Goal: Task Accomplishment & Management: Use online tool/utility

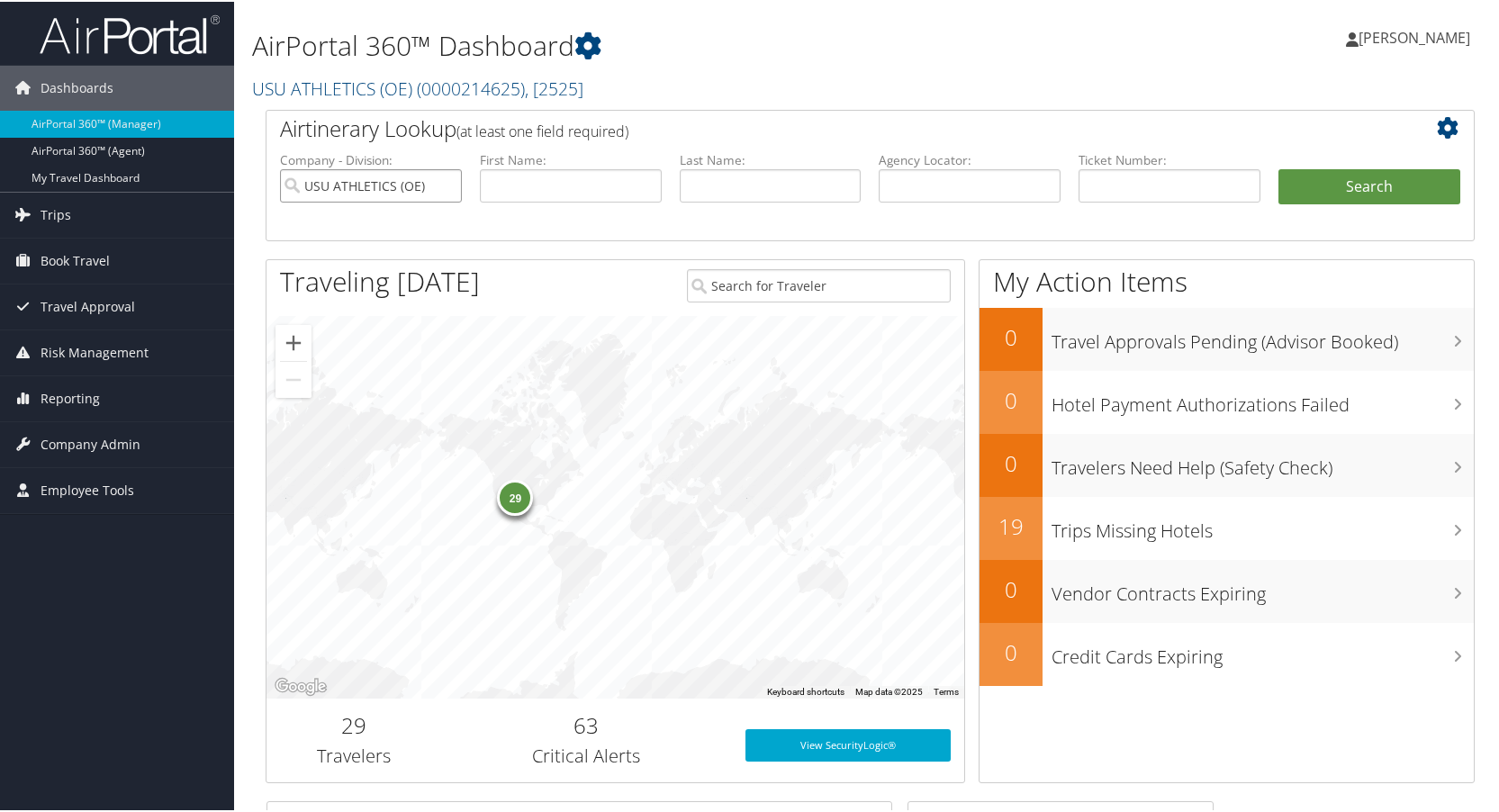
click at [441, 179] on input "USU ATHLETICS (OE)" at bounding box center [371, 185] width 182 height 34
click at [937, 182] on input "text" at bounding box center [970, 185] width 182 height 34
type input "d195mk"
click at [1278, 168] on button "Search" at bounding box center [1369, 185] width 182 height 36
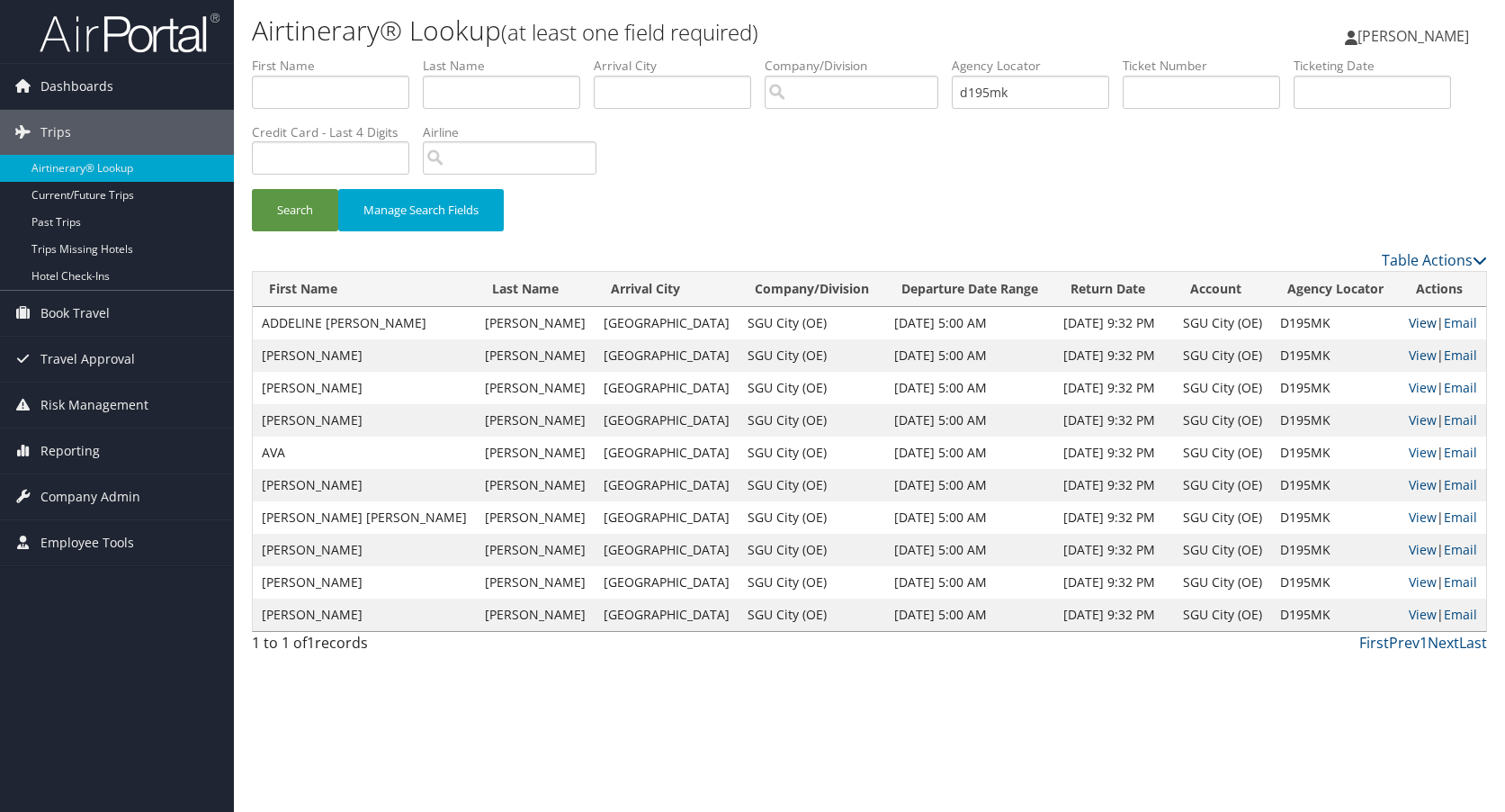
click at [1409, 322] on link "View" at bounding box center [1423, 322] width 28 height 17
drag, startPoint x: 1037, startPoint y: 88, endPoint x: 863, endPoint y: 98, distance: 174.3
click at [878, 57] on ul "First Name Last Name Departure City Arrival City Company/Division Airport/City …" at bounding box center [869, 57] width 1235 height 0
click at [1052, 96] on input "d195mk" at bounding box center [1030, 93] width 157 height 34
click at [252, 189] on button "Search" at bounding box center [295, 210] width 86 height 42
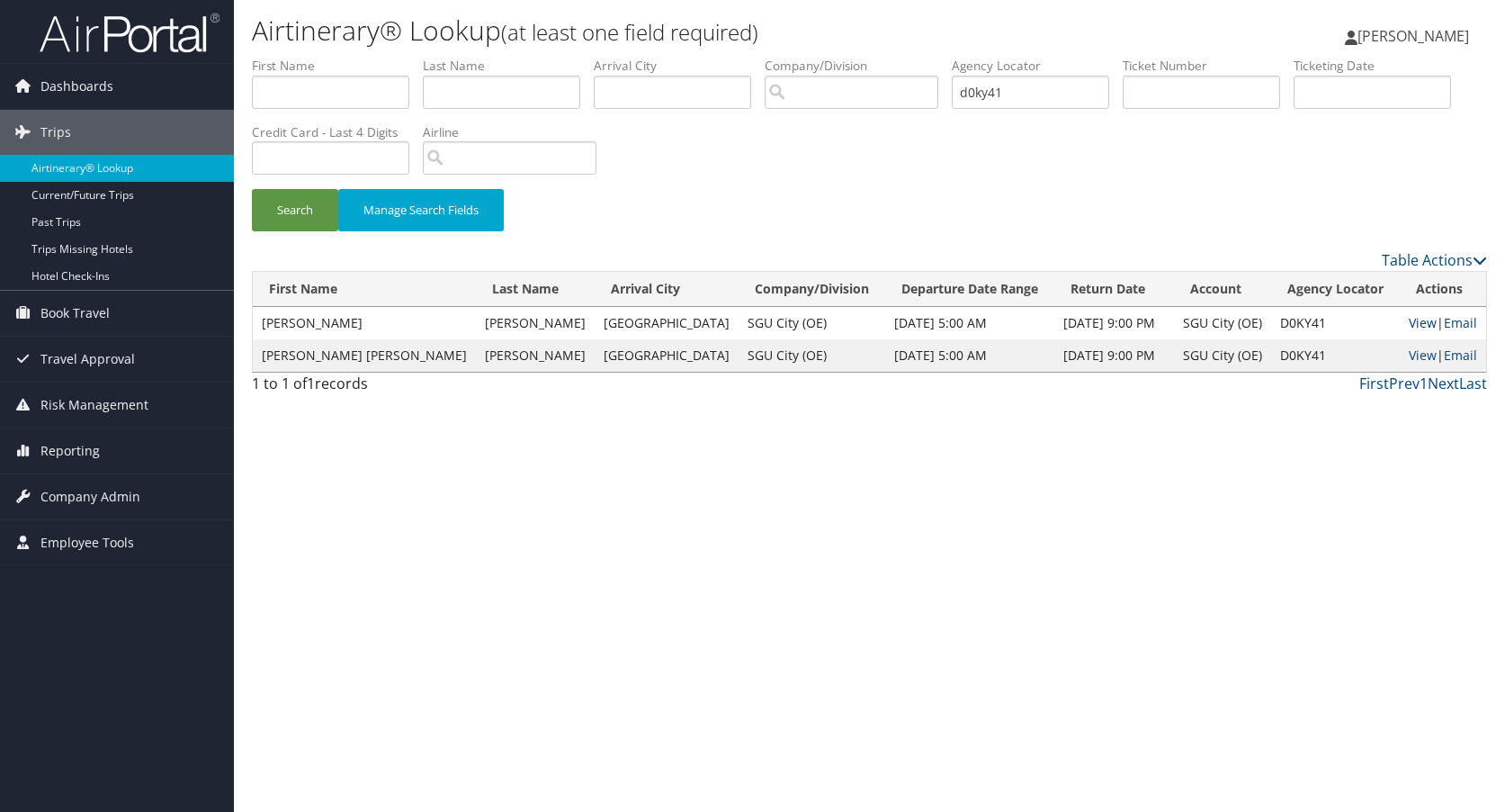
click at [1409, 322] on link "View" at bounding box center [1423, 322] width 28 height 17
drag, startPoint x: 1029, startPoint y: 91, endPoint x: 950, endPoint y: 105, distance: 80.2
click at [953, 57] on ul "First Name Last Name Departure City Arrival City Company/Division Airport/City …" at bounding box center [869, 57] width 1235 height 0
click at [309, 212] on button "Search" at bounding box center [295, 210] width 86 height 42
click at [1408, 317] on link "View" at bounding box center [1422, 322] width 28 height 17
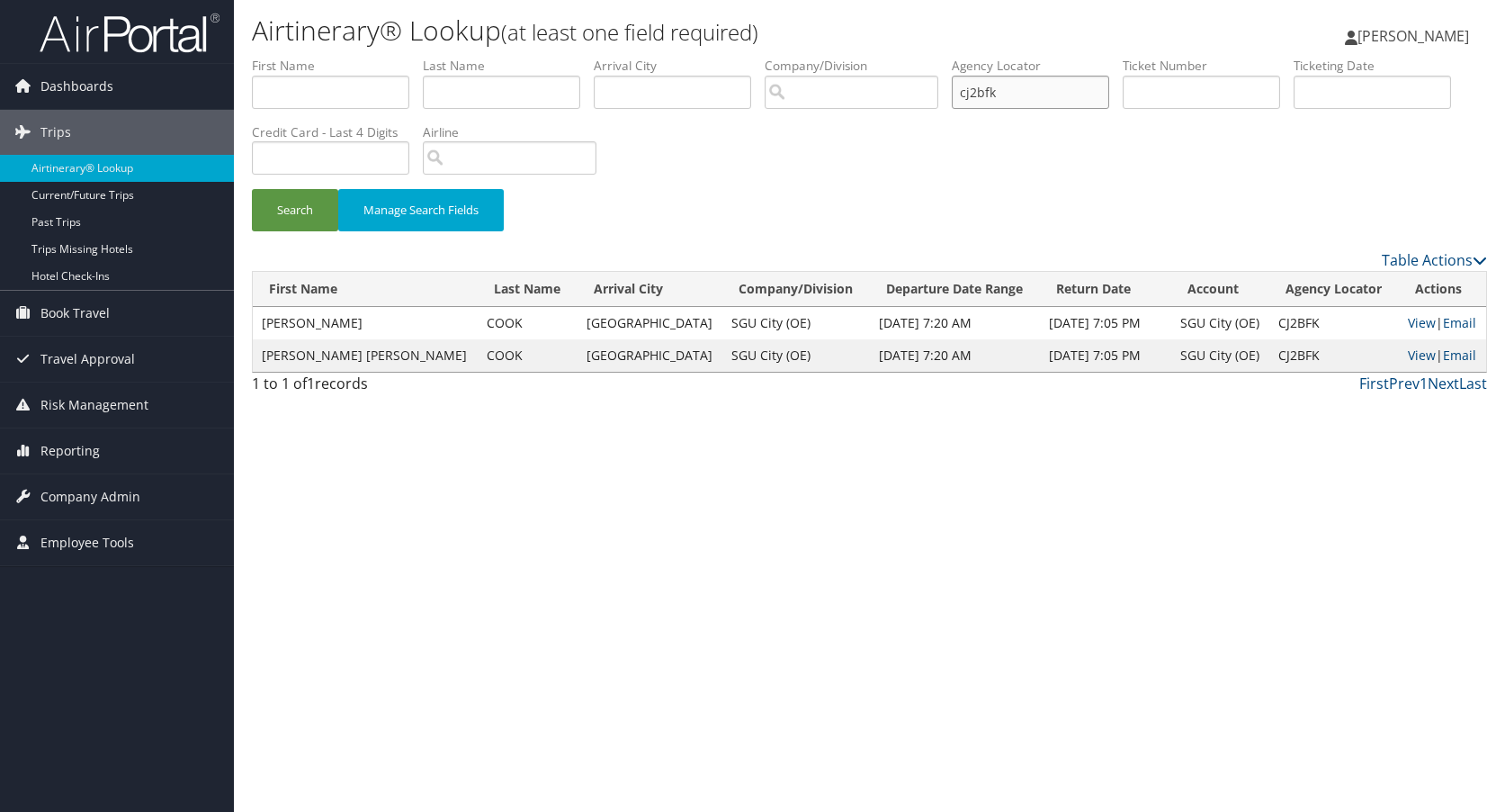
drag, startPoint x: 1016, startPoint y: 93, endPoint x: 952, endPoint y: 98, distance: 64.2
click at [952, 57] on ul "First Name Last Name Departure City Arrival City Company/Division Airport/City …" at bounding box center [869, 57] width 1235 height 0
click at [299, 214] on button "Search" at bounding box center [295, 210] width 86 height 42
click at [1409, 325] on link "View" at bounding box center [1423, 322] width 28 height 17
drag, startPoint x: 1040, startPoint y: 88, endPoint x: 924, endPoint y: 102, distance: 116.8
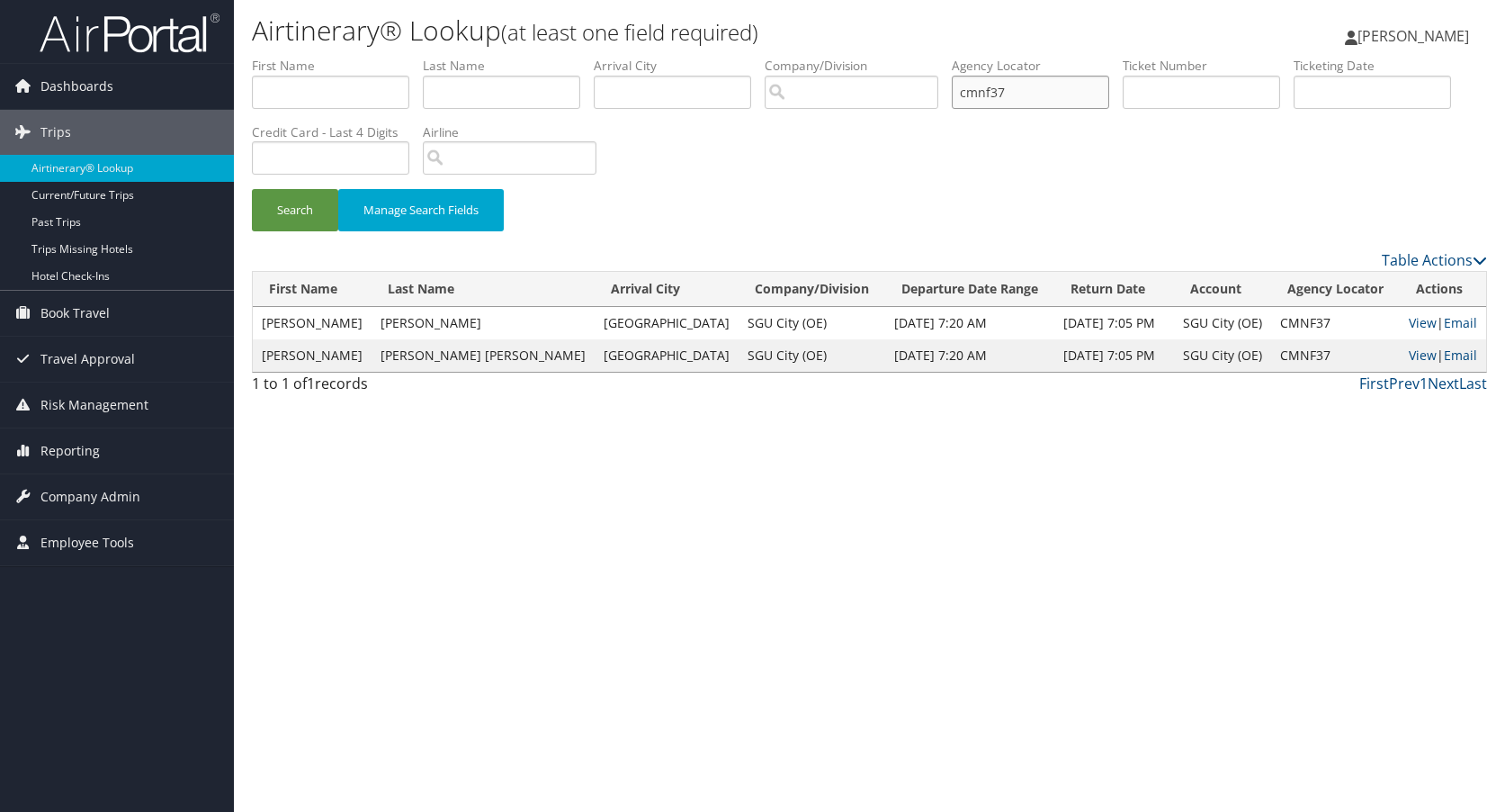
click at [952, 57] on ul "First Name Last Name Departure City Arrival City Company/Division Airport/City …" at bounding box center [869, 57] width 1235 height 0
click at [252, 189] on button "Search" at bounding box center [295, 210] width 86 height 42
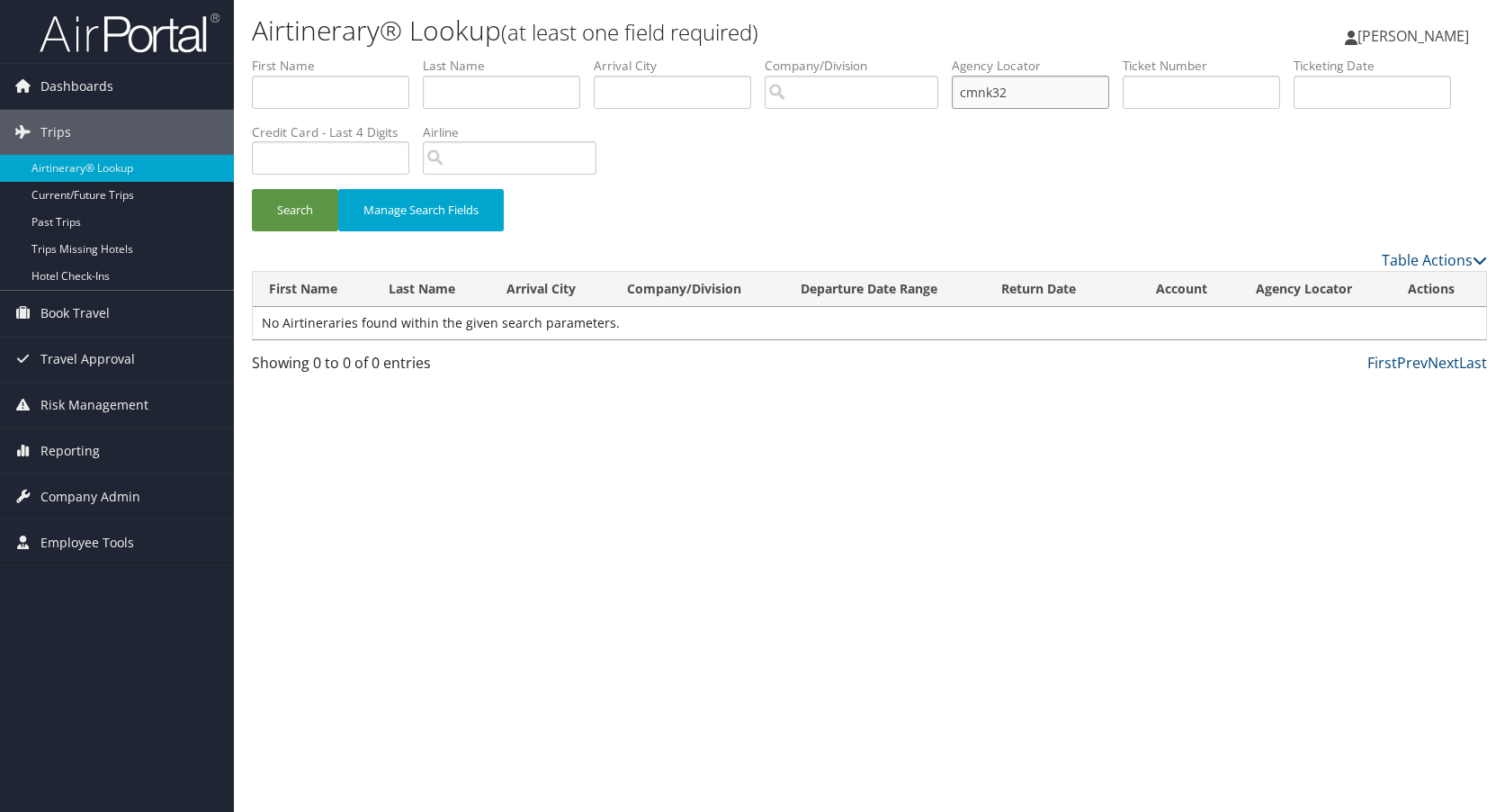
click at [1047, 86] on input "cmnk32" at bounding box center [1030, 93] width 157 height 34
drag, startPoint x: 1046, startPoint y: 94, endPoint x: 952, endPoint y: 95, distance: 94.0
click at [952, 57] on ul "First Name Last Name Departure City Arrival City Company/Division Airport/City …" at bounding box center [869, 57] width 1235 height 0
type input "cmnk32"
click at [270, 213] on button "Search" at bounding box center [295, 210] width 86 height 42
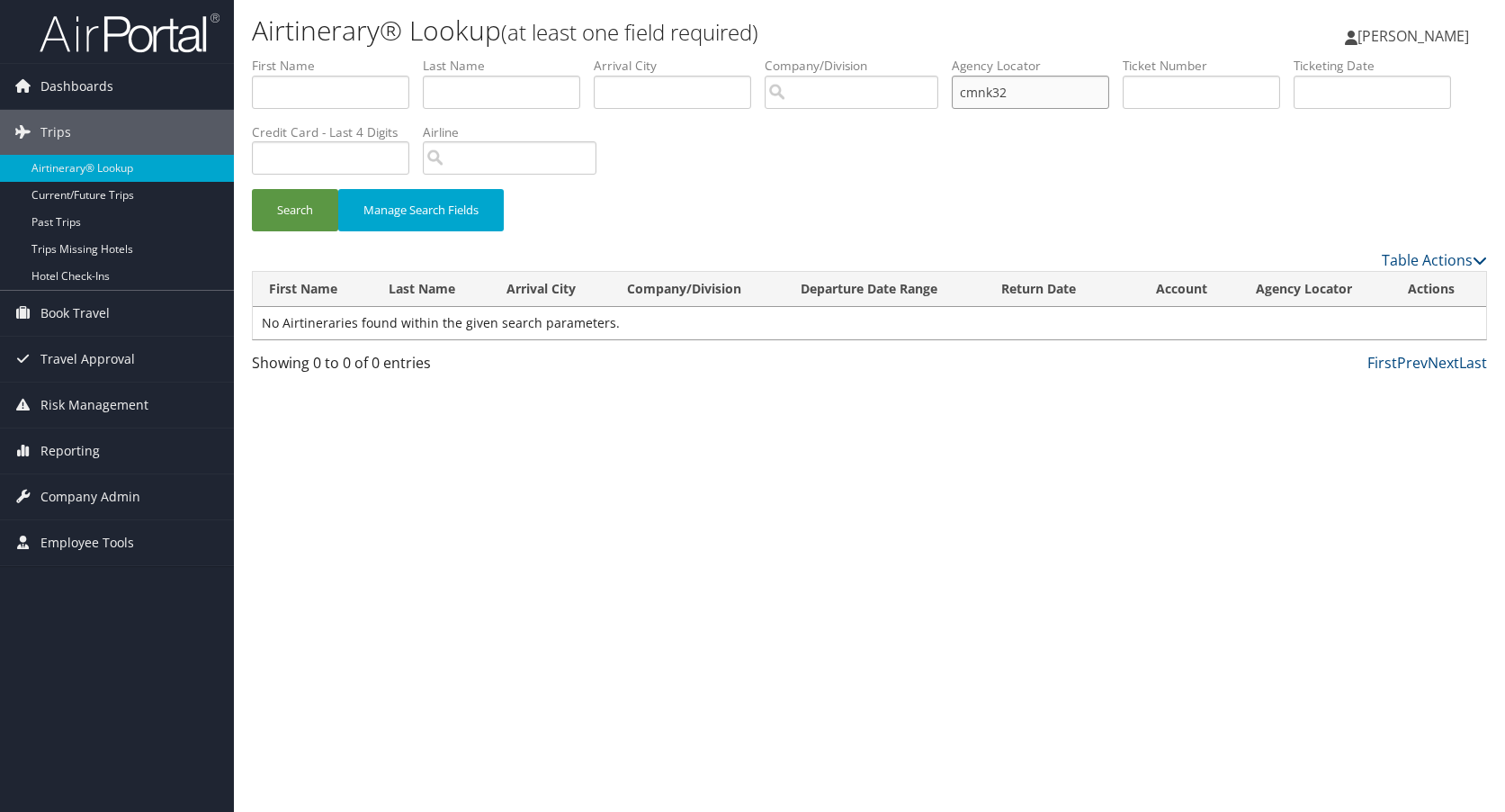
drag, startPoint x: 997, startPoint y: 92, endPoint x: 953, endPoint y: 98, distance: 44.4
click at [954, 57] on ul "First Name Last Name Departure City Arrival City Company/Division Airport/City …" at bounding box center [869, 57] width 1235 height 0
click at [1169, 92] on input "text" at bounding box center [1202, 93] width 157 height 34
type input "0017308200966"
click at [277, 200] on button "Search" at bounding box center [295, 210] width 86 height 42
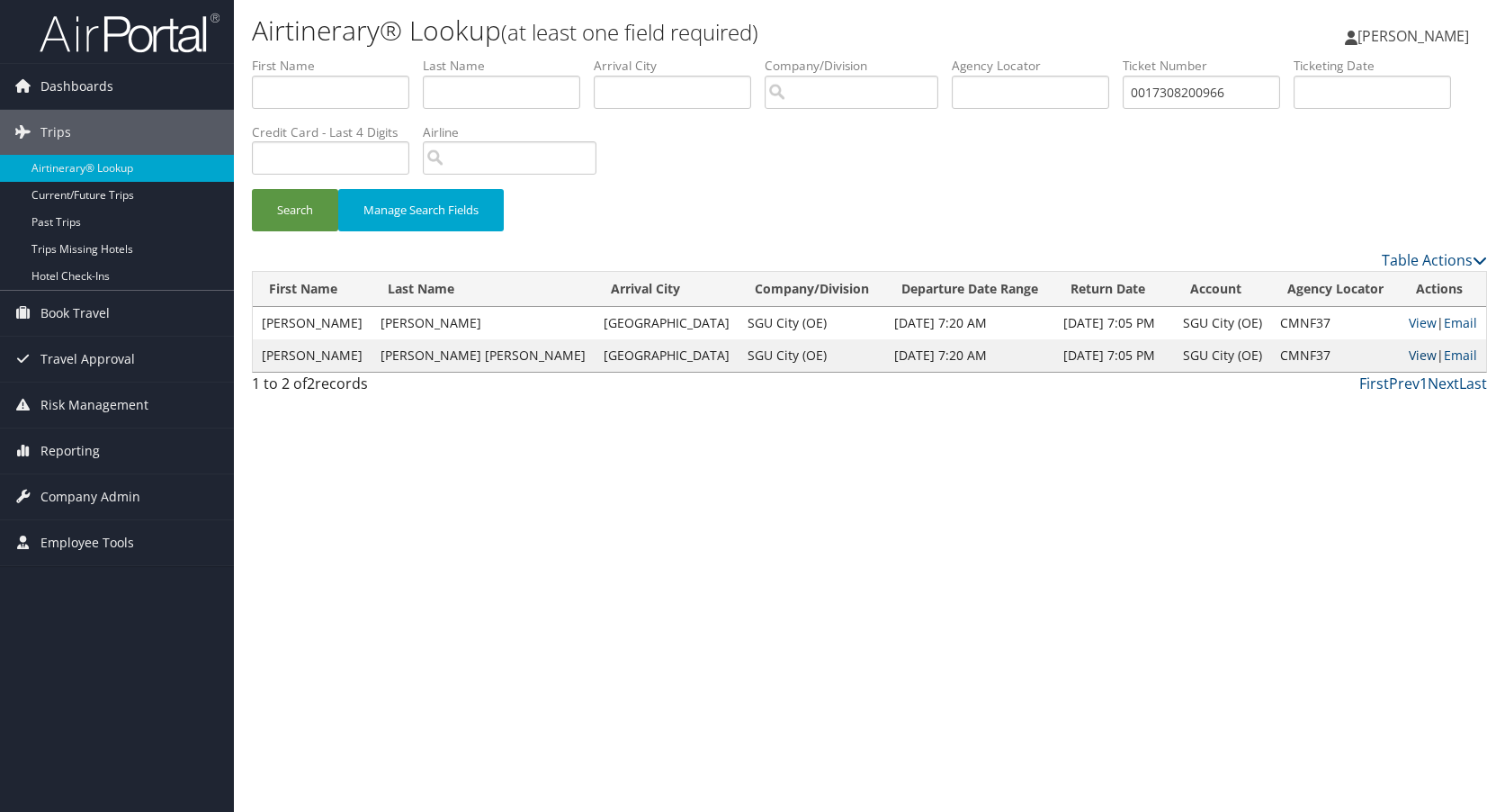
click at [1409, 354] on link "View" at bounding box center [1423, 355] width 28 height 17
drag, startPoint x: 1259, startPoint y: 86, endPoint x: 1108, endPoint y: 107, distance: 152.5
click at [1108, 57] on ul "First Name Last Name Departure City Arrival City Company/Division Airport/City …" at bounding box center [869, 57] width 1235 height 0
click at [1007, 92] on input "text" at bounding box center [1030, 93] width 157 height 34
click at [301, 200] on button "Search" at bounding box center [295, 210] width 86 height 42
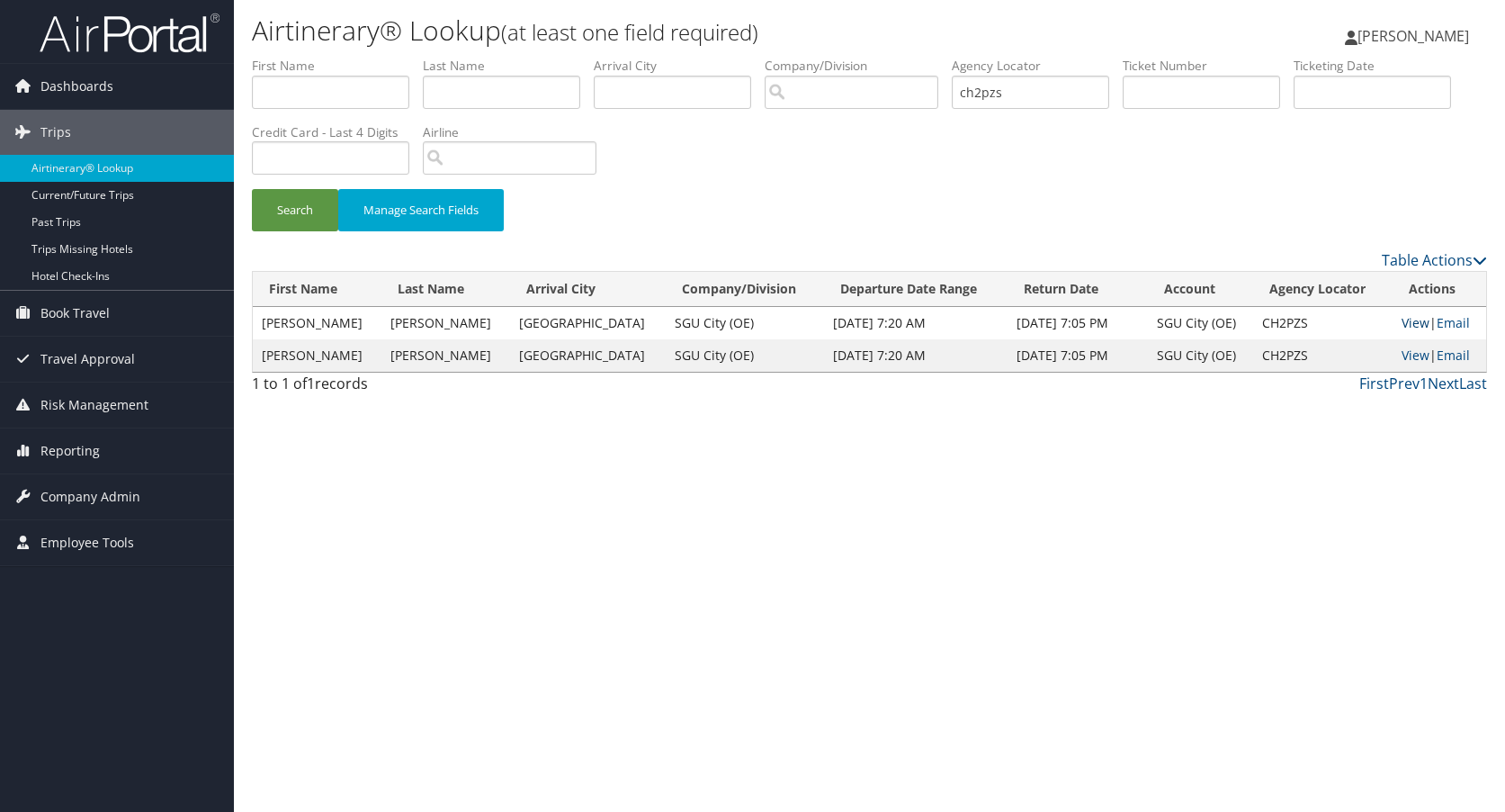
click at [1409, 324] on link "View" at bounding box center [1416, 322] width 28 height 17
drag, startPoint x: 1066, startPoint y: 94, endPoint x: 901, endPoint y: 97, distance: 165.0
click at [901, 57] on ul "First Name Last Name Departure City Arrival City Company/Division Airport/City …" at bounding box center [869, 57] width 1235 height 0
type input "cmnf37"
click at [252, 189] on button "Search" at bounding box center [295, 210] width 86 height 42
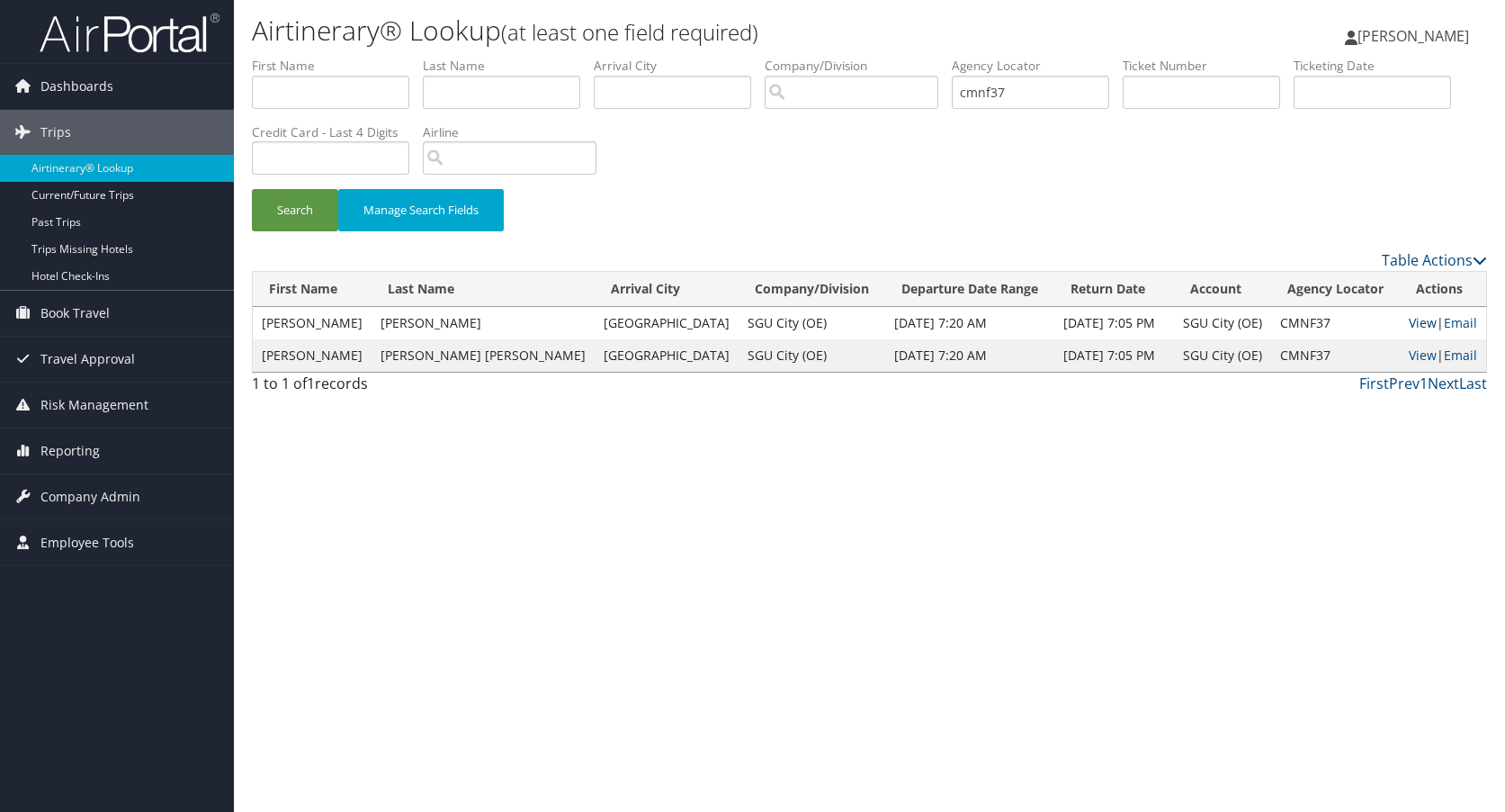
click at [1416, 322] on link "View" at bounding box center [1423, 322] width 28 height 17
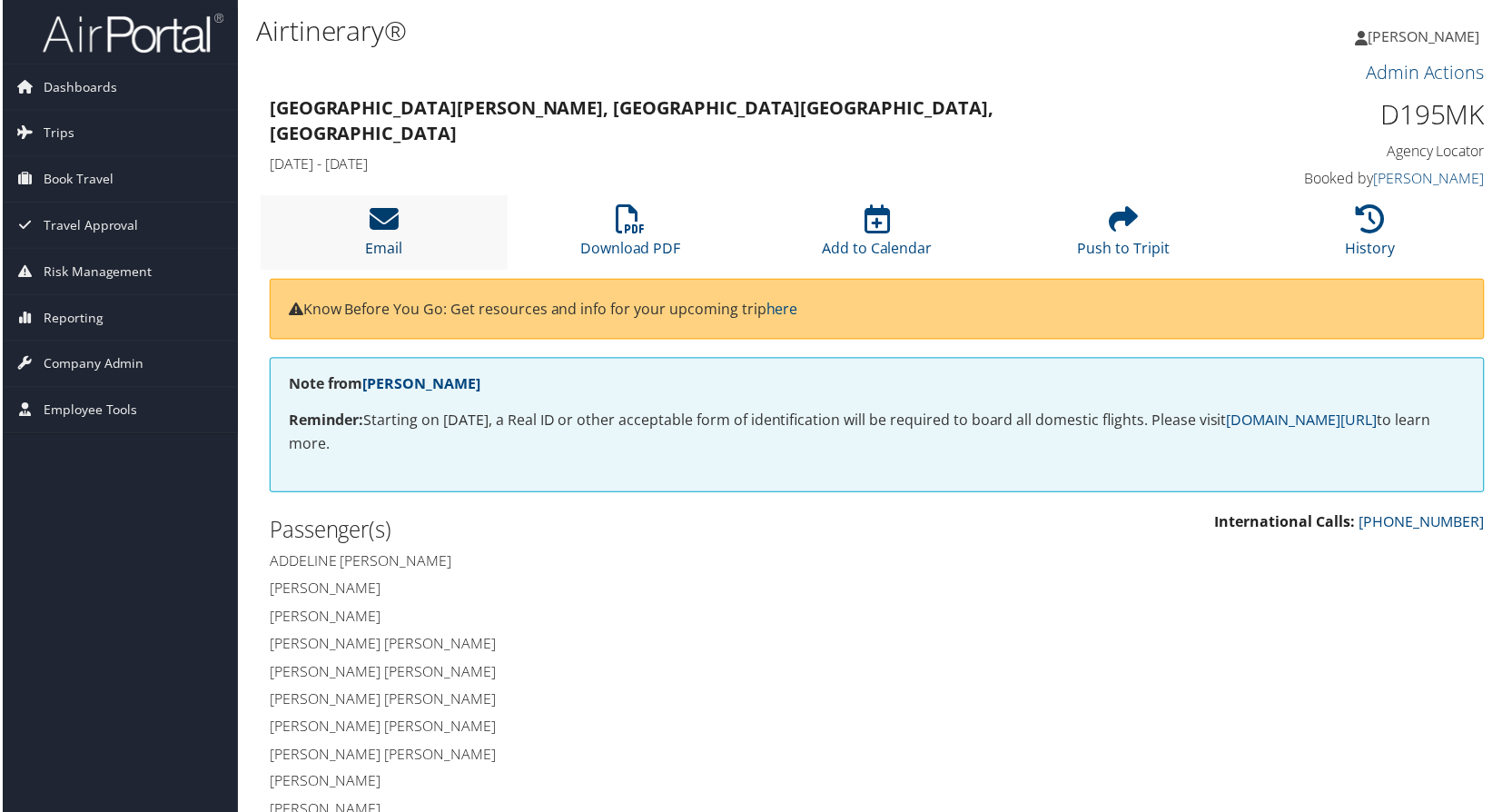
click at [390, 231] on icon at bounding box center [382, 219] width 29 height 29
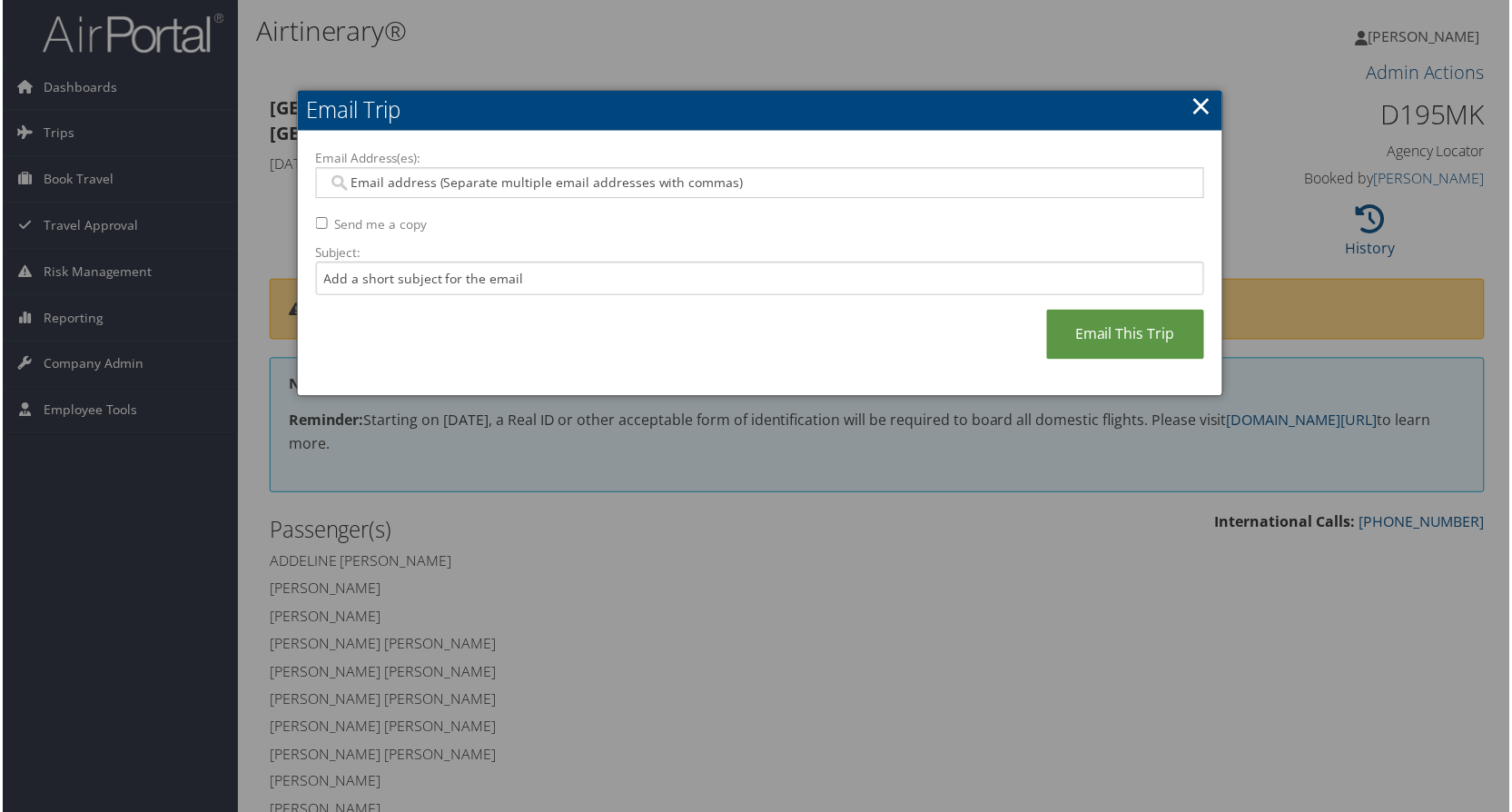
click at [315, 226] on input "Send me a copy" at bounding box center [319, 224] width 11 height 11
checkbox input "true"
click at [1089, 331] on link "Email This Trip" at bounding box center [1126, 336] width 158 height 50
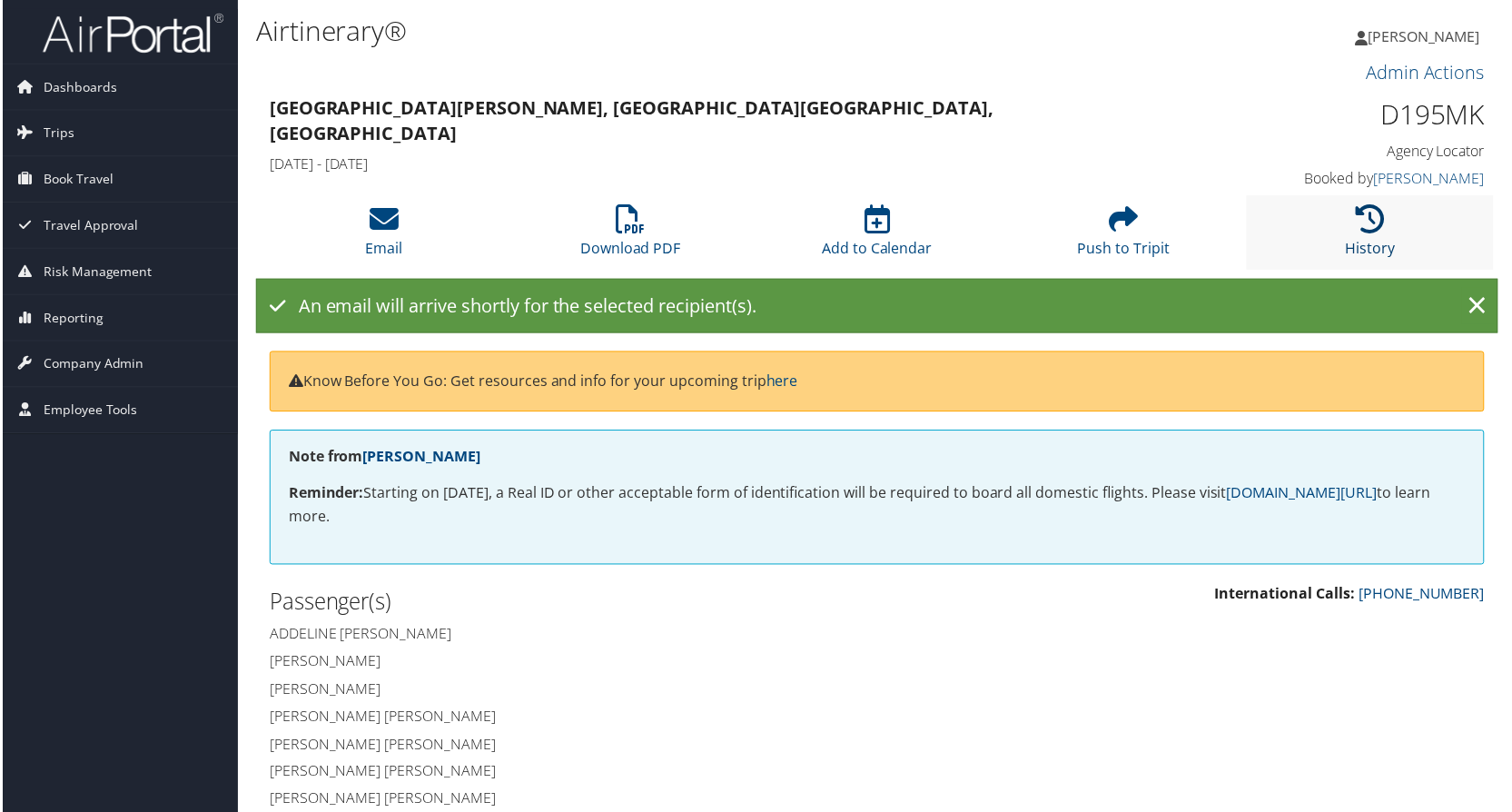
click at [1358, 216] on icon at bounding box center [1372, 219] width 29 height 29
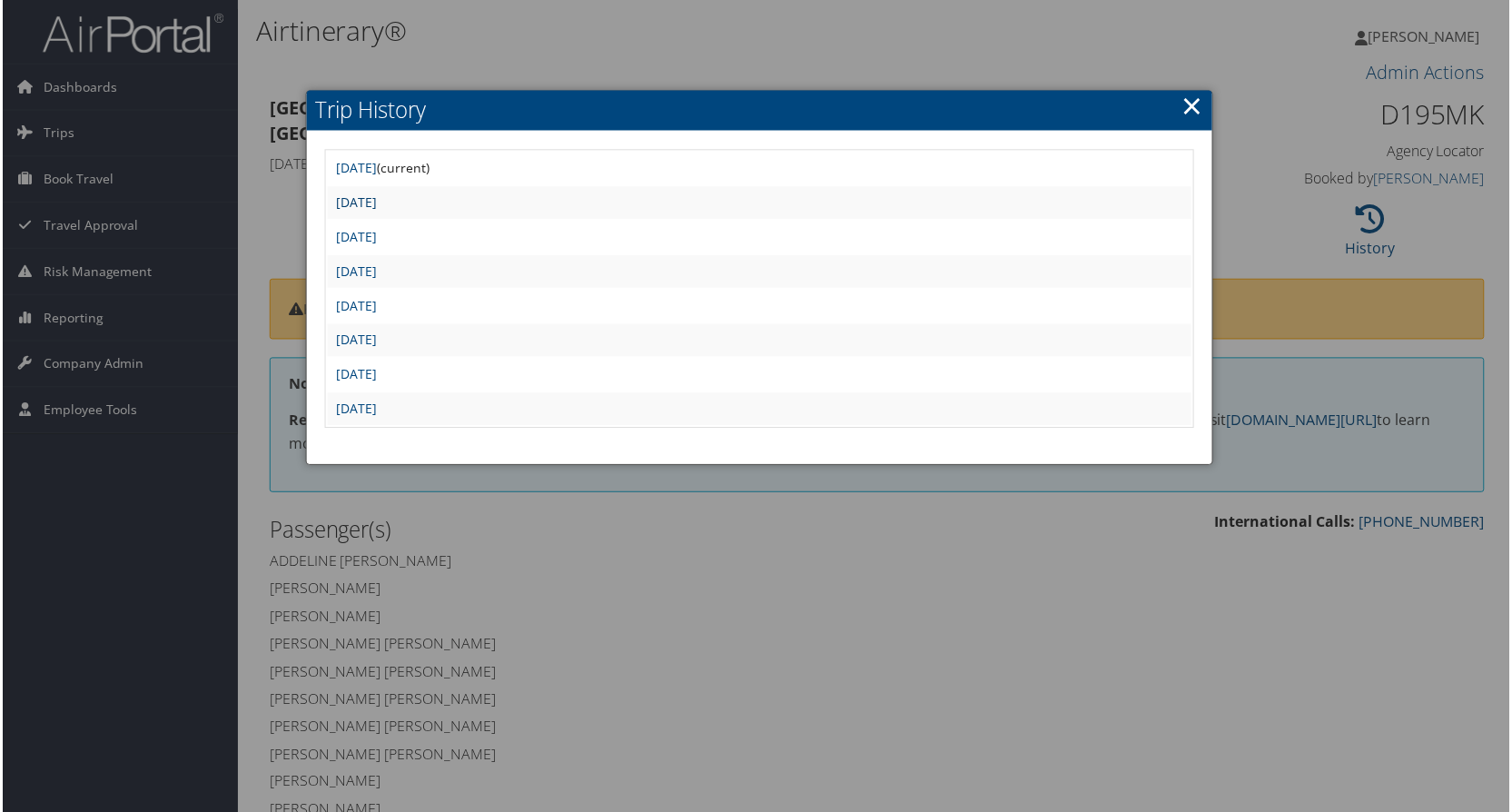
click at [376, 203] on link "Sun Aug 24 05:50:24 MDT 2025" at bounding box center [354, 203] width 41 height 17
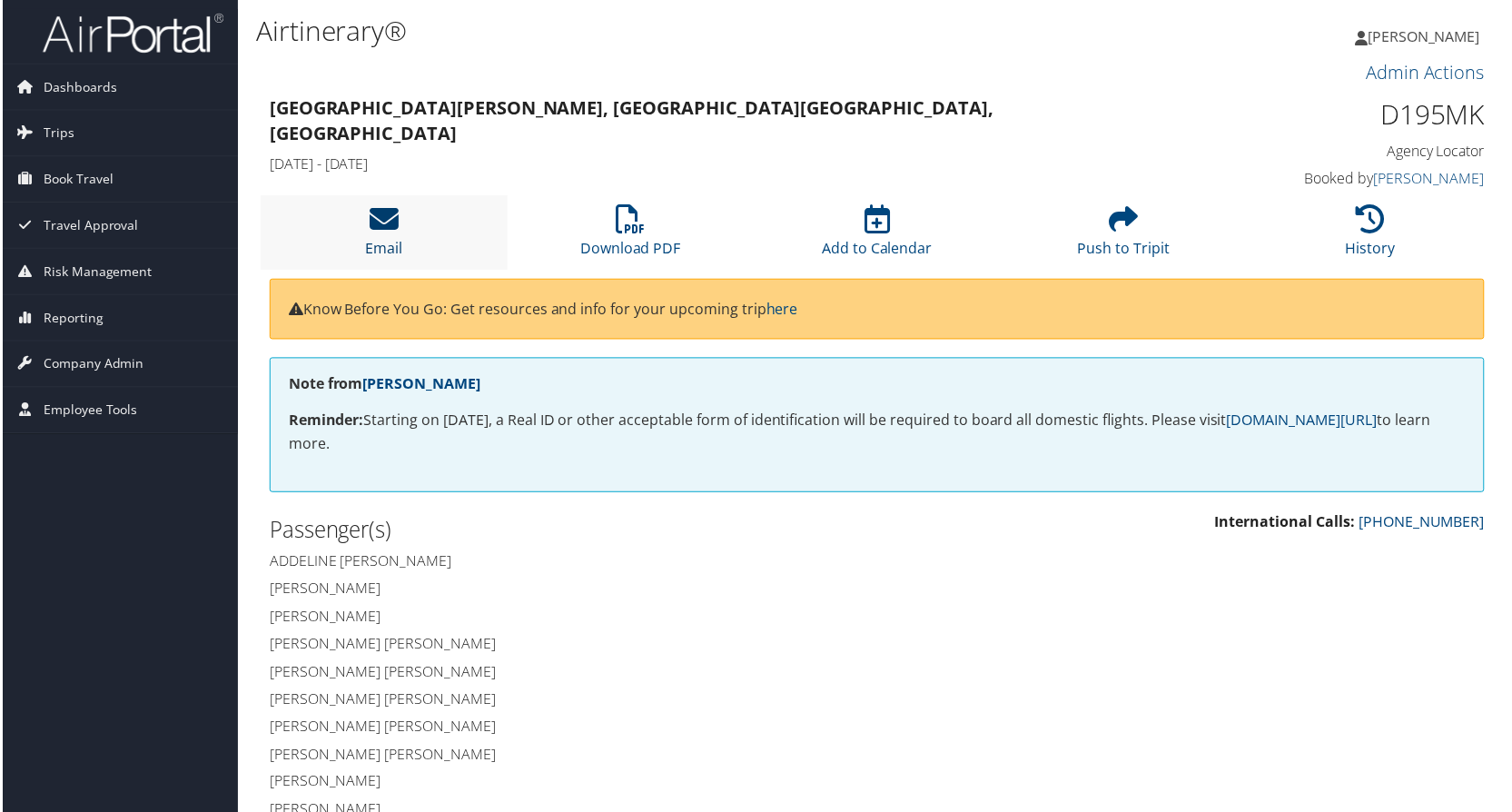
click at [378, 232] on icon at bounding box center [382, 219] width 29 height 29
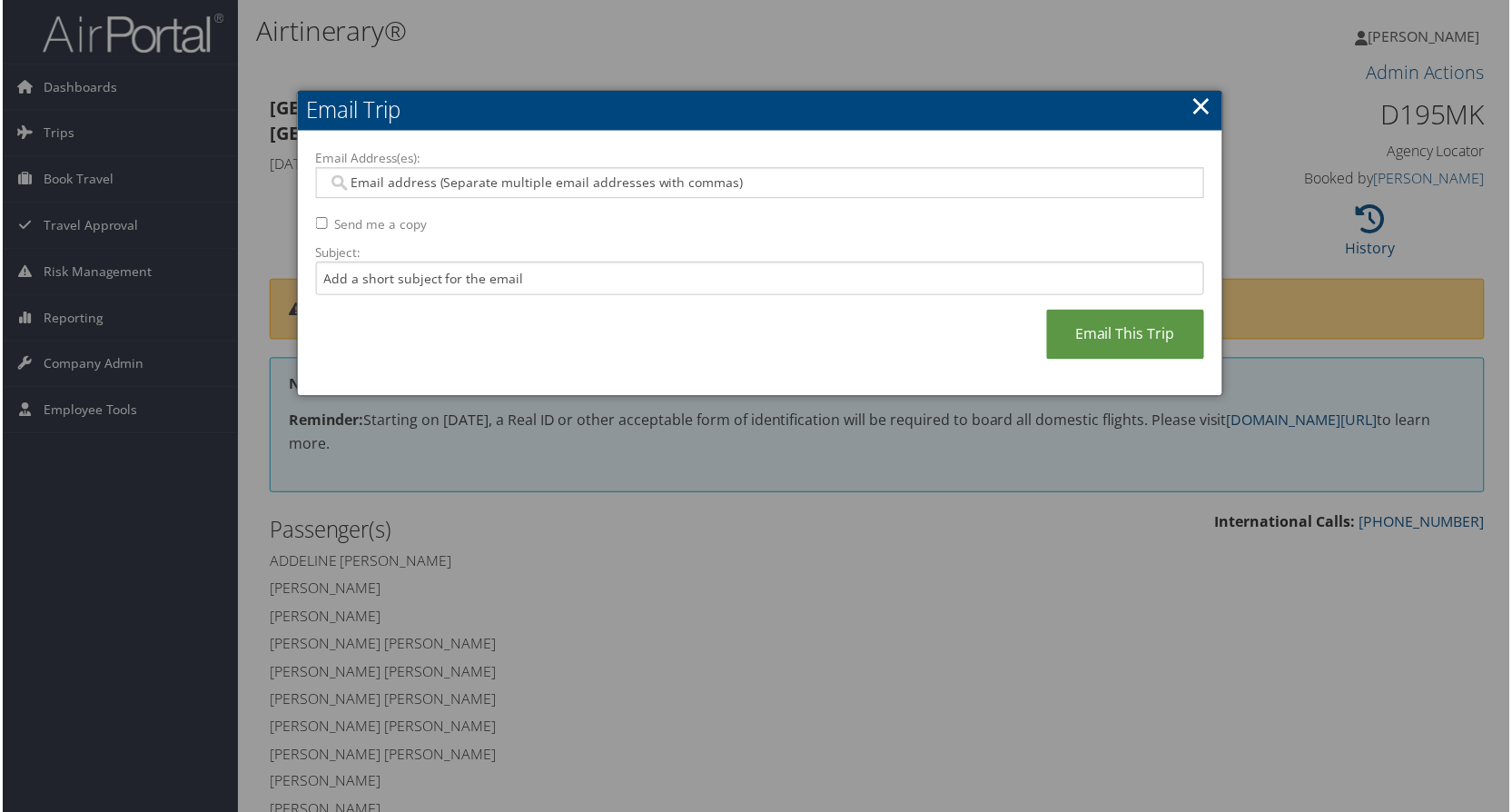
click at [1195, 102] on link "×" at bounding box center [1203, 106] width 21 height 36
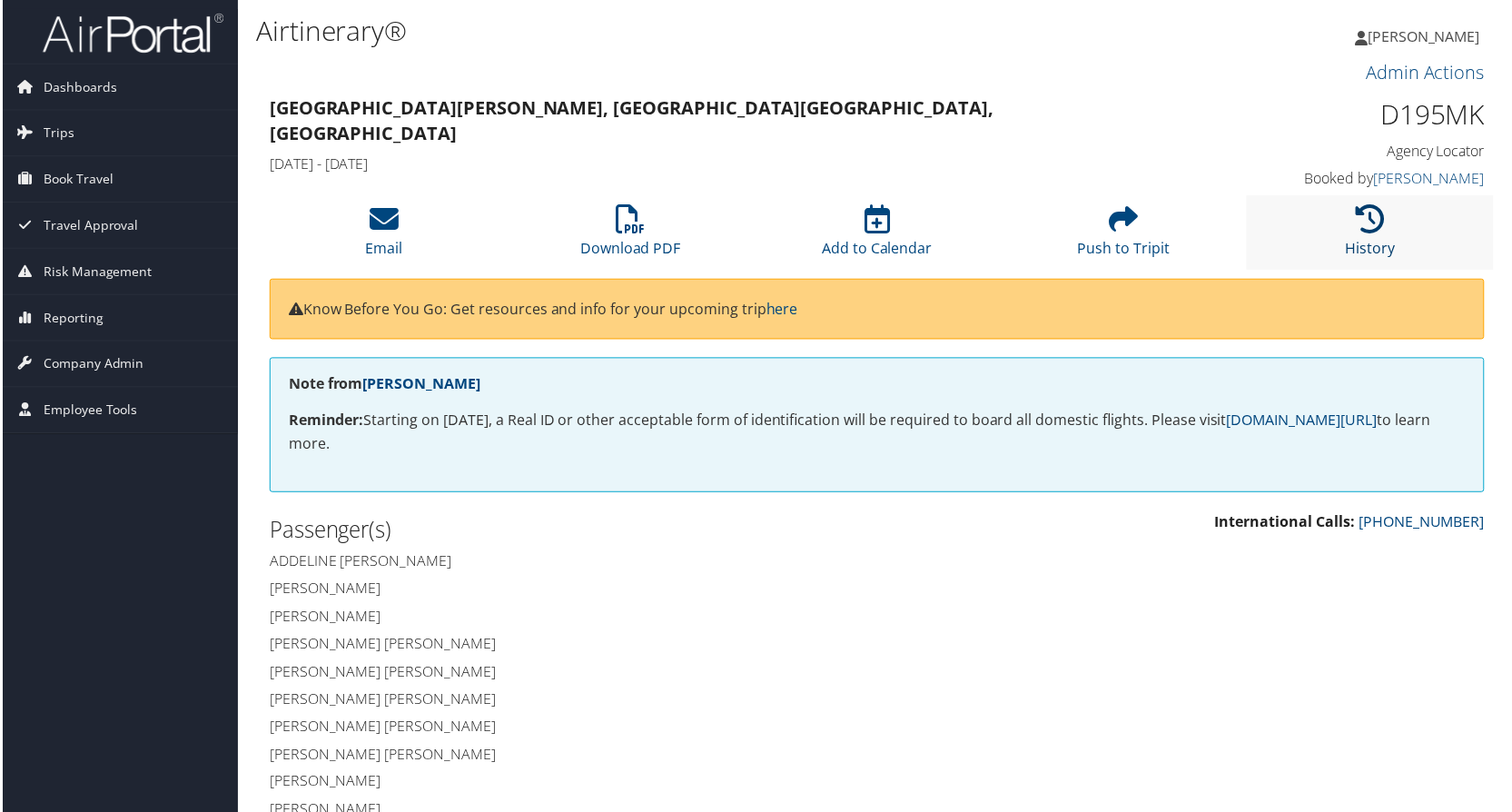
click at [1366, 223] on icon at bounding box center [1372, 219] width 29 height 29
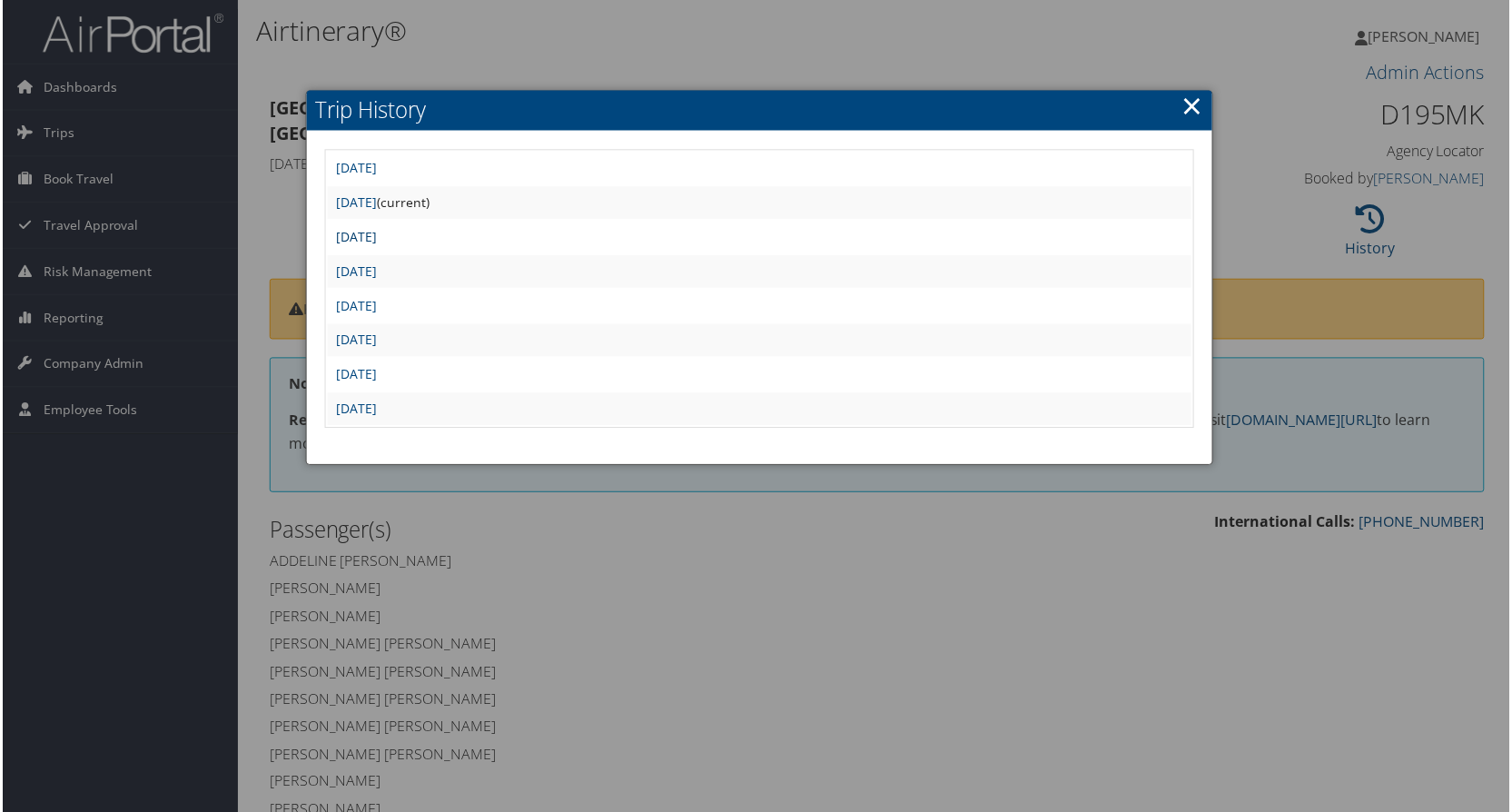
click at [376, 235] on link "[DATE]" at bounding box center [354, 237] width 41 height 17
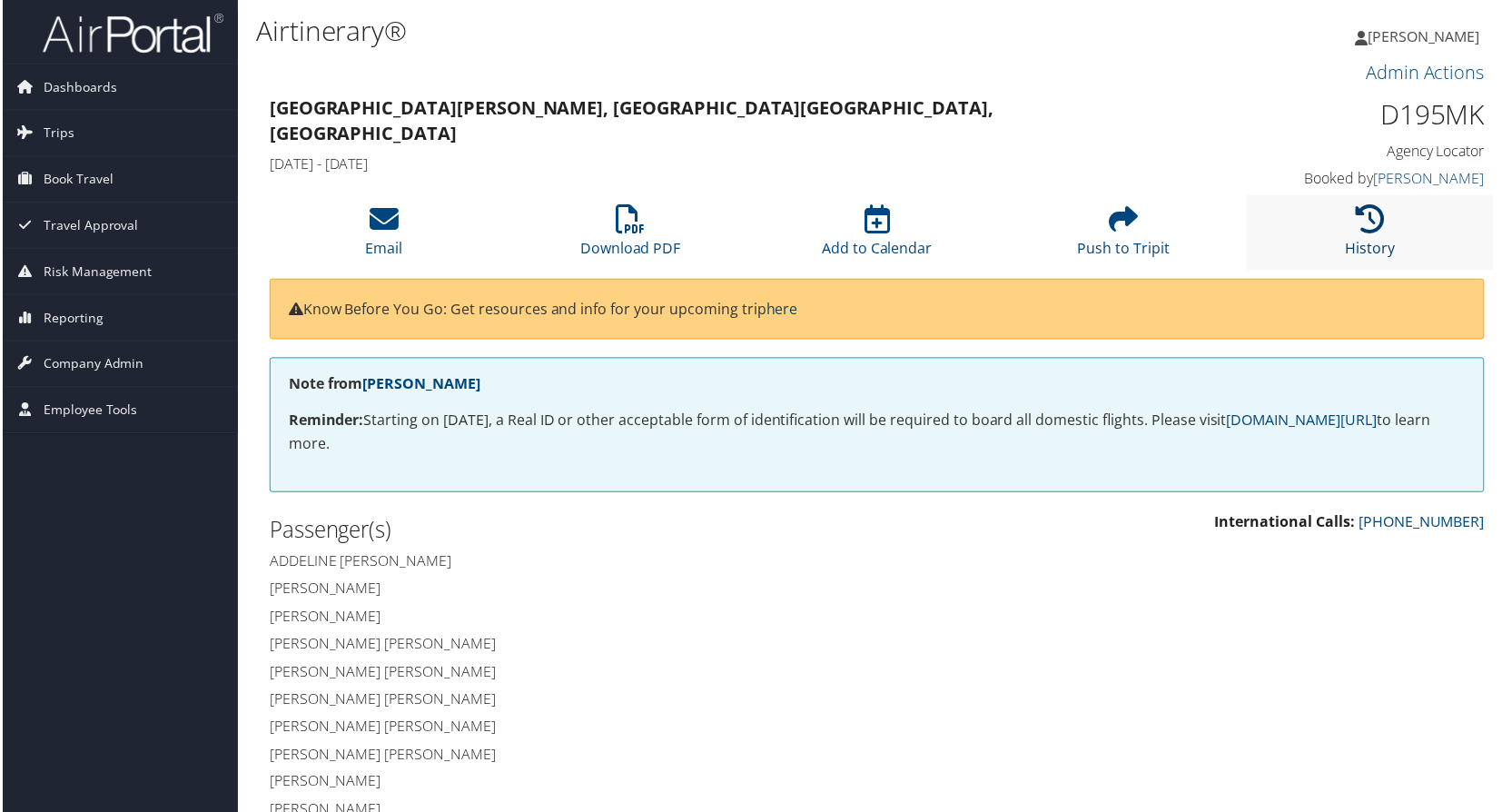
click at [1362, 219] on icon at bounding box center [1372, 219] width 29 height 29
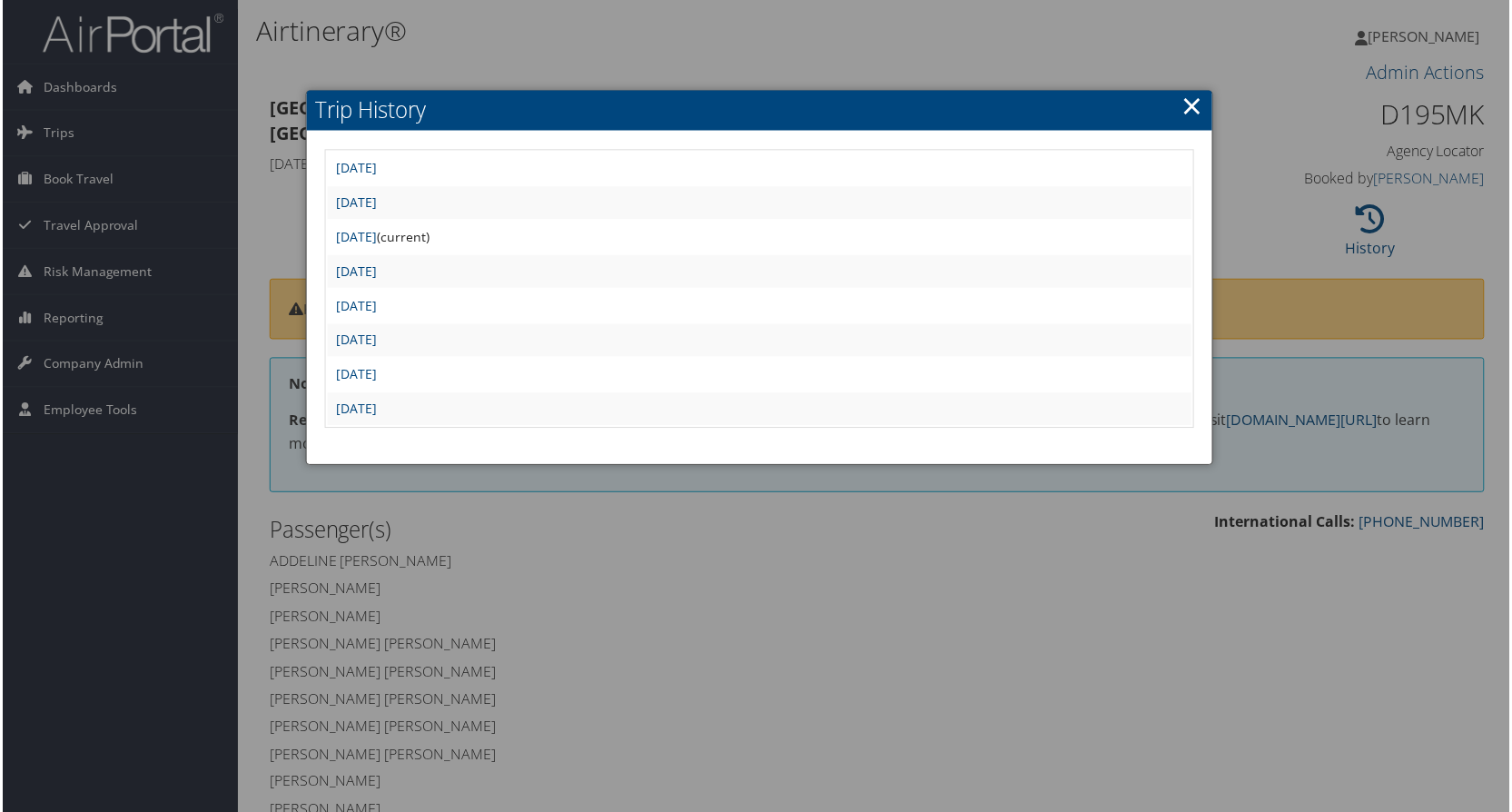
click at [1068, 574] on div at bounding box center [759, 409] width 1519 height 820
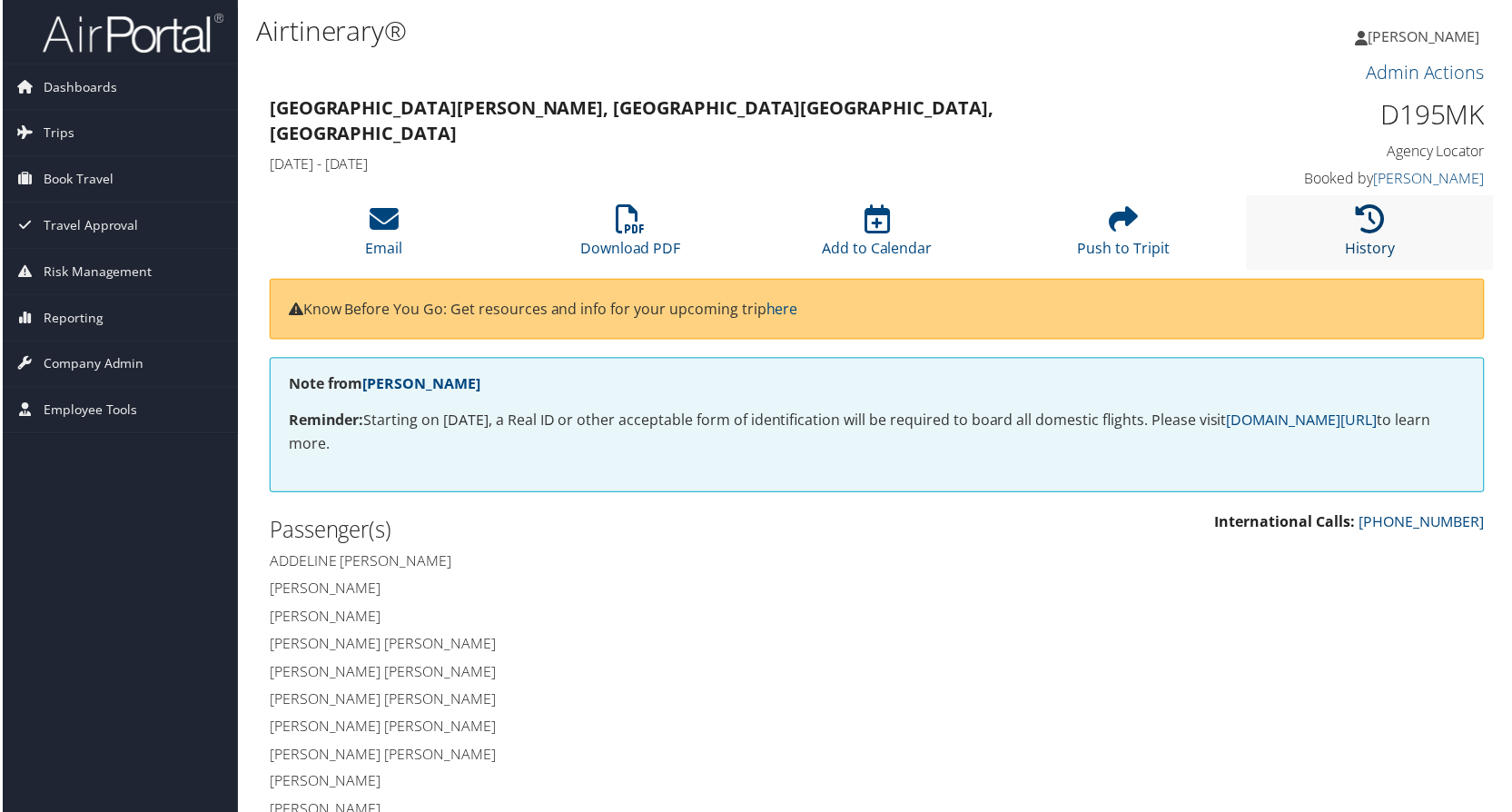
click at [1372, 216] on icon at bounding box center [1372, 219] width 29 height 29
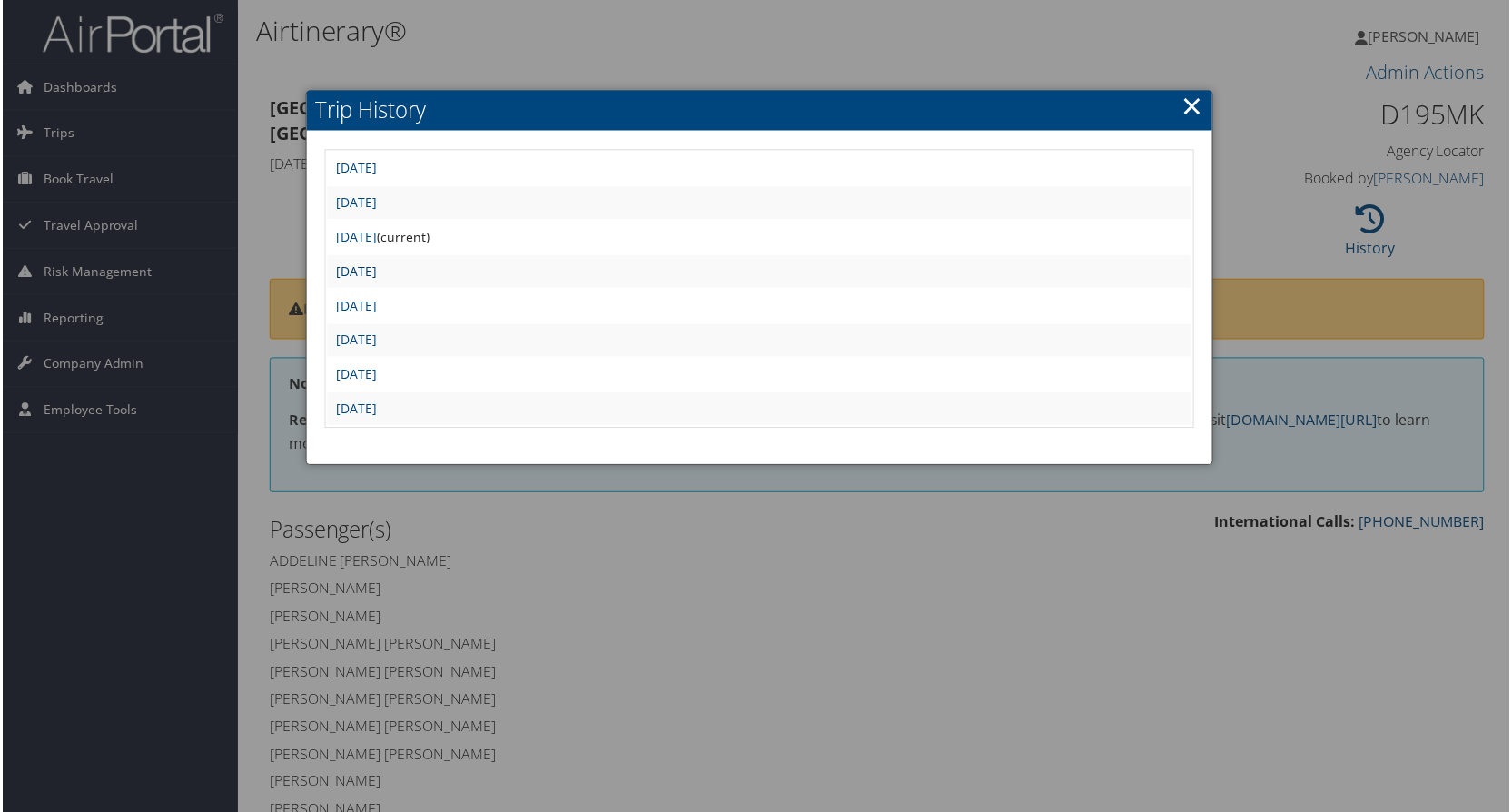
click at [376, 270] on link "Thu Aug 7 13:46:02 MDT 2025" at bounding box center [354, 272] width 41 height 17
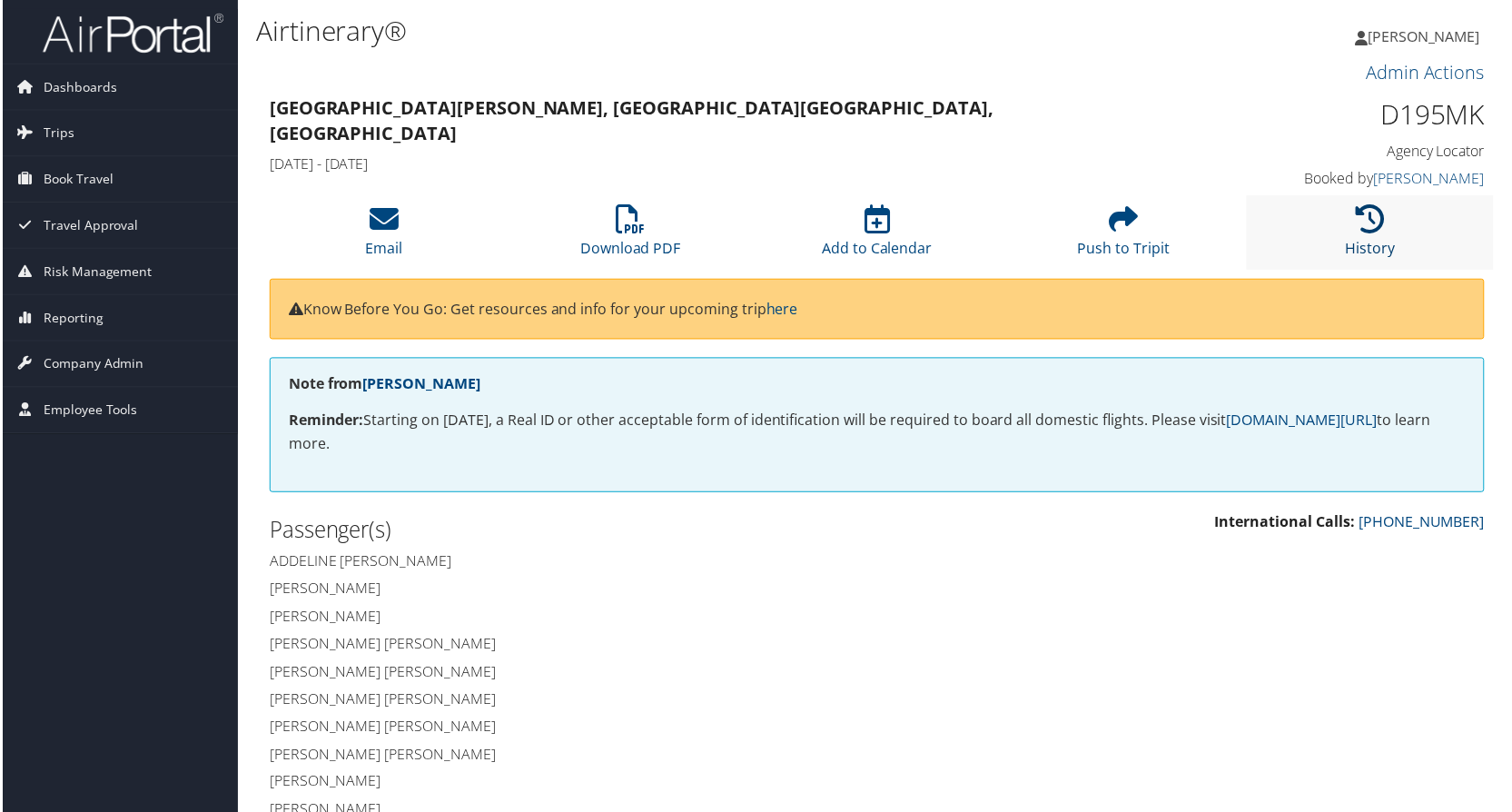
click at [1369, 216] on icon at bounding box center [1372, 219] width 29 height 29
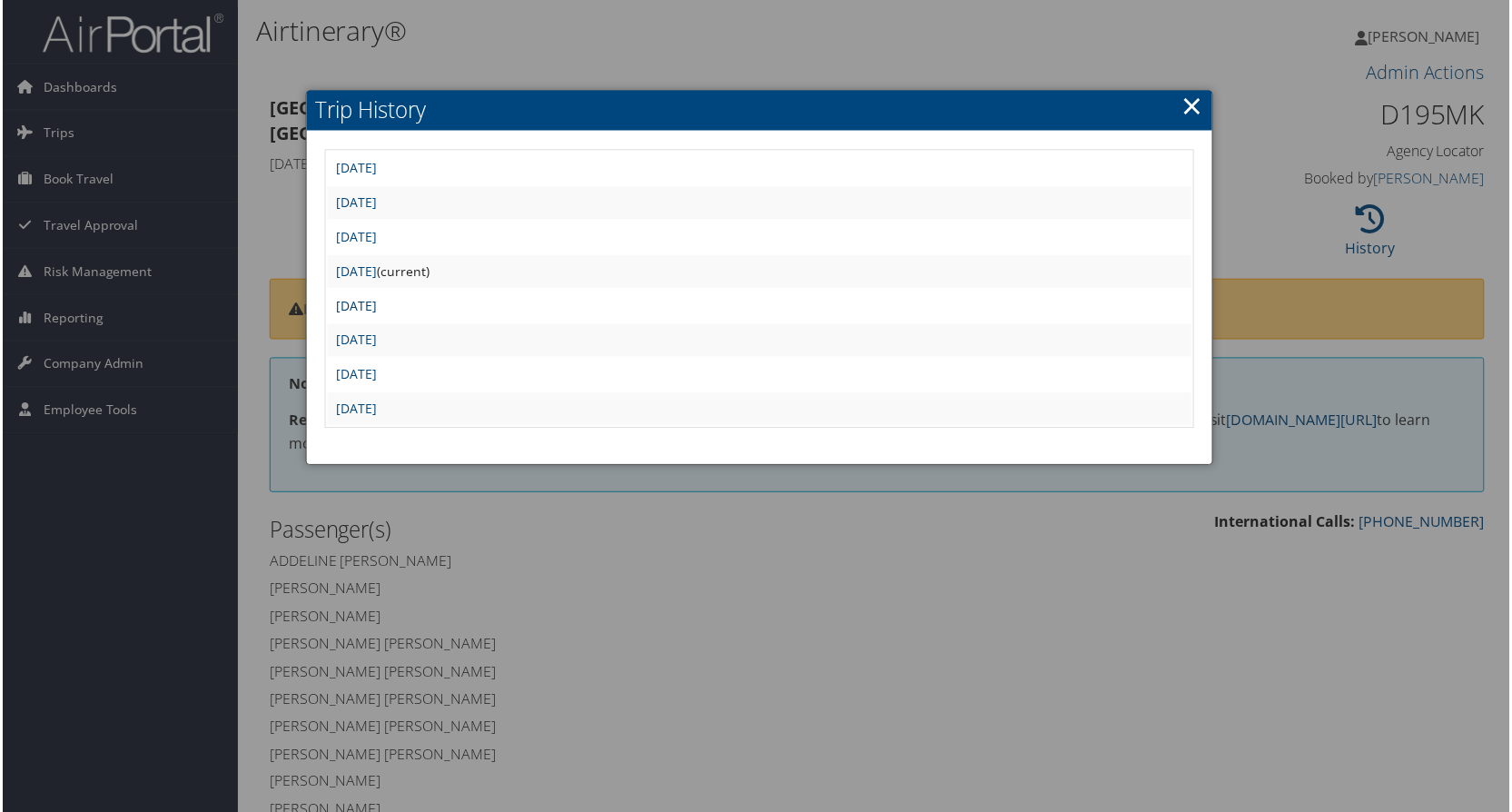
click at [376, 309] on link "[DATE]" at bounding box center [354, 306] width 41 height 17
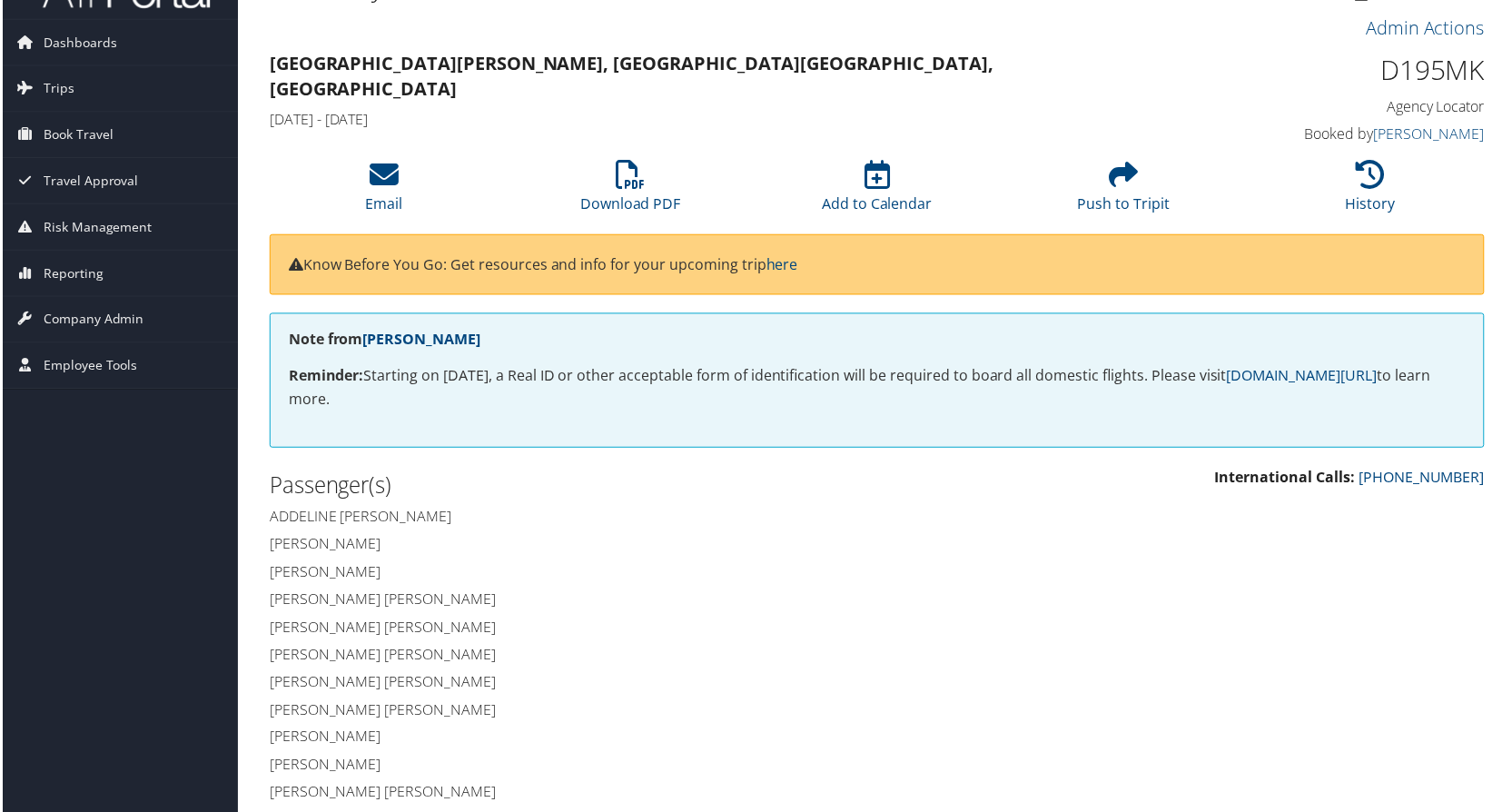
scroll to position [11, 0]
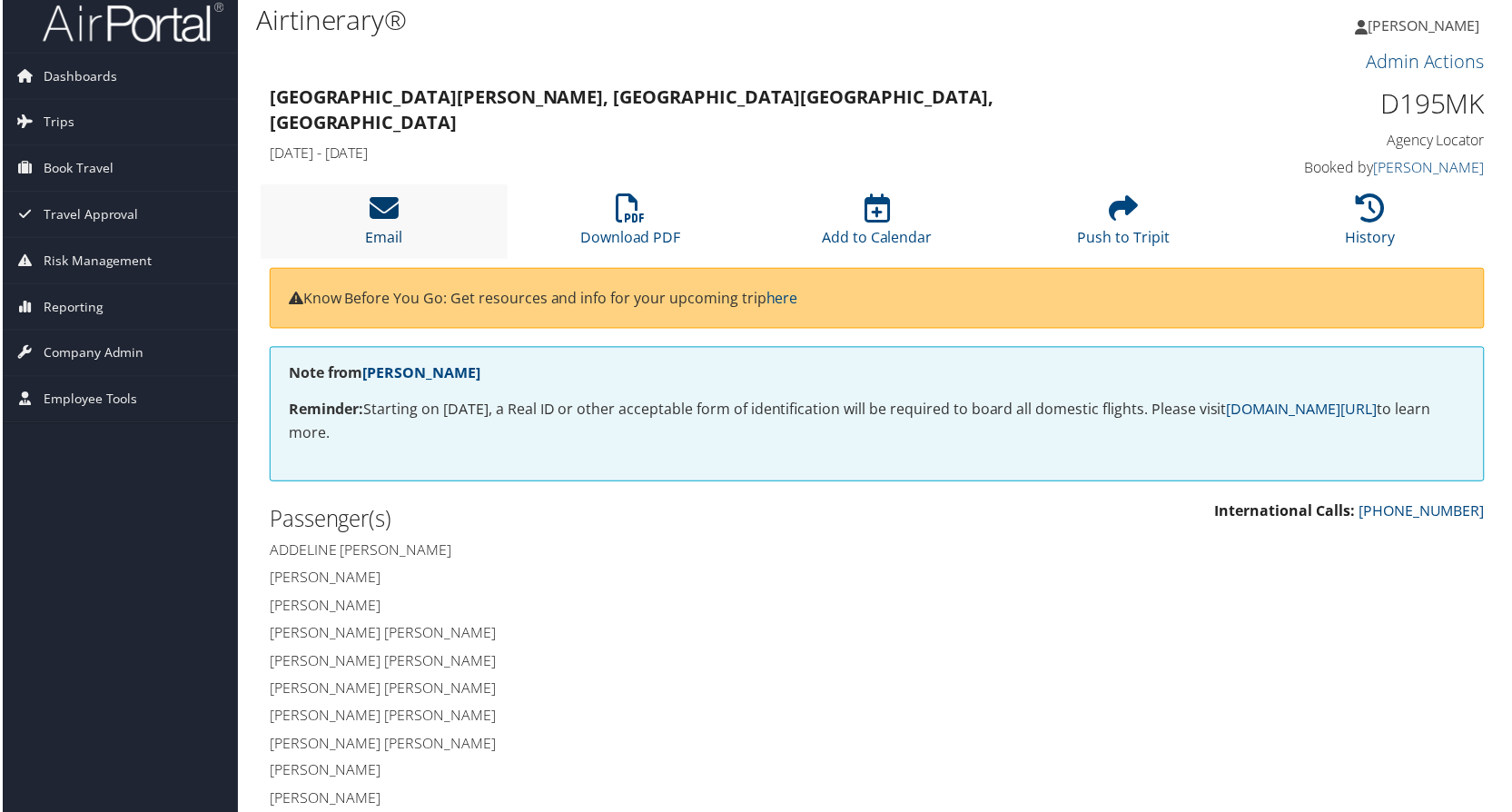
click at [374, 211] on icon at bounding box center [382, 209] width 29 height 29
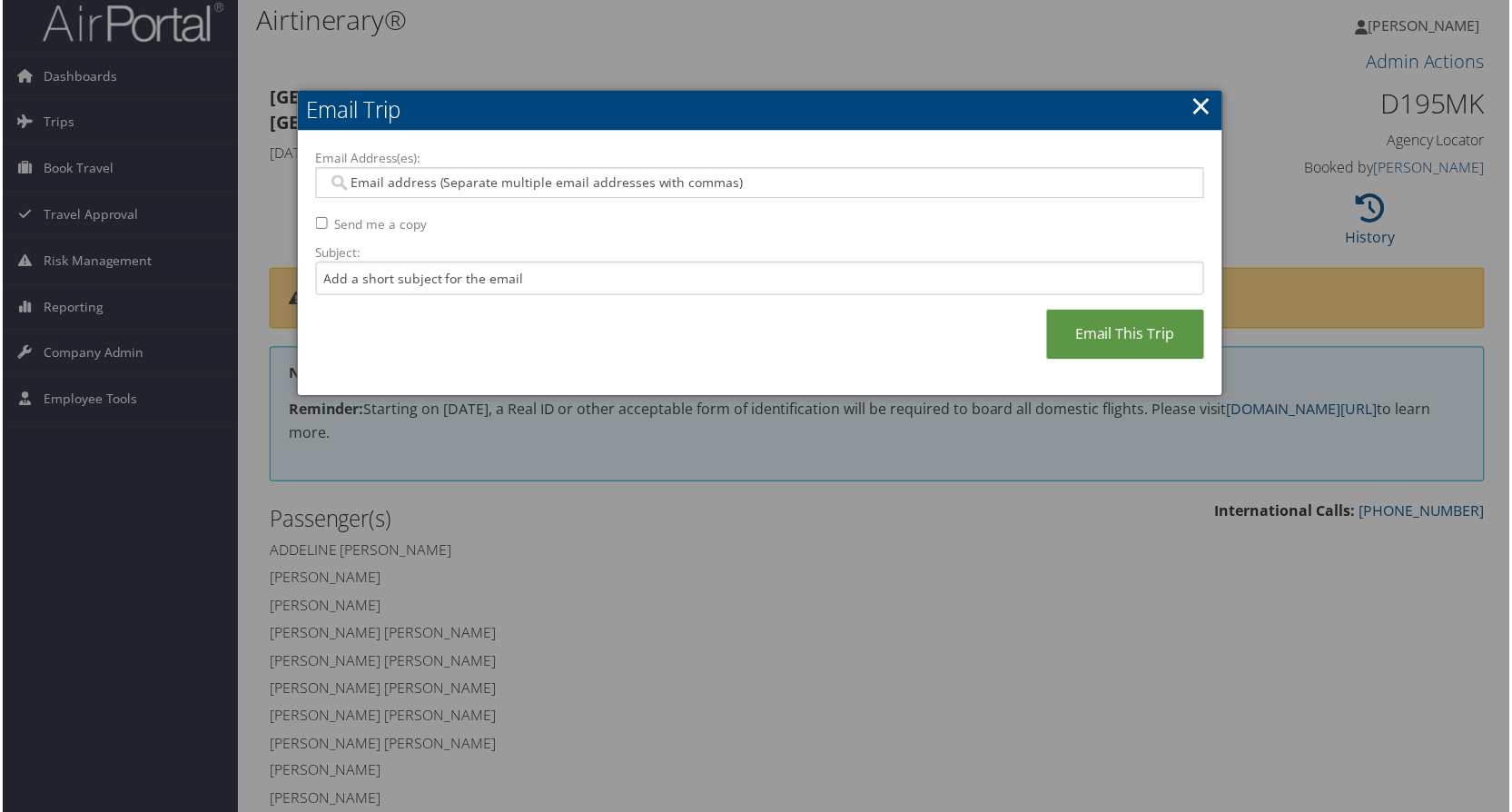
click at [315, 225] on input "Send me a copy" at bounding box center [319, 224] width 11 height 11
checkbox input "true"
click at [1108, 326] on link "Email This Trip" at bounding box center [1126, 336] width 158 height 50
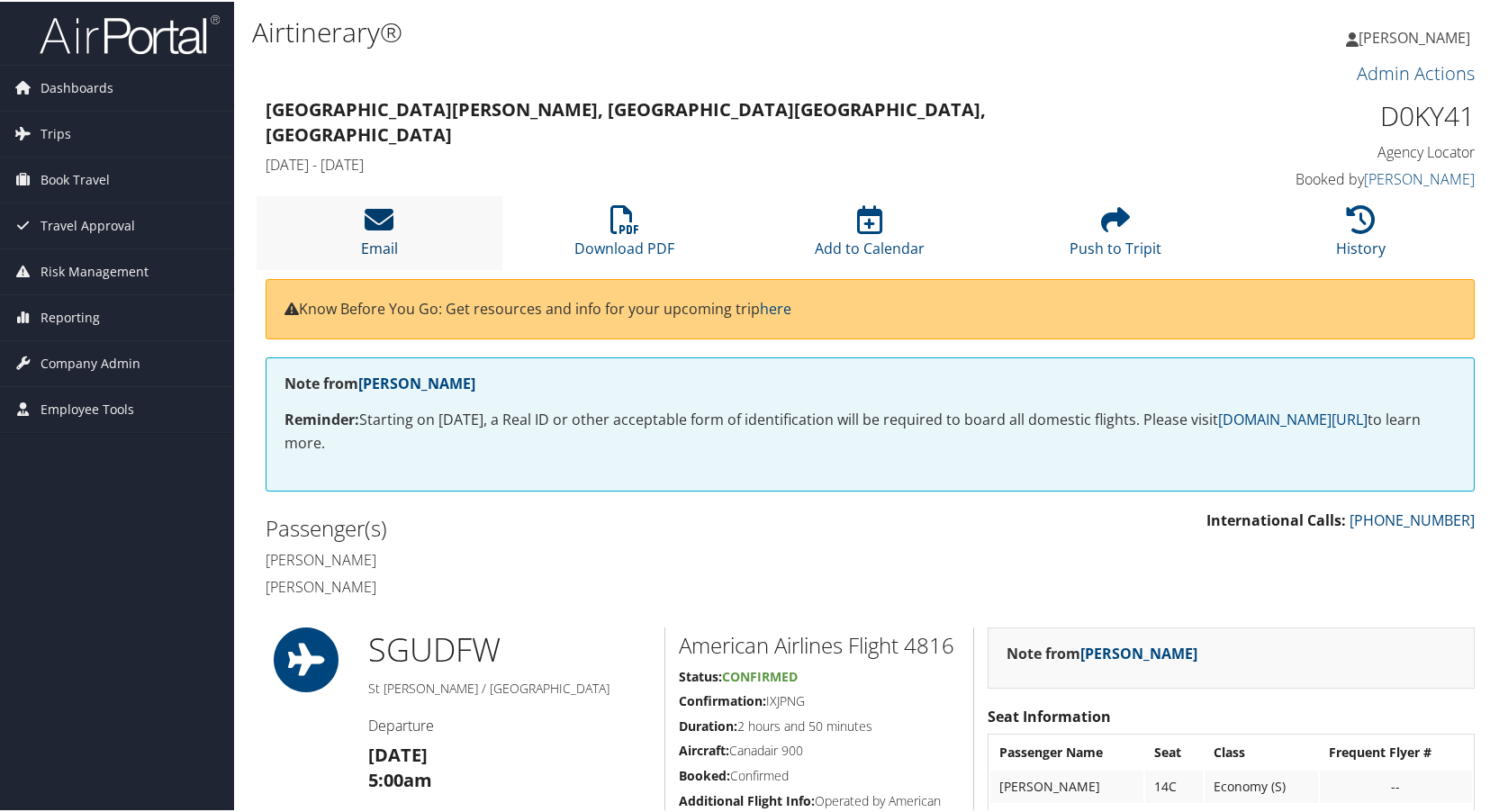
click at [367, 217] on icon at bounding box center [378, 217] width 29 height 29
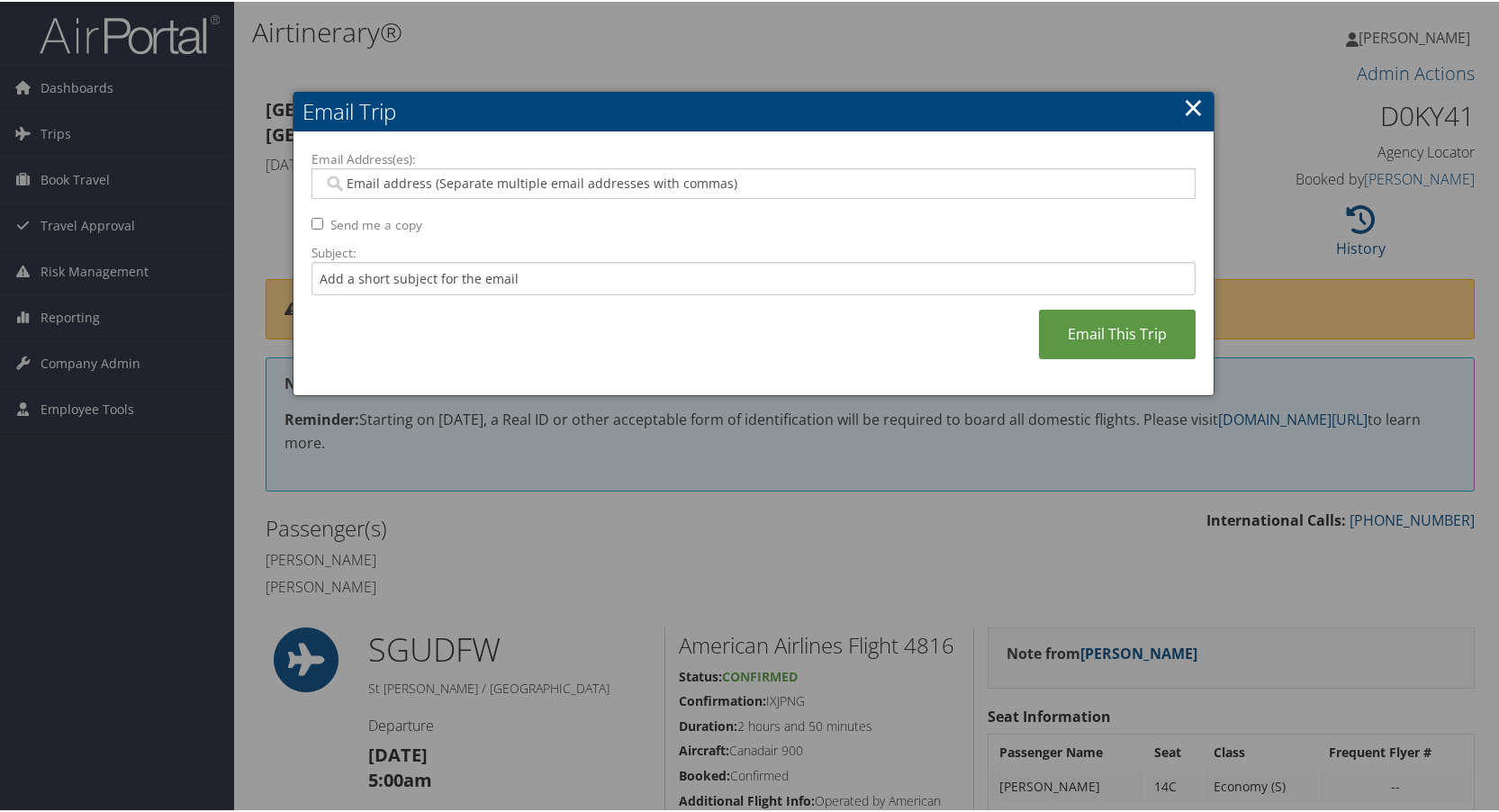
click at [312, 223] on input "Send me a copy" at bounding box center [317, 222] width 11 height 11
checkbox input "true"
click at [1093, 334] on link "Email This Trip" at bounding box center [1117, 332] width 156 height 50
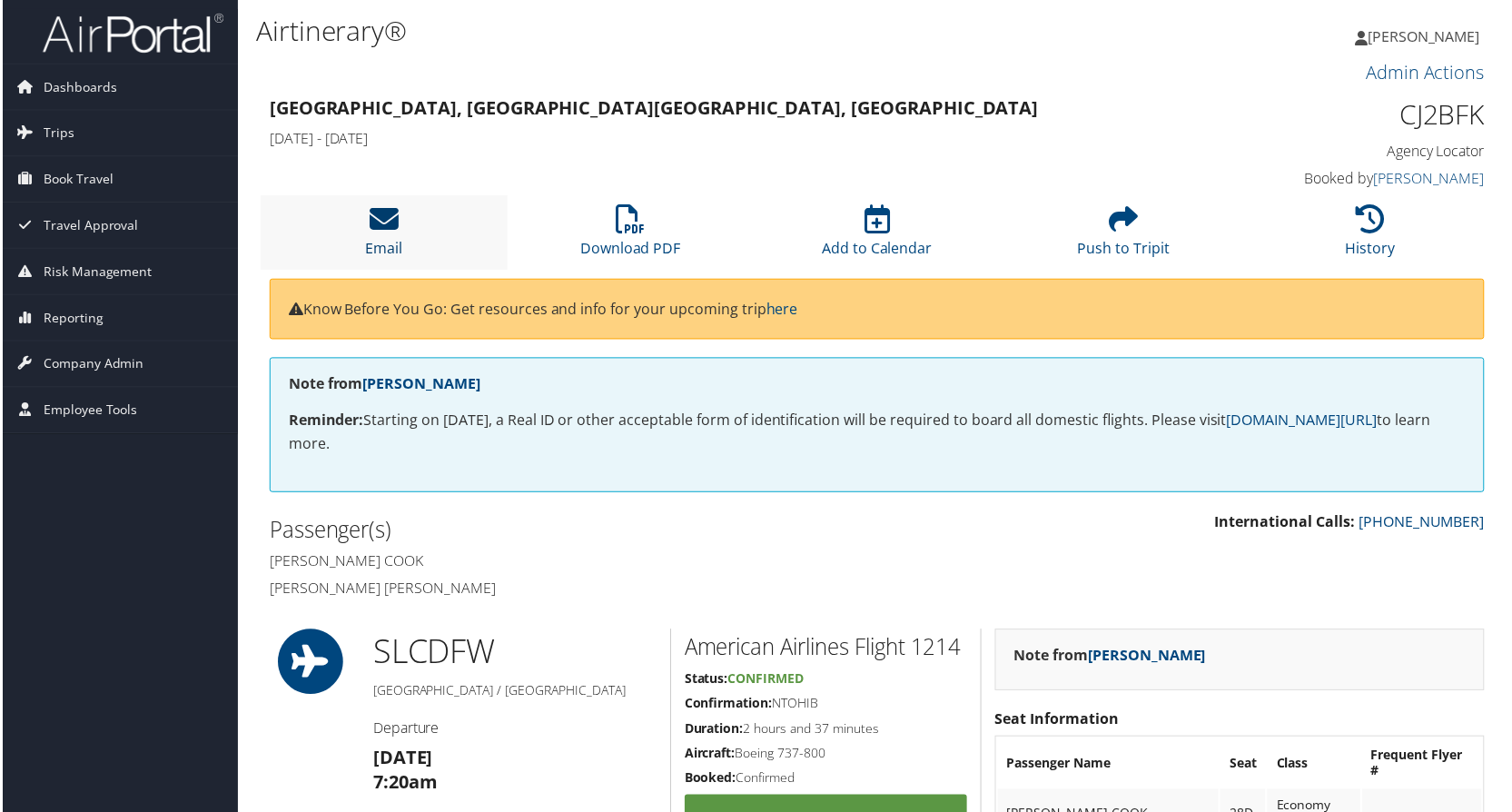
click at [372, 216] on icon at bounding box center [382, 219] width 29 height 29
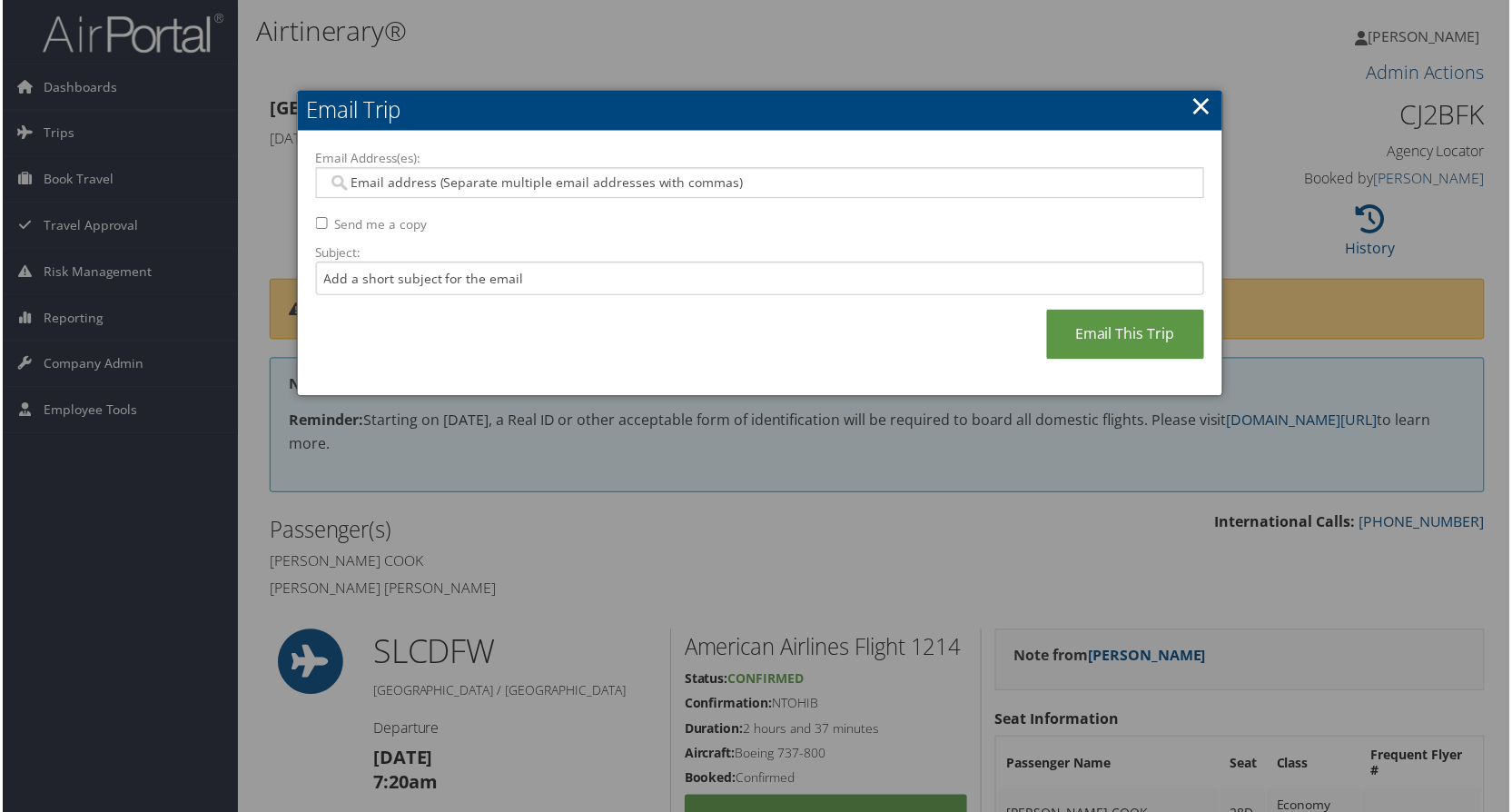
click at [314, 221] on input "Send me a copy" at bounding box center [319, 224] width 11 height 11
checkbox input "true"
click at [1124, 337] on link "Email This Trip" at bounding box center [1126, 336] width 158 height 50
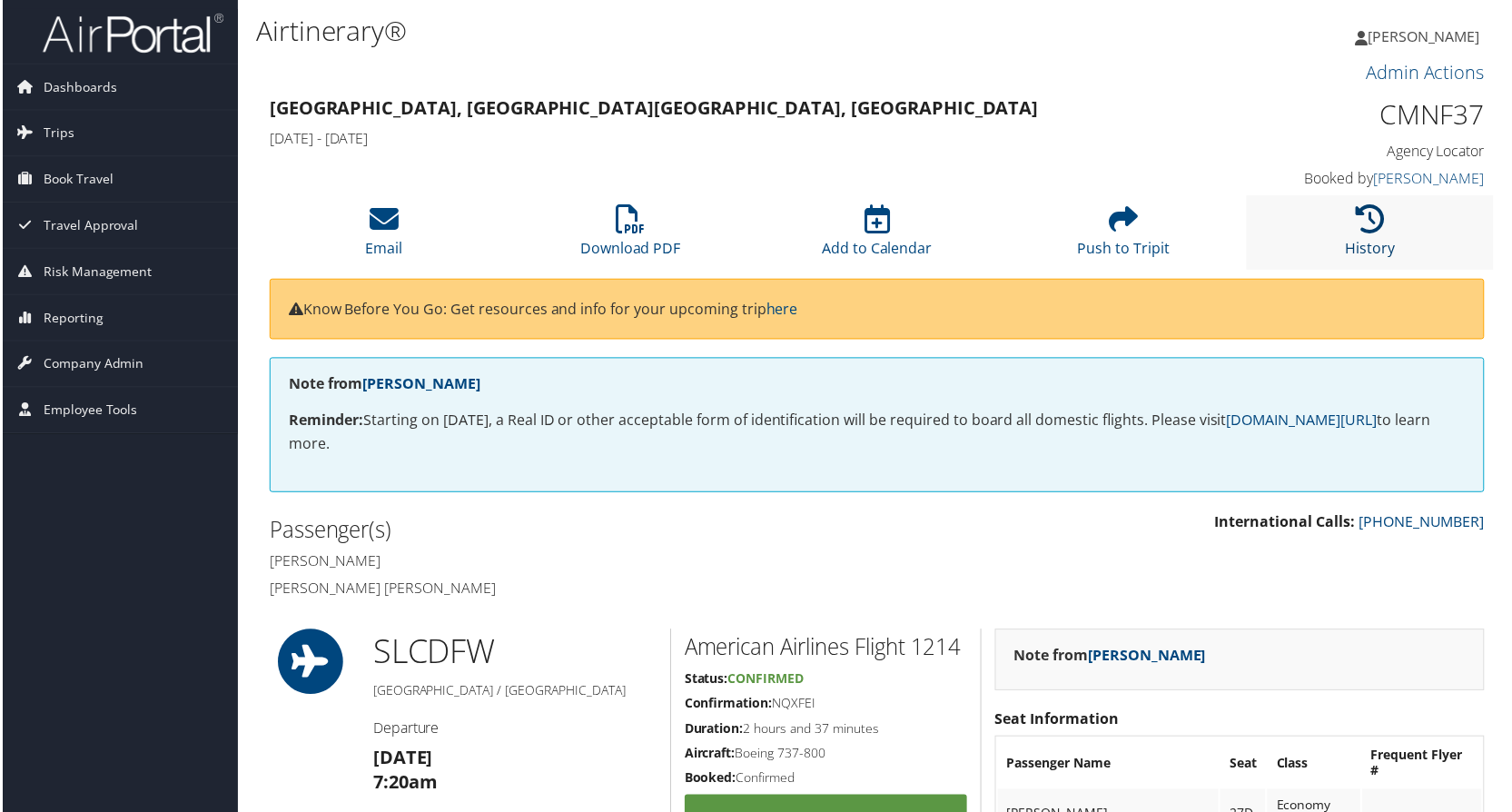
click at [1358, 228] on icon at bounding box center [1372, 219] width 29 height 29
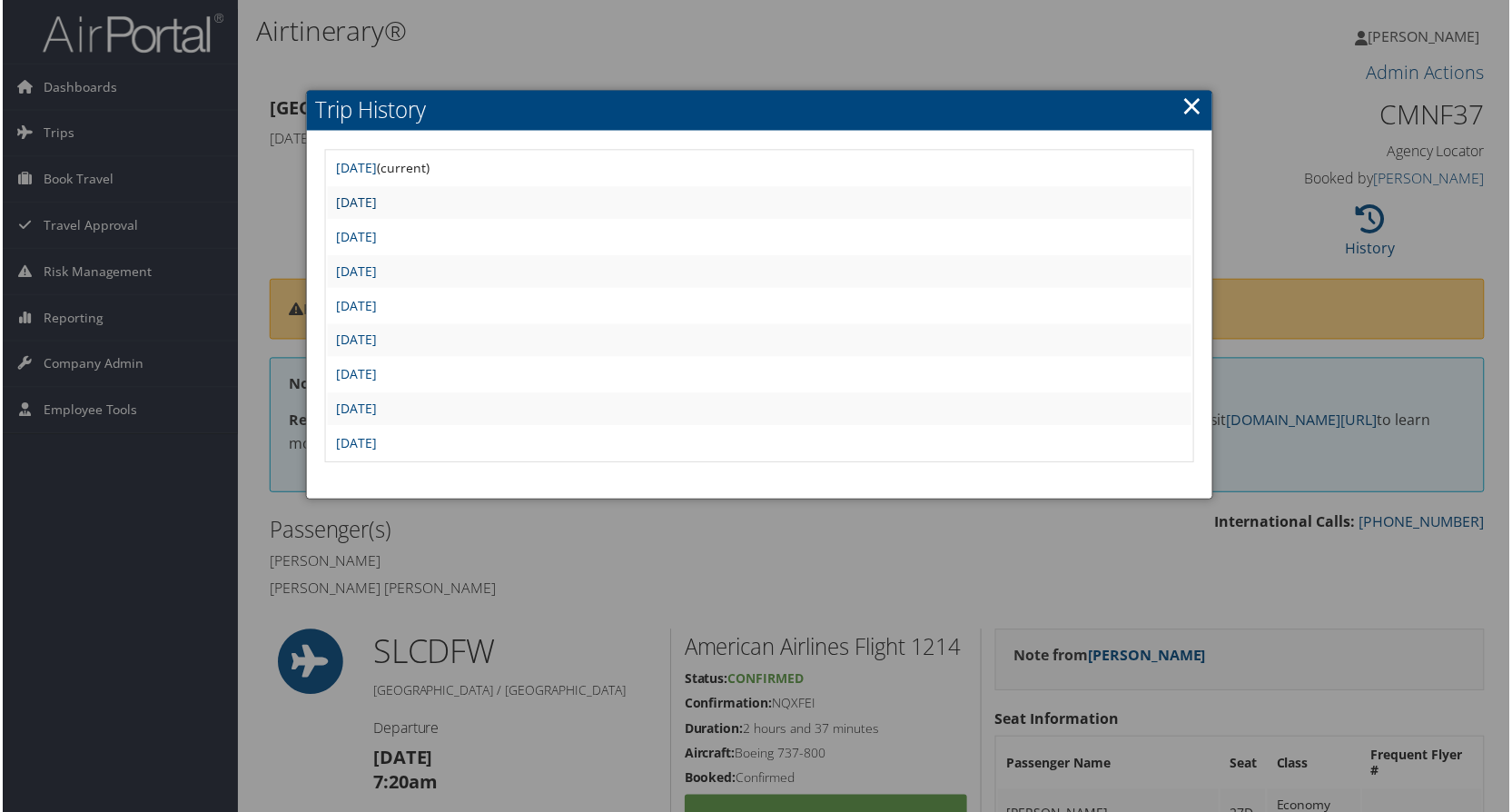
click at [376, 201] on link "[DATE]" at bounding box center [354, 203] width 41 height 17
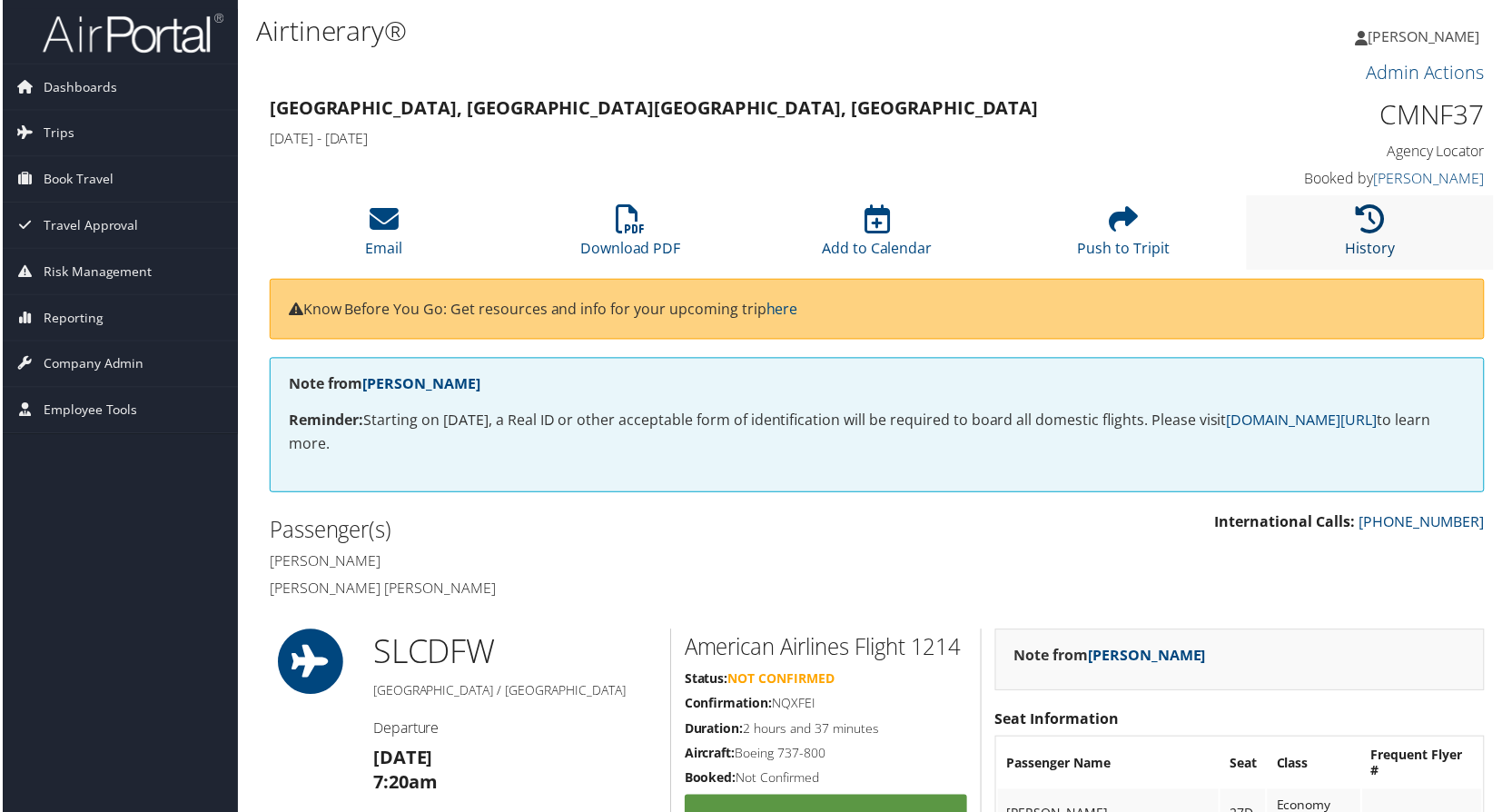
click at [1371, 224] on icon at bounding box center [1372, 219] width 29 height 29
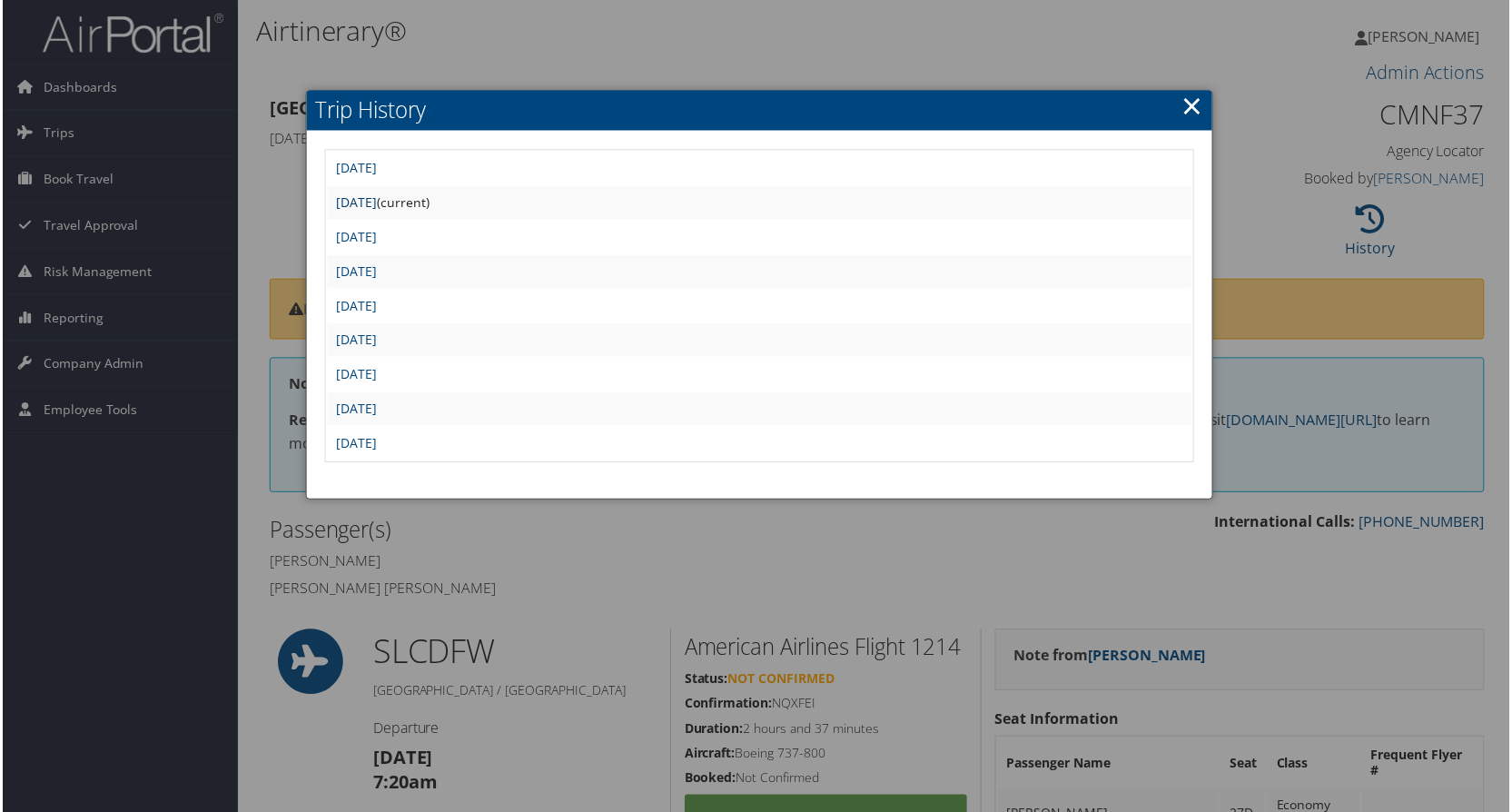
click at [376, 199] on link "[DATE]" at bounding box center [354, 203] width 41 height 17
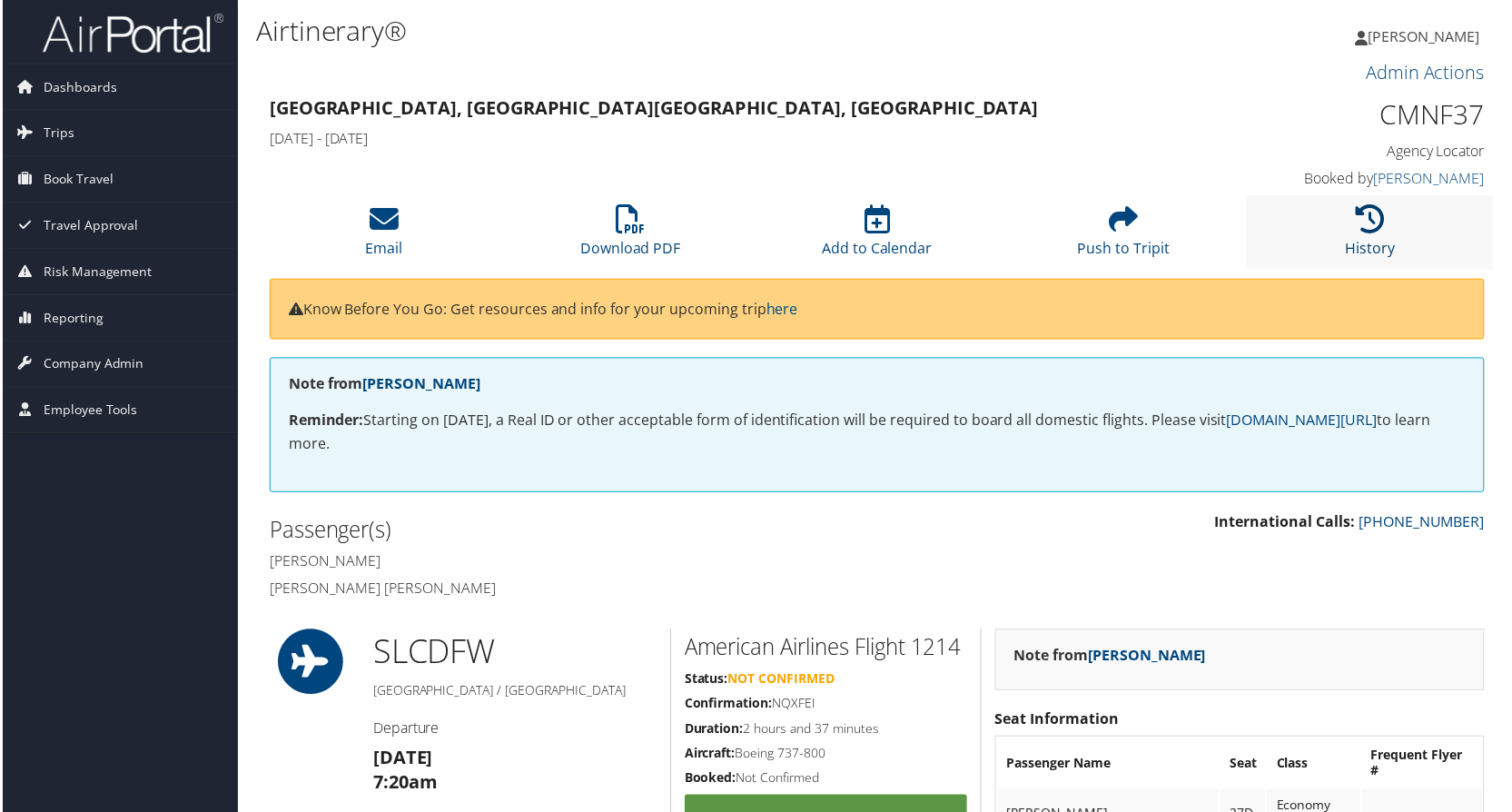
click at [1368, 221] on icon at bounding box center [1372, 219] width 29 height 29
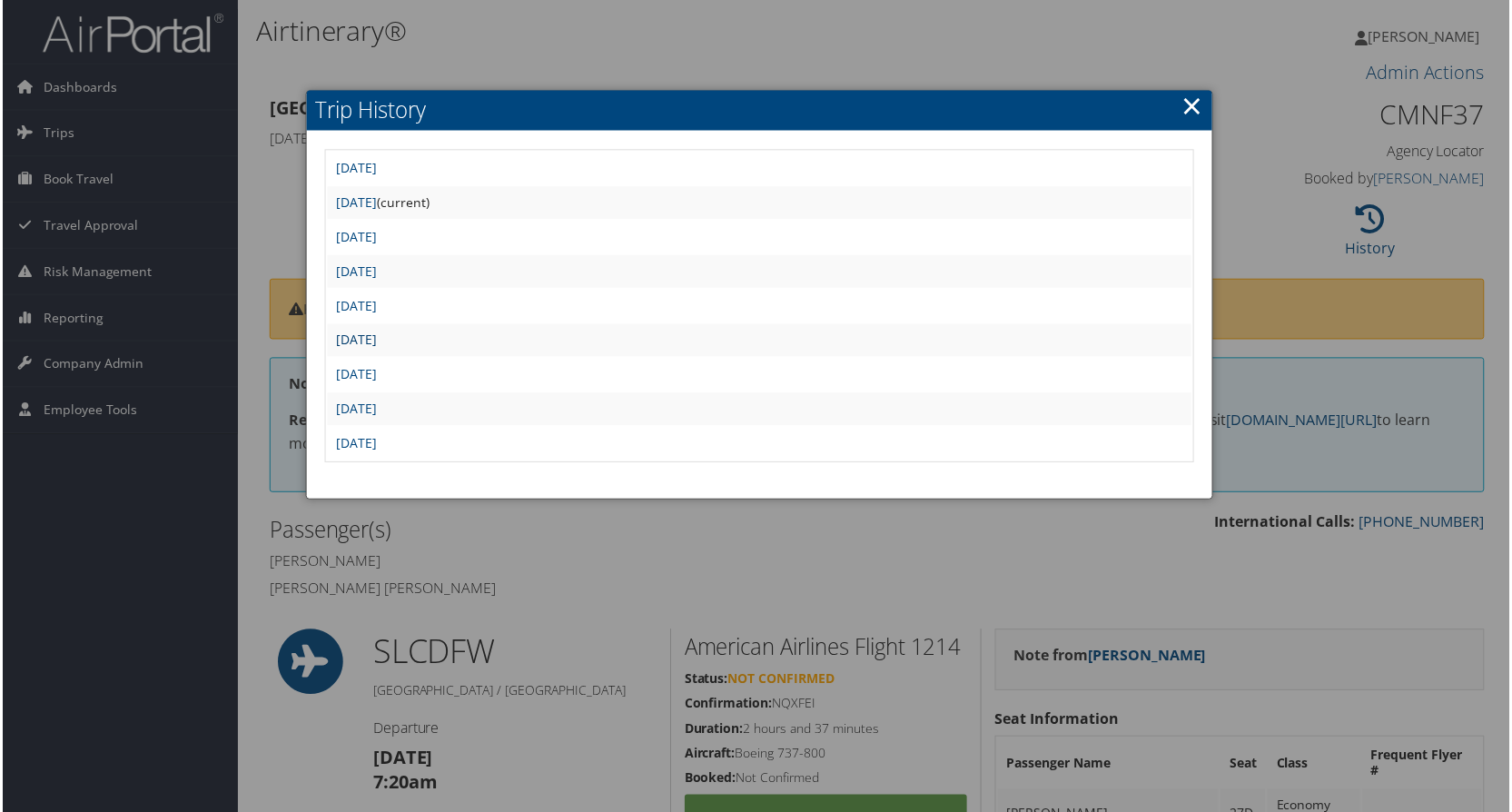
click at [376, 344] on link "[DATE]" at bounding box center [354, 341] width 41 height 17
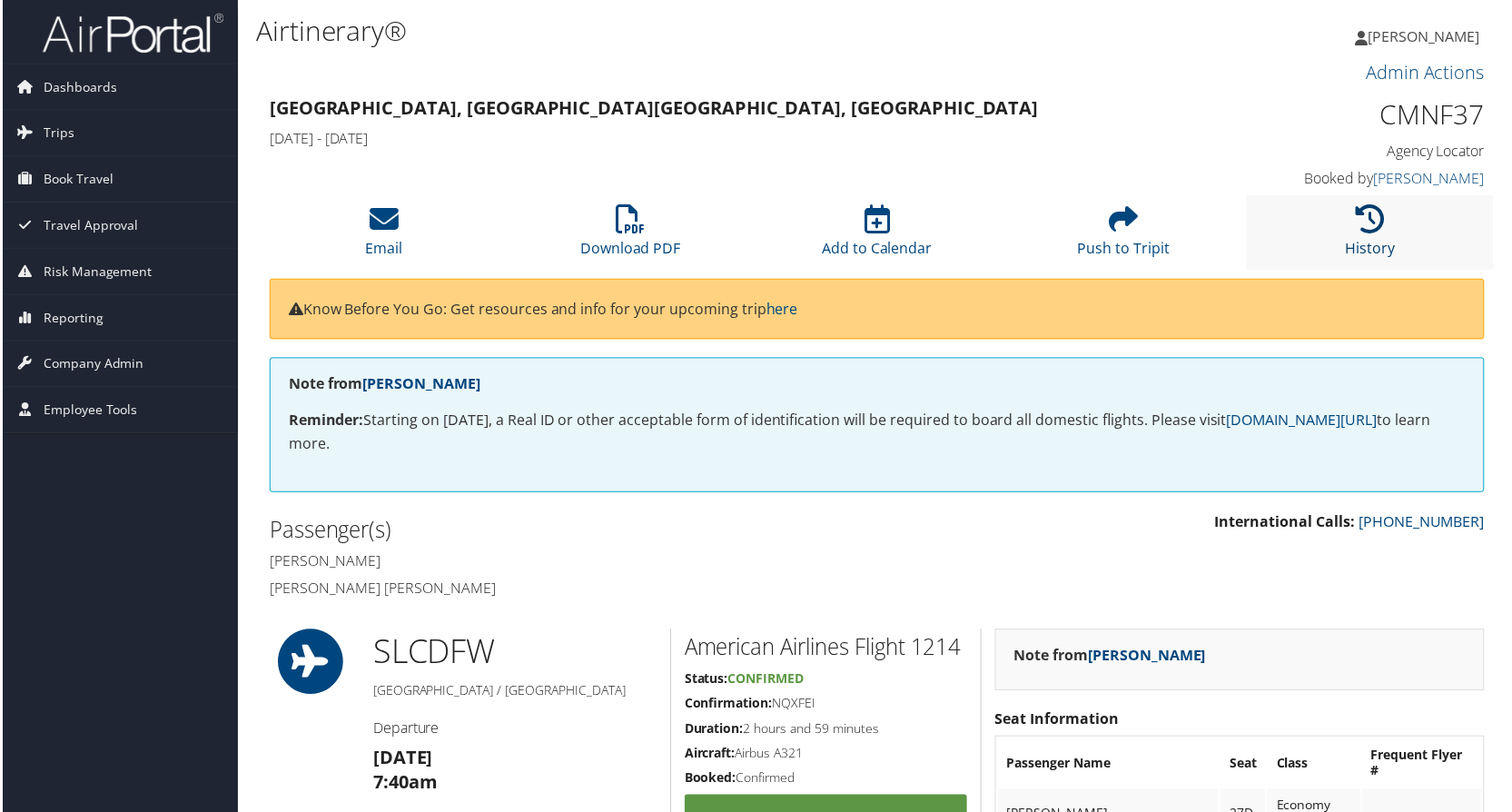
click at [1363, 225] on icon at bounding box center [1372, 219] width 29 height 29
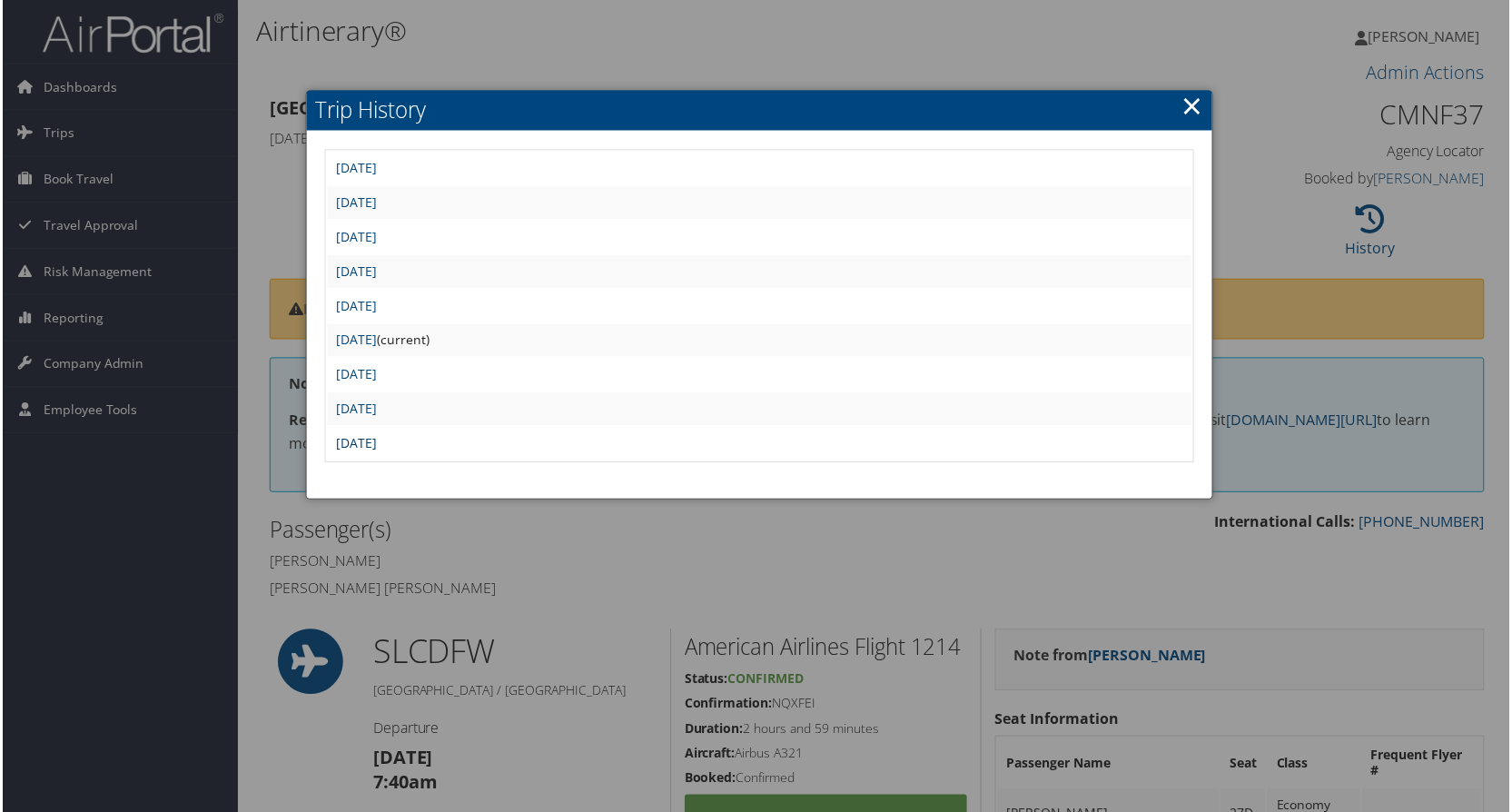
click at [376, 440] on link "Mon Jun 23 15:35:15 MDT 2025" at bounding box center [354, 444] width 41 height 17
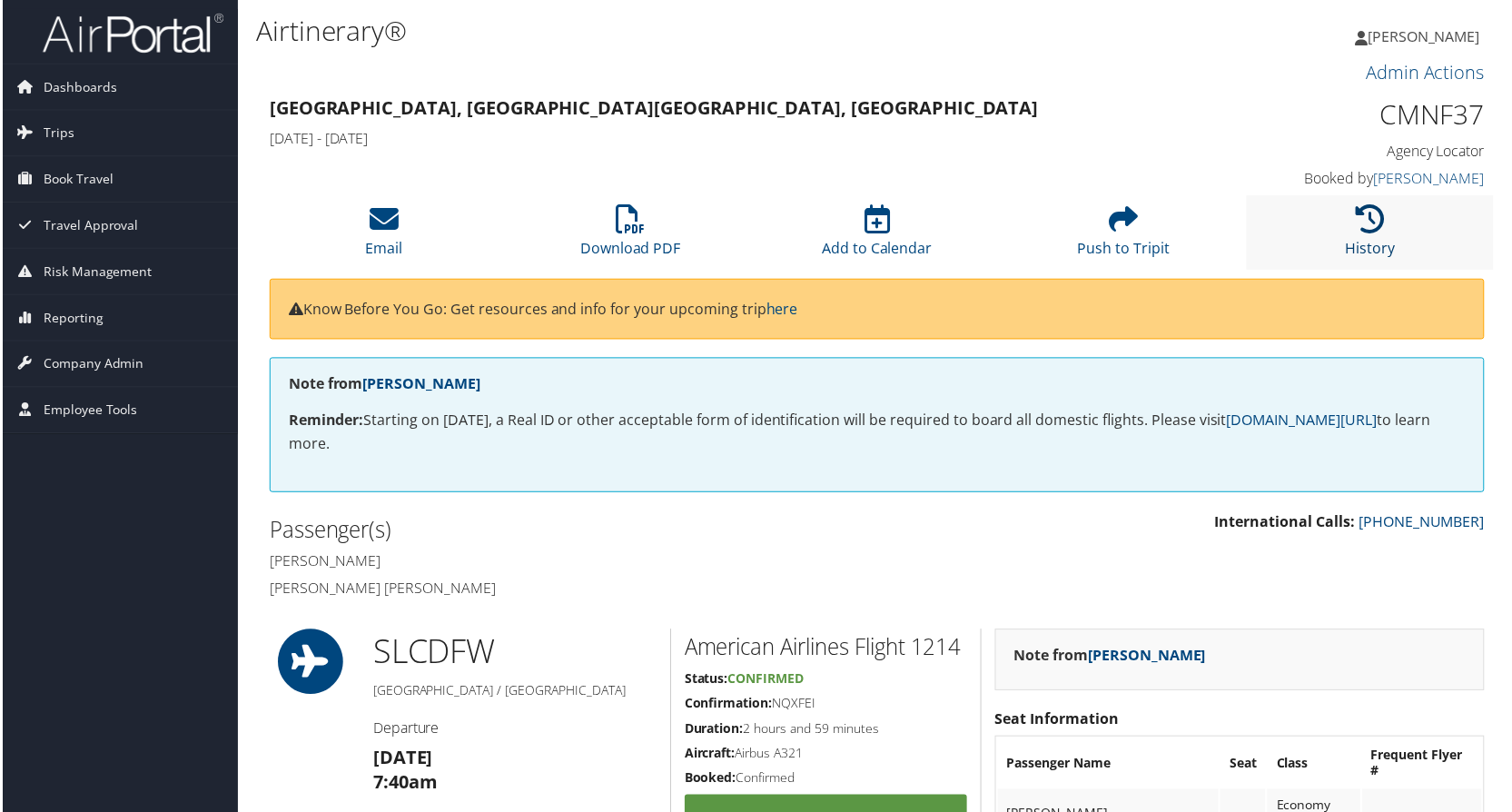
click at [1370, 217] on icon at bounding box center [1372, 219] width 29 height 29
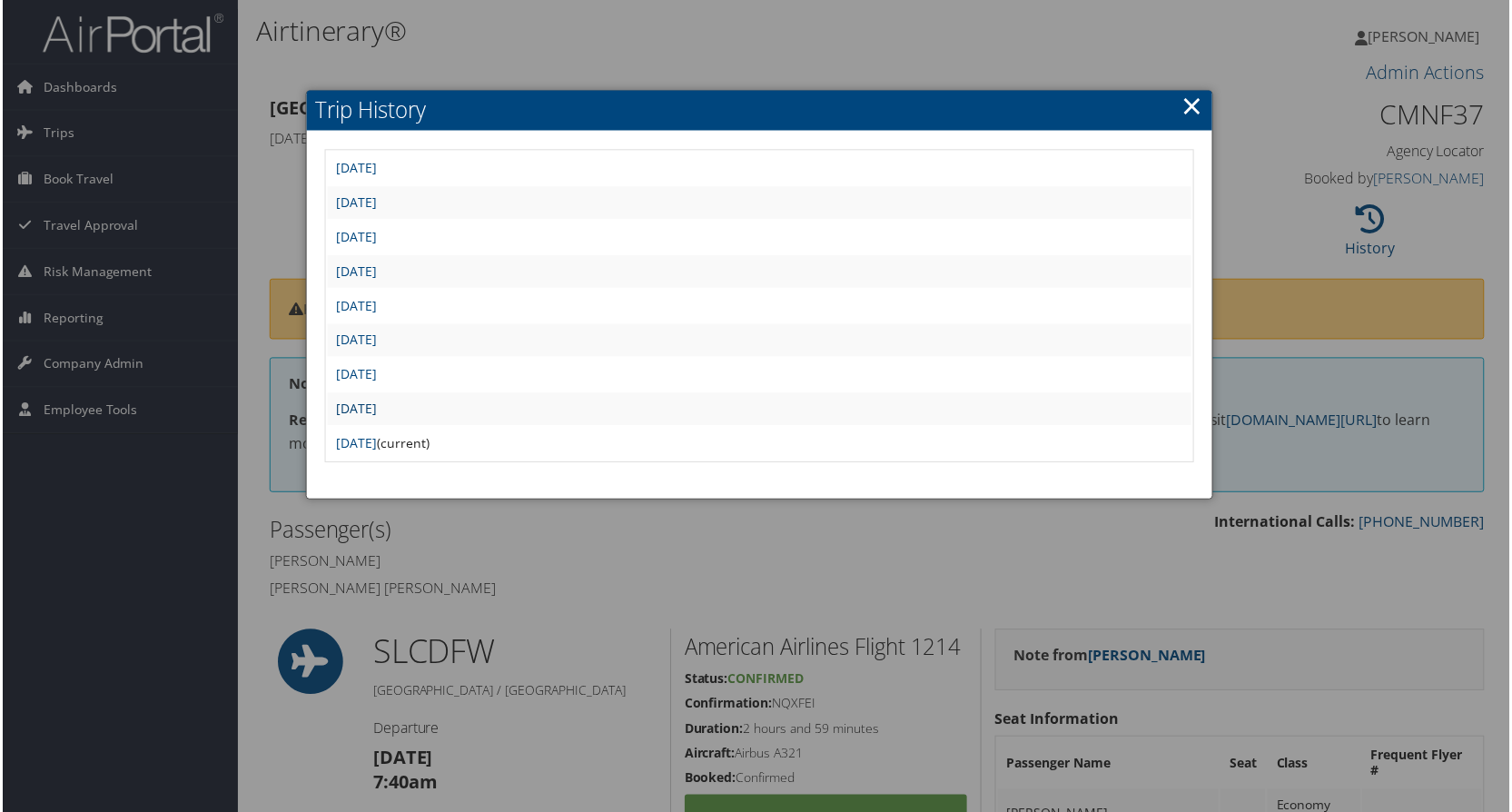
click at [376, 408] on link "Mon Jun 23 15:40:35 MDT 2025" at bounding box center [354, 410] width 41 height 17
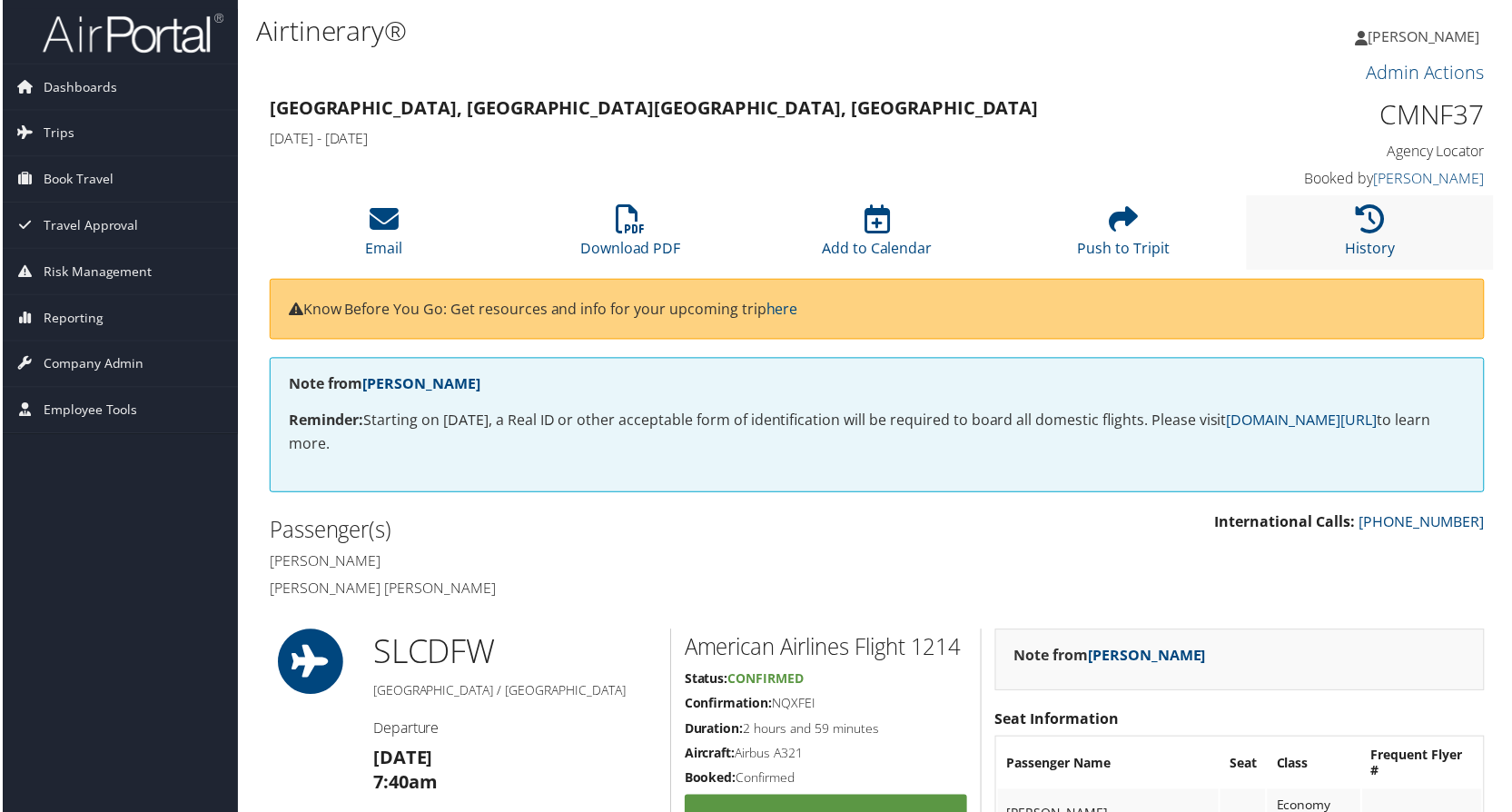
click at [1364, 200] on li "History" at bounding box center [1372, 233] width 248 height 74
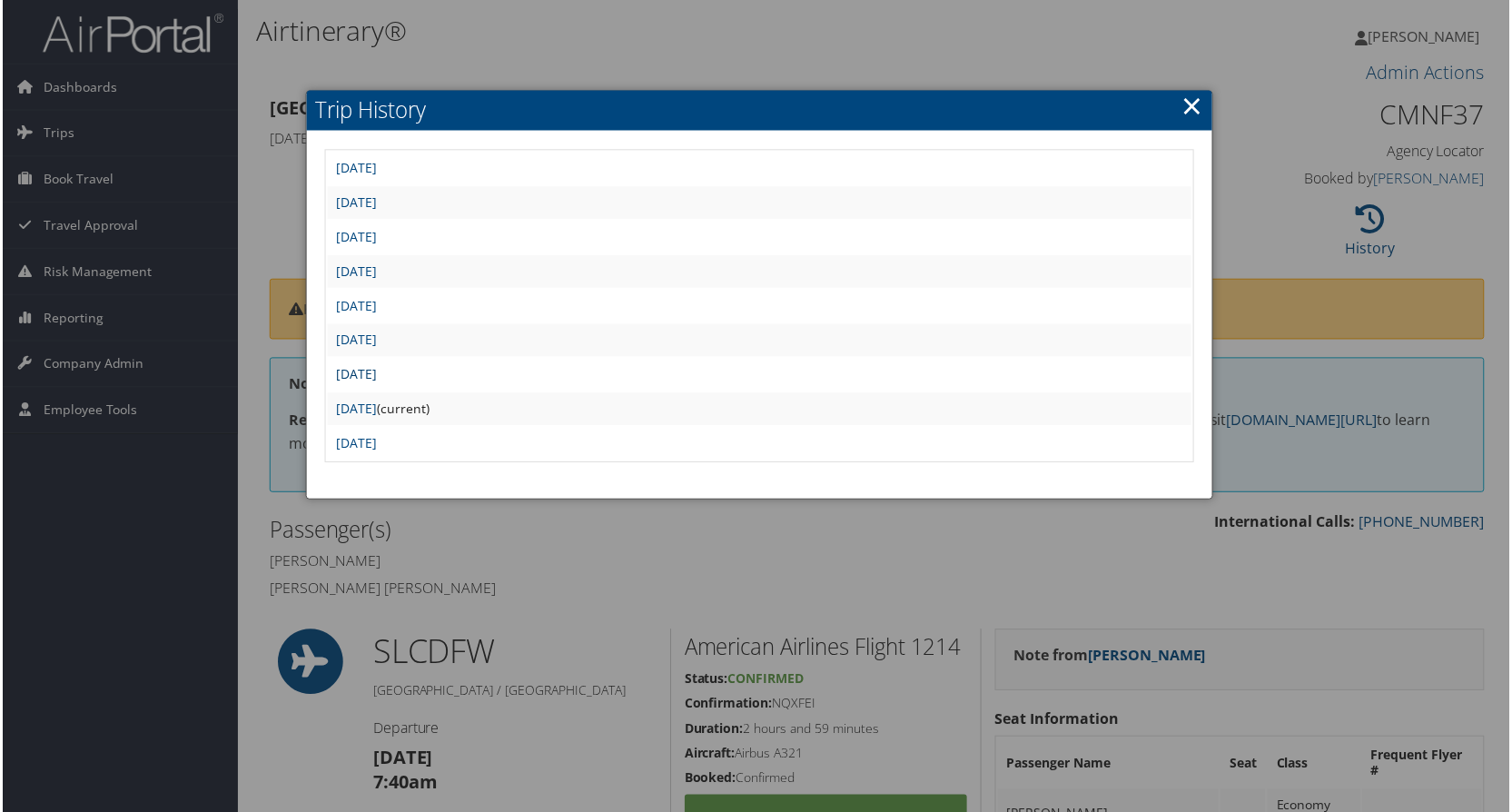
click at [376, 373] on link "[DATE]" at bounding box center [354, 375] width 41 height 17
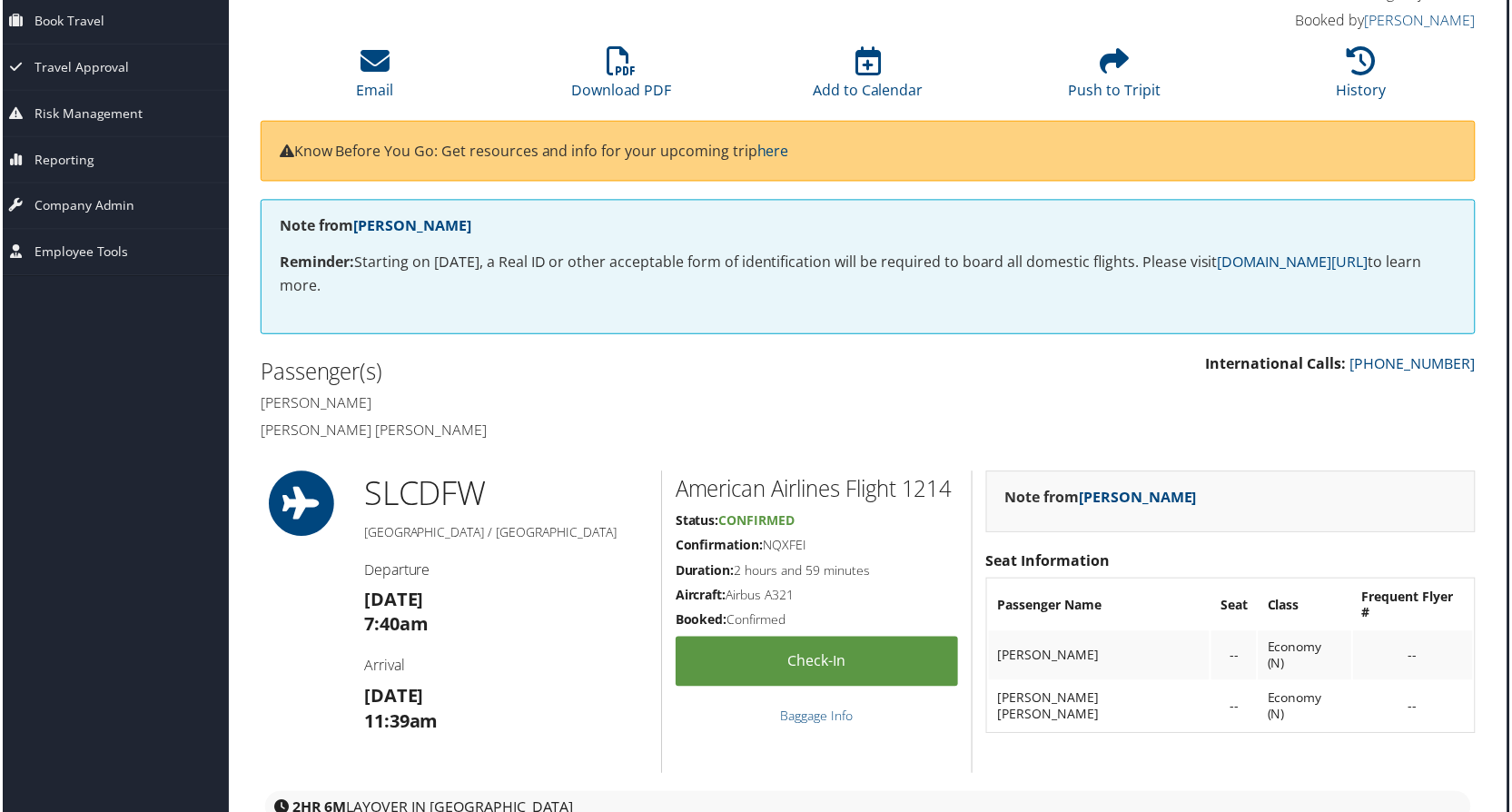
scroll to position [0, 9]
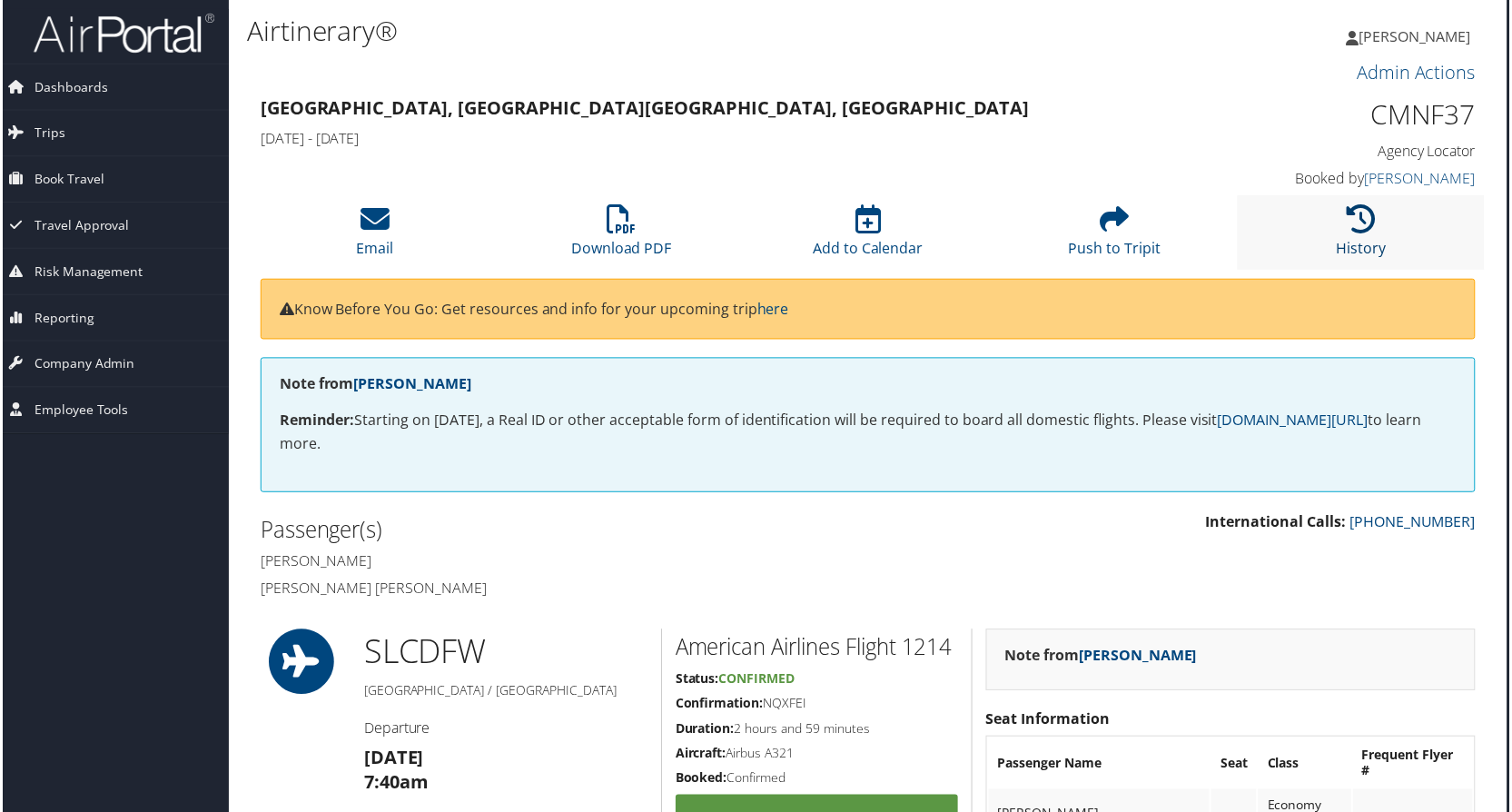
click at [1356, 223] on icon at bounding box center [1364, 219] width 29 height 29
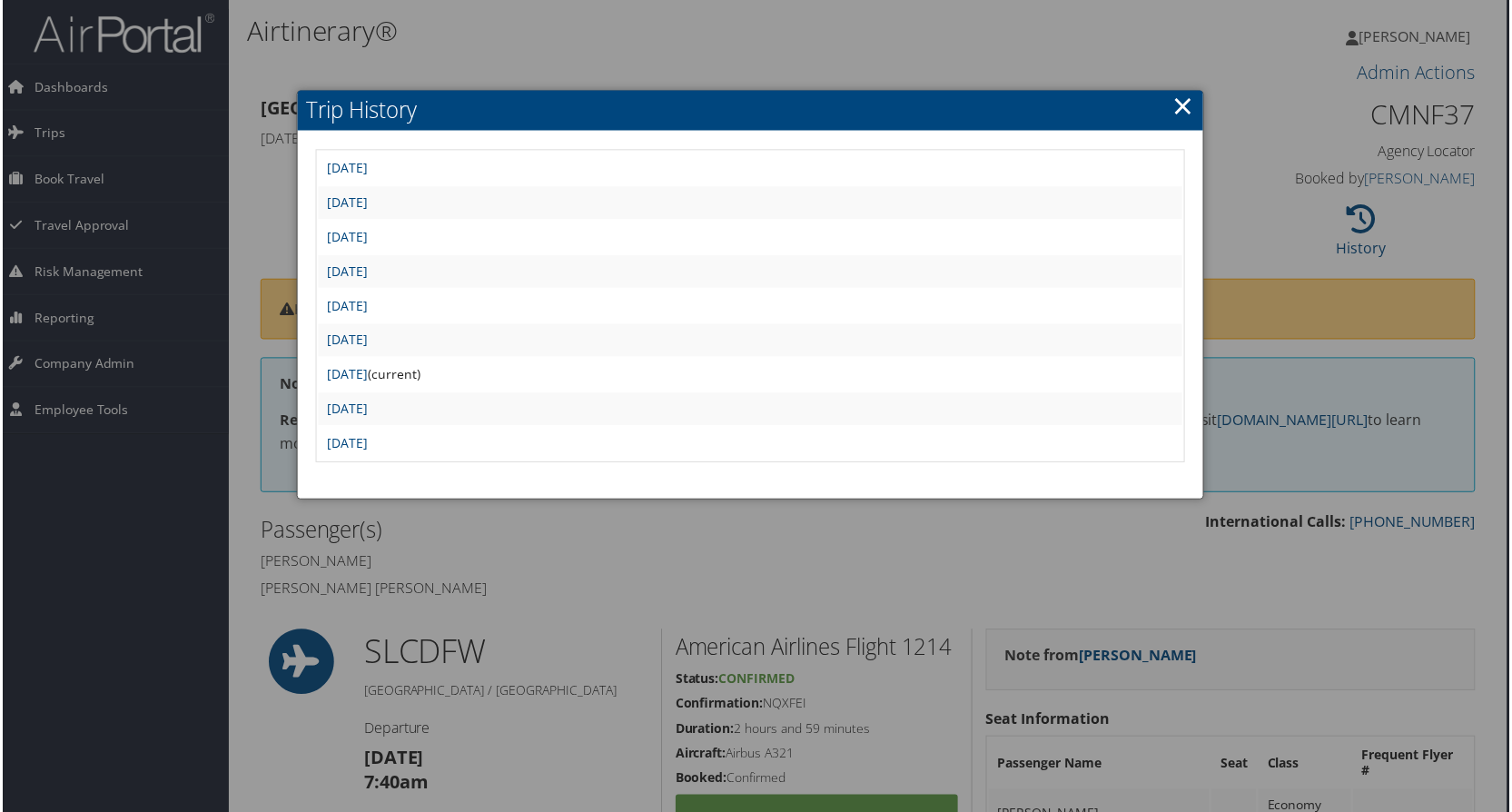
click at [905, 575] on div at bounding box center [759, 409] width 1519 height 820
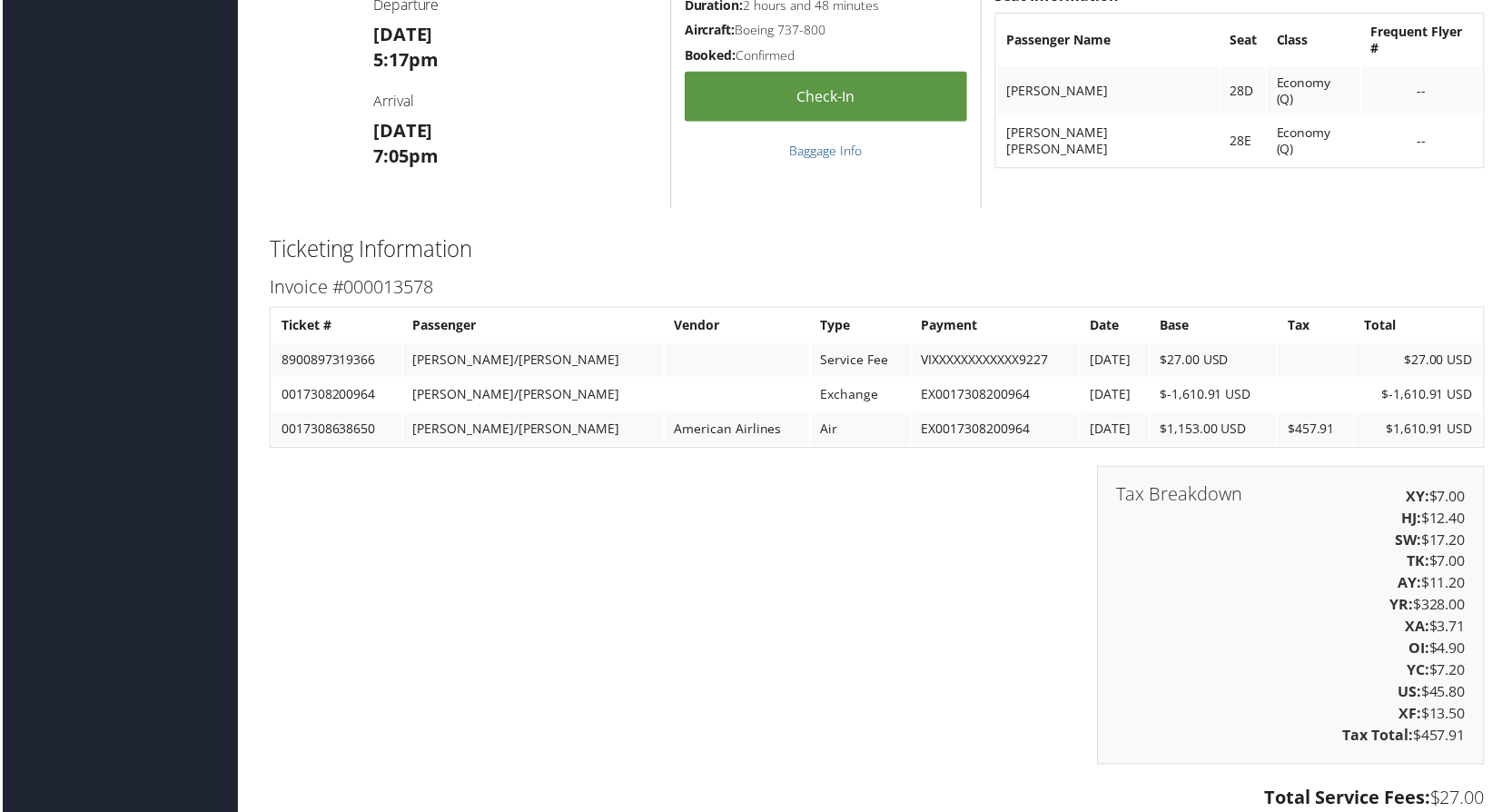
scroll to position [2906, 0]
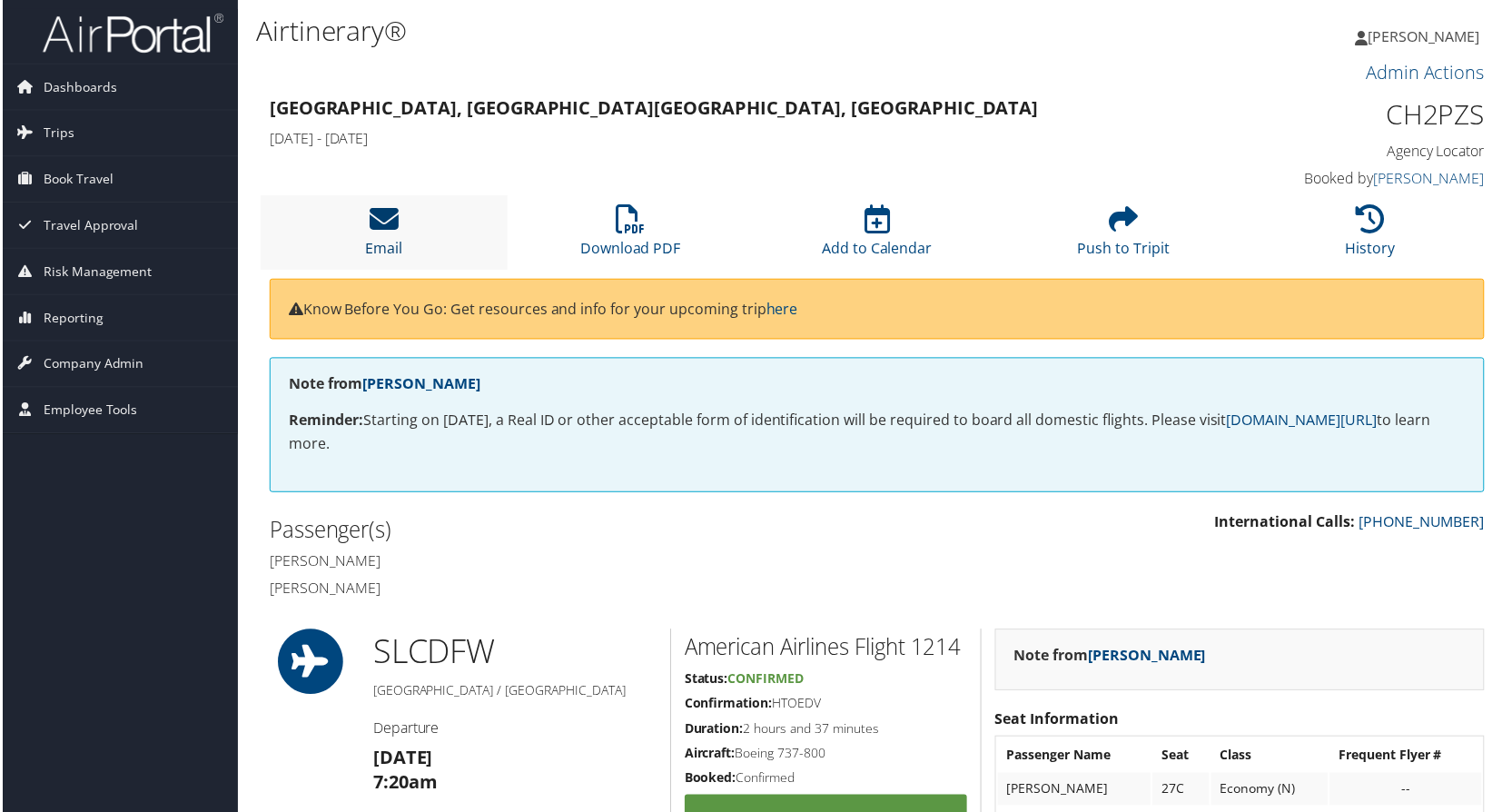
click at [383, 222] on icon at bounding box center [382, 219] width 29 height 29
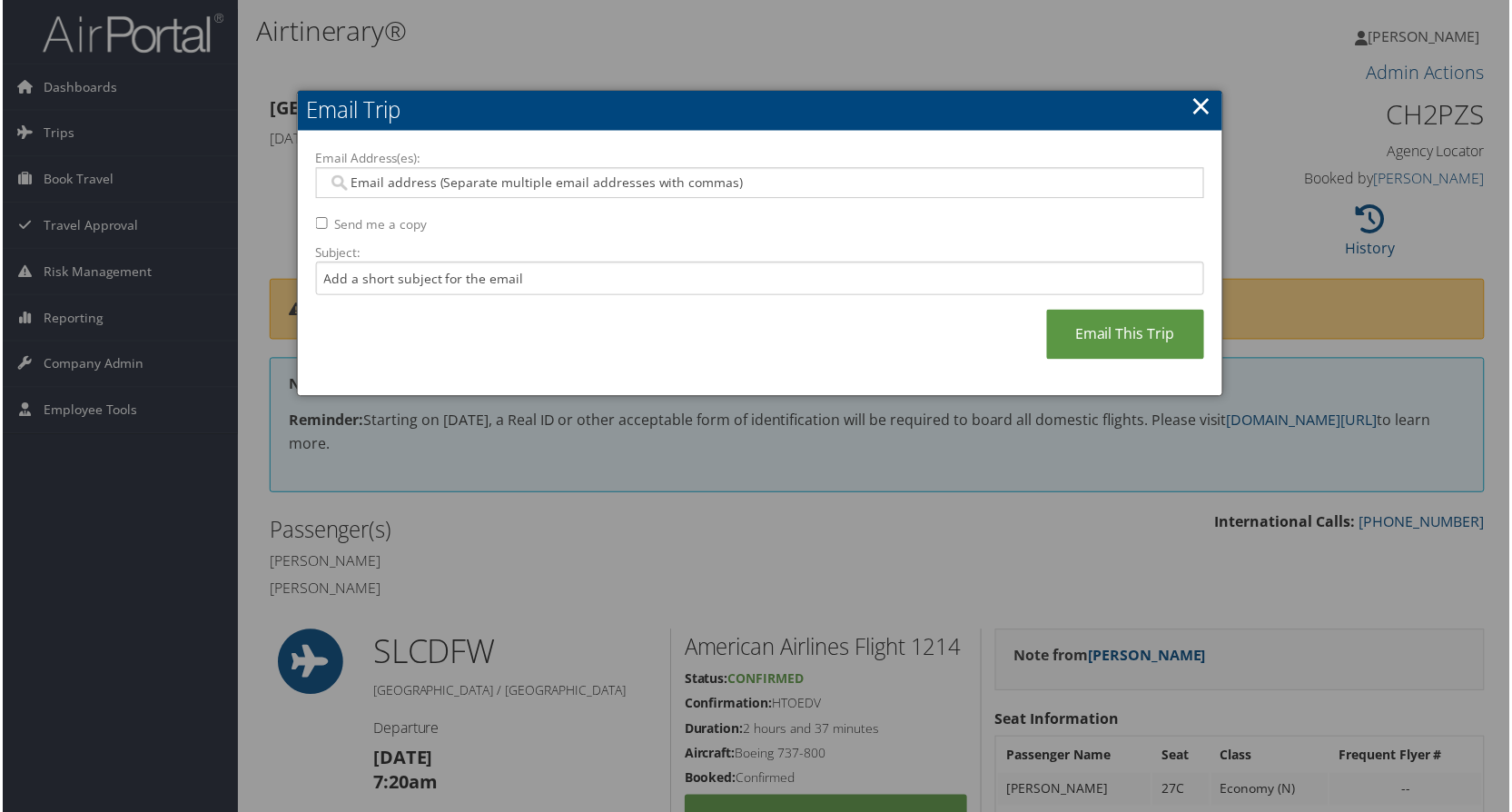
click at [315, 222] on input "Send me a copy" at bounding box center [319, 224] width 11 height 11
checkbox input "true"
click at [1097, 340] on link "Email This Trip" at bounding box center [1126, 336] width 158 height 50
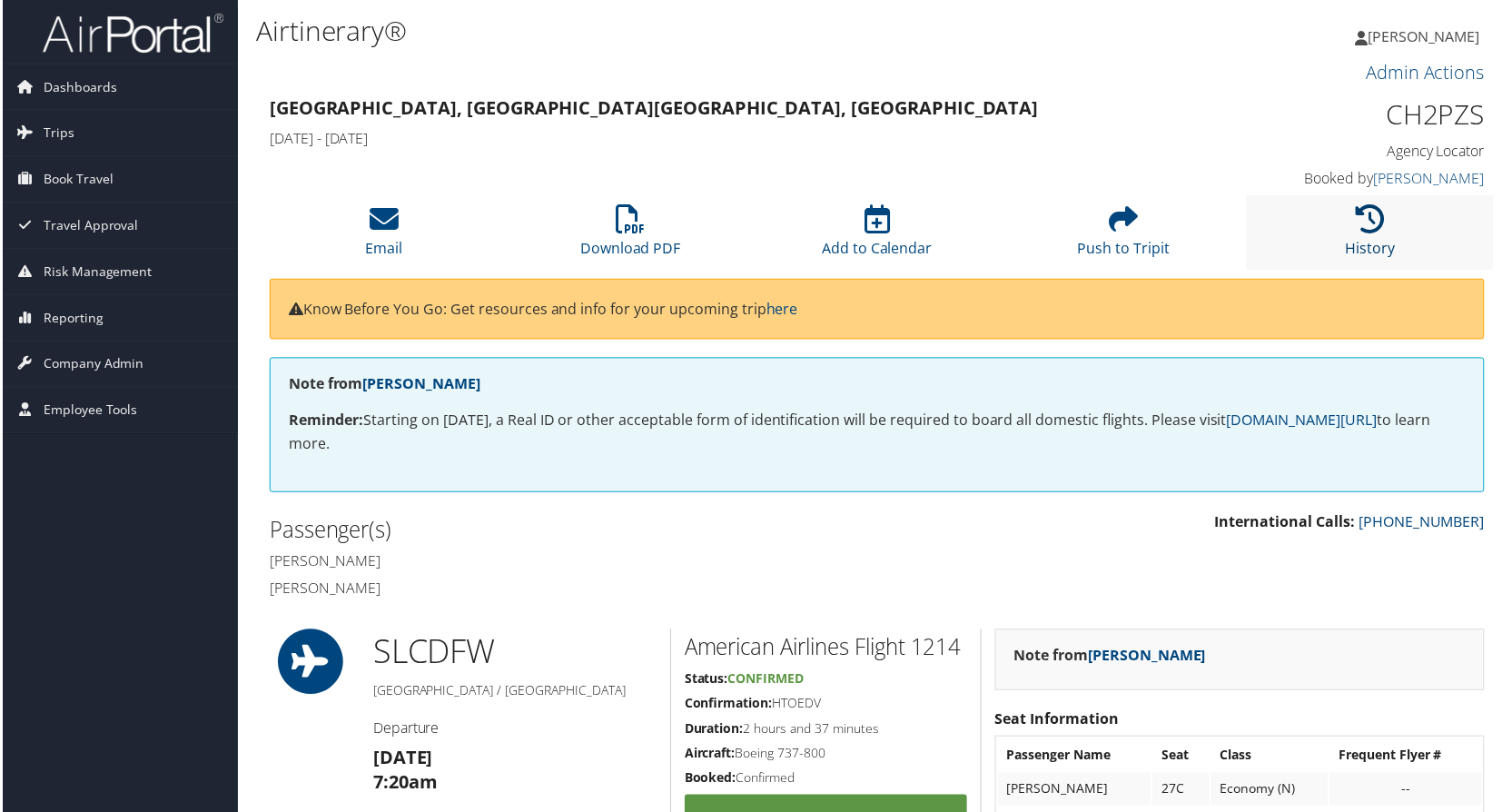
click at [1364, 219] on icon at bounding box center [1372, 219] width 29 height 29
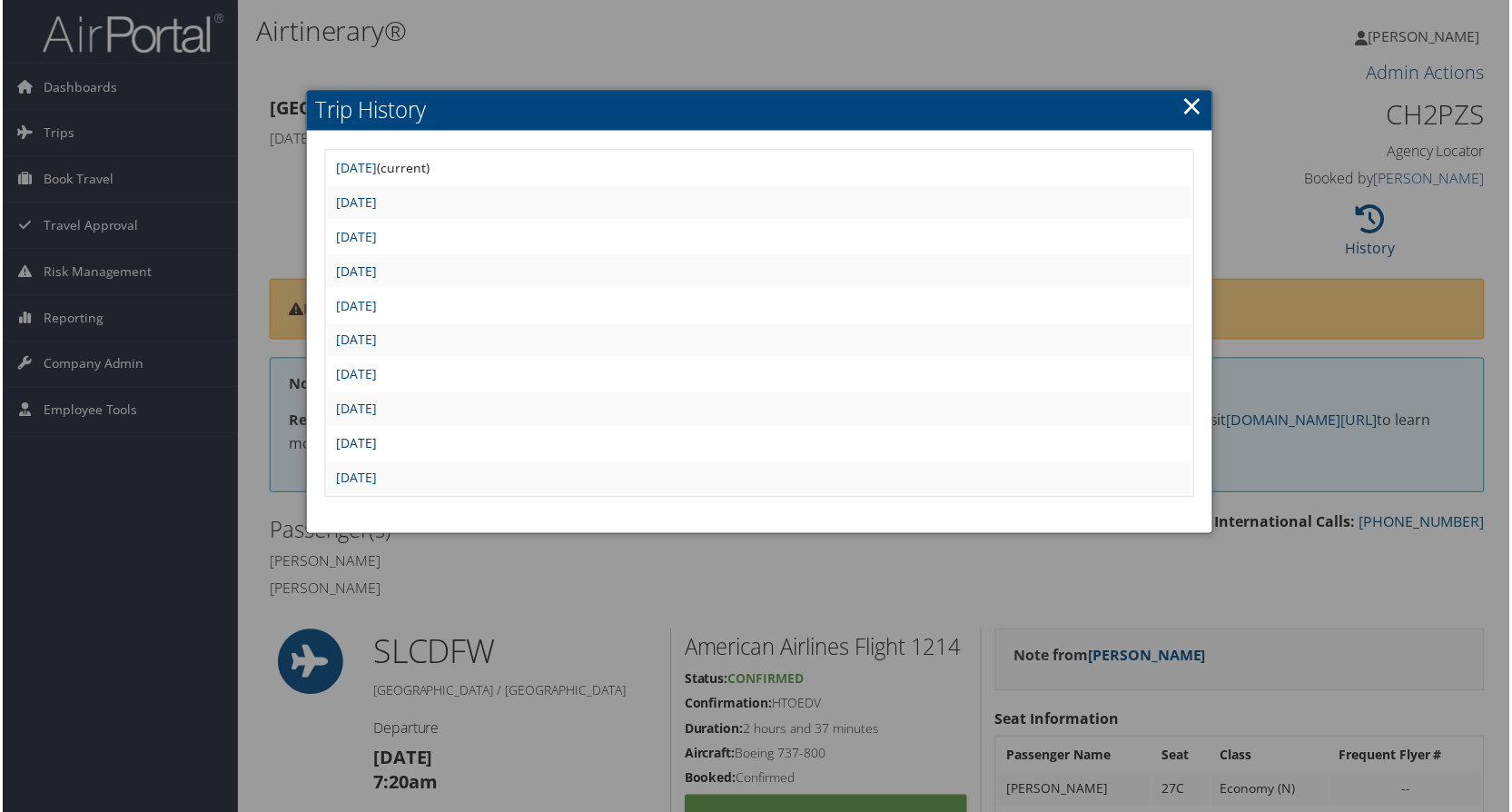
click at [376, 441] on link "[DATE]" at bounding box center [354, 444] width 41 height 17
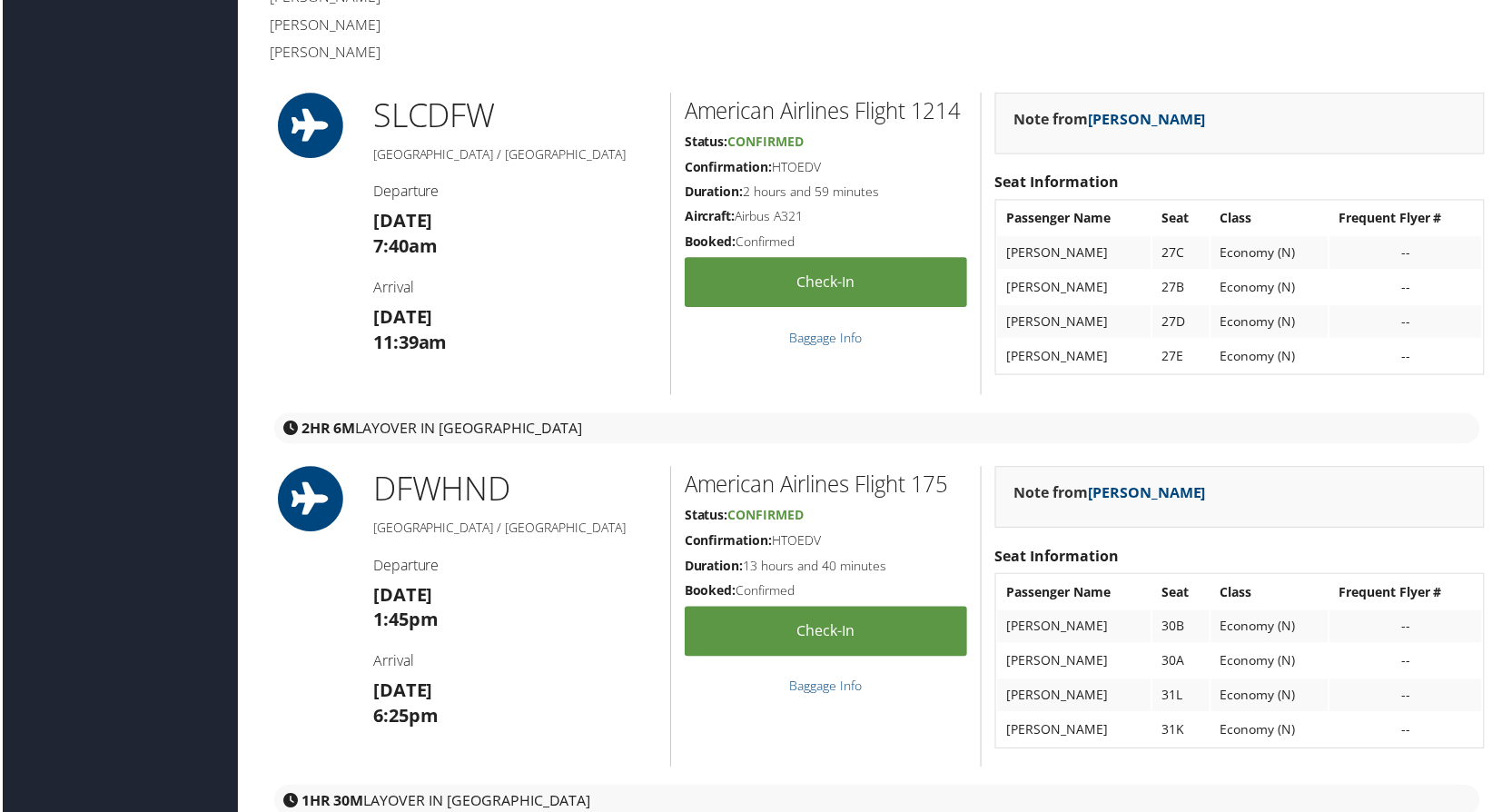
scroll to position [171, 0]
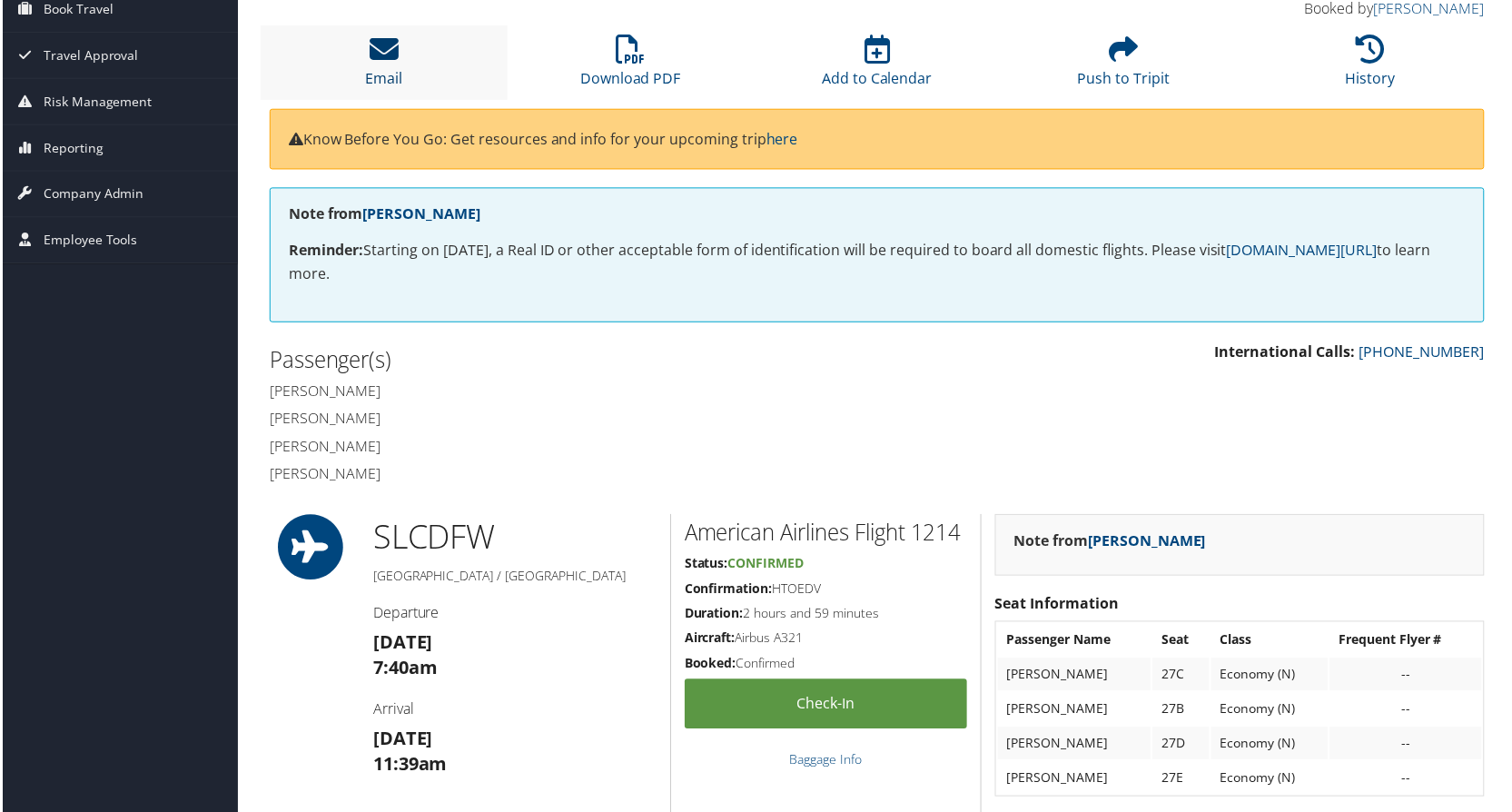
click at [381, 51] on icon at bounding box center [382, 49] width 29 height 29
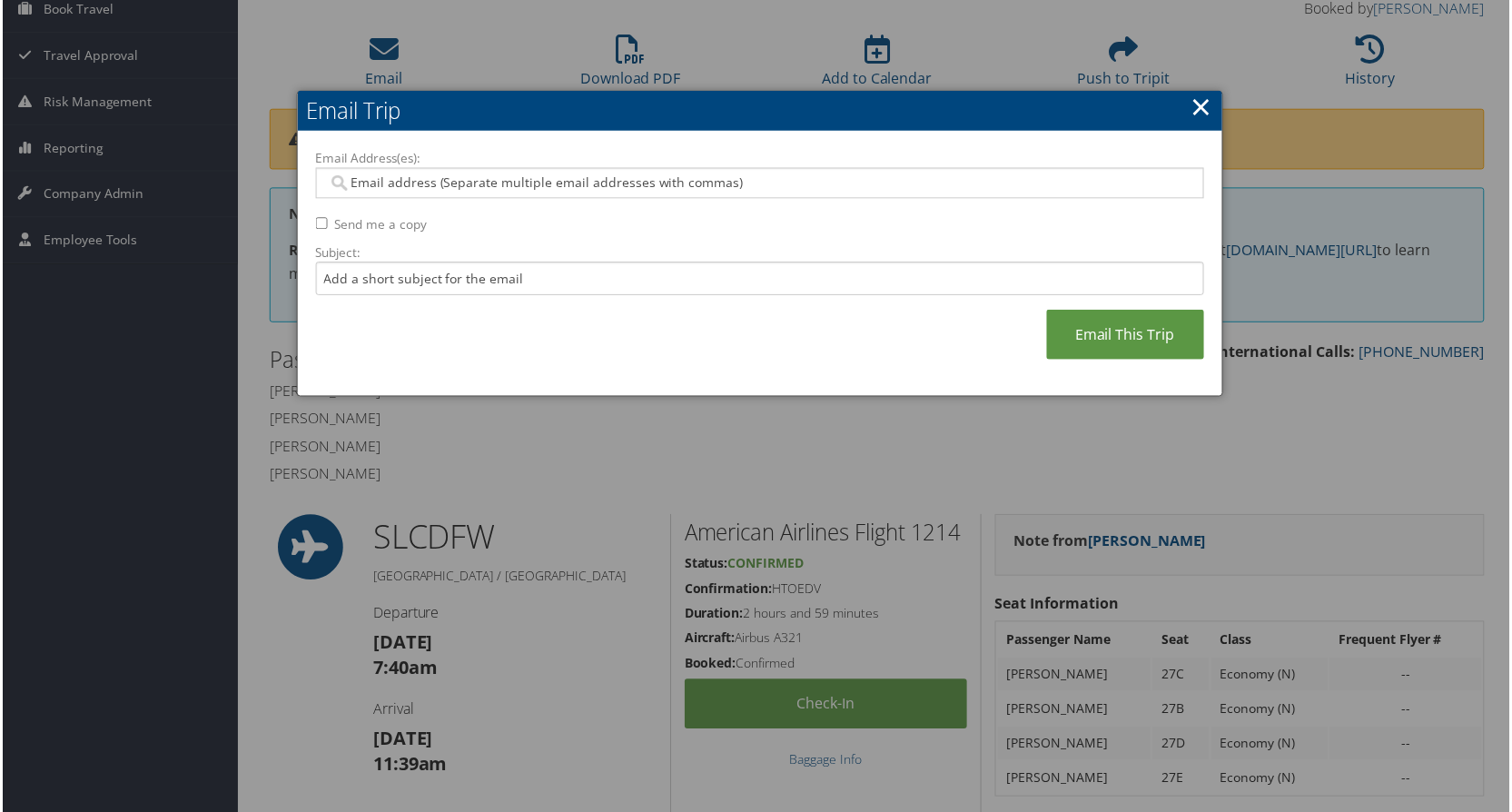
click at [314, 221] on input "Send me a copy" at bounding box center [319, 224] width 11 height 11
checkbox input "true"
click at [1107, 333] on link "Email This Trip" at bounding box center [1126, 336] width 158 height 50
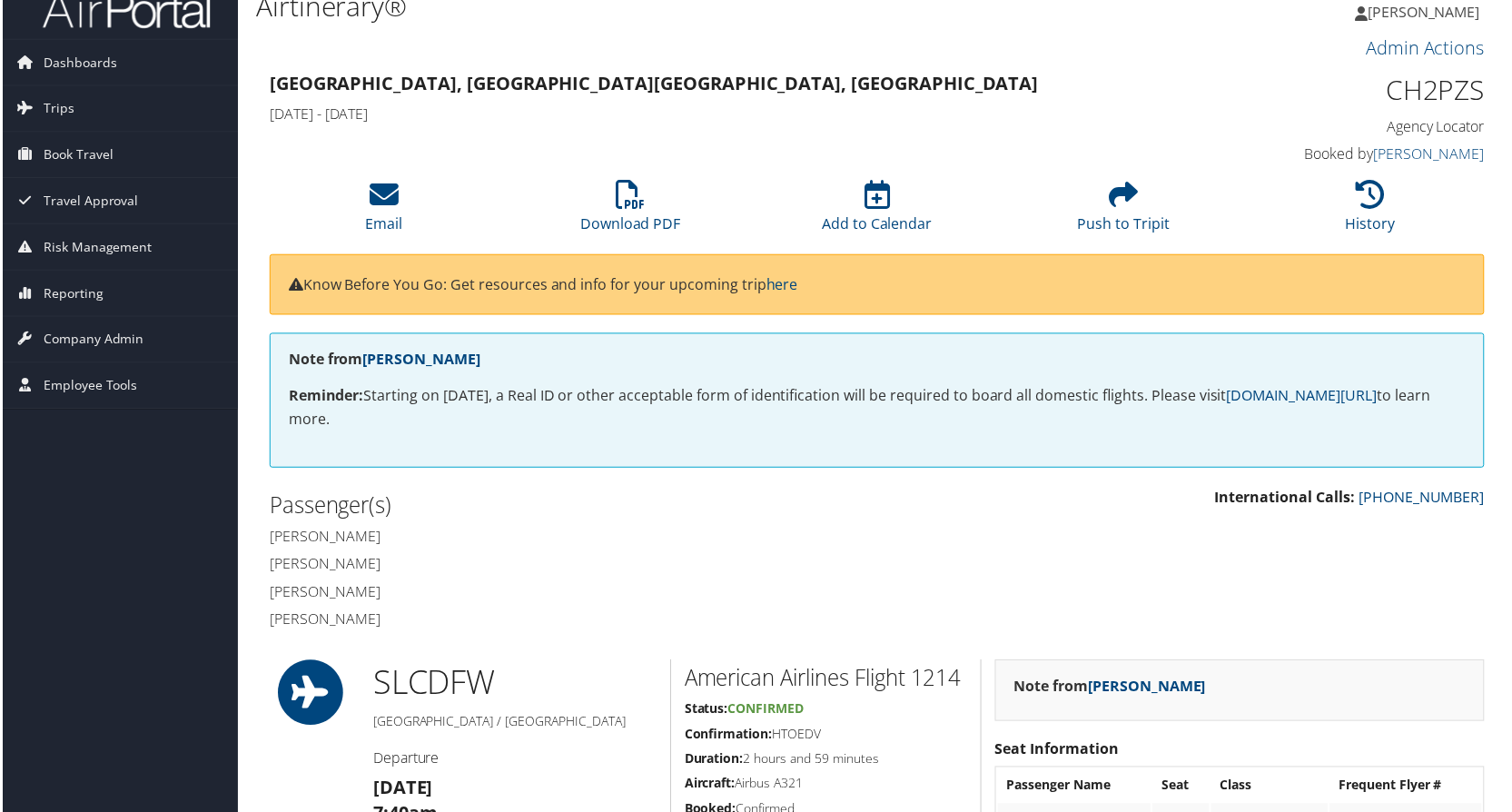
scroll to position [0, 0]
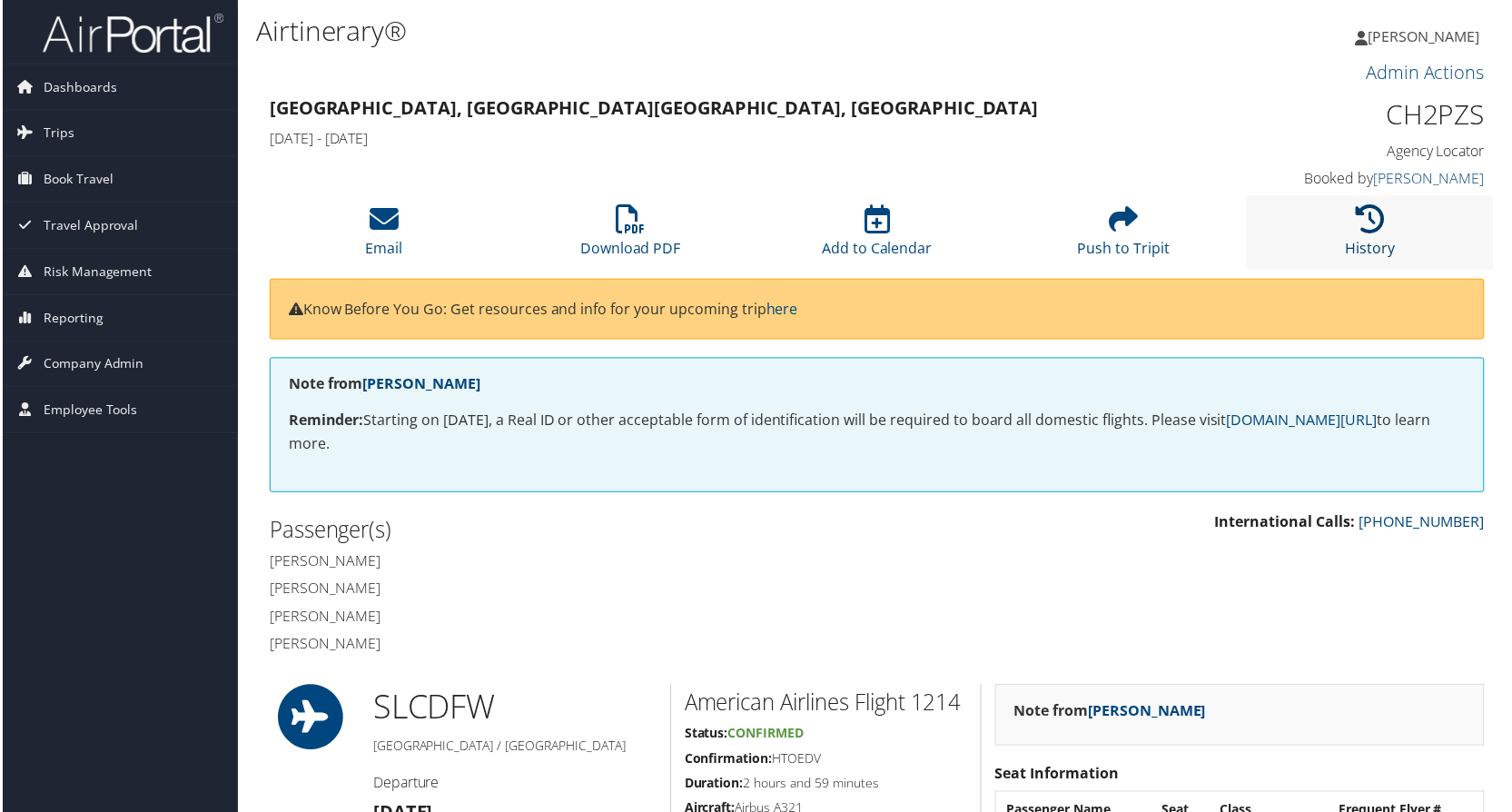
click at [1379, 232] on icon at bounding box center [1372, 219] width 29 height 29
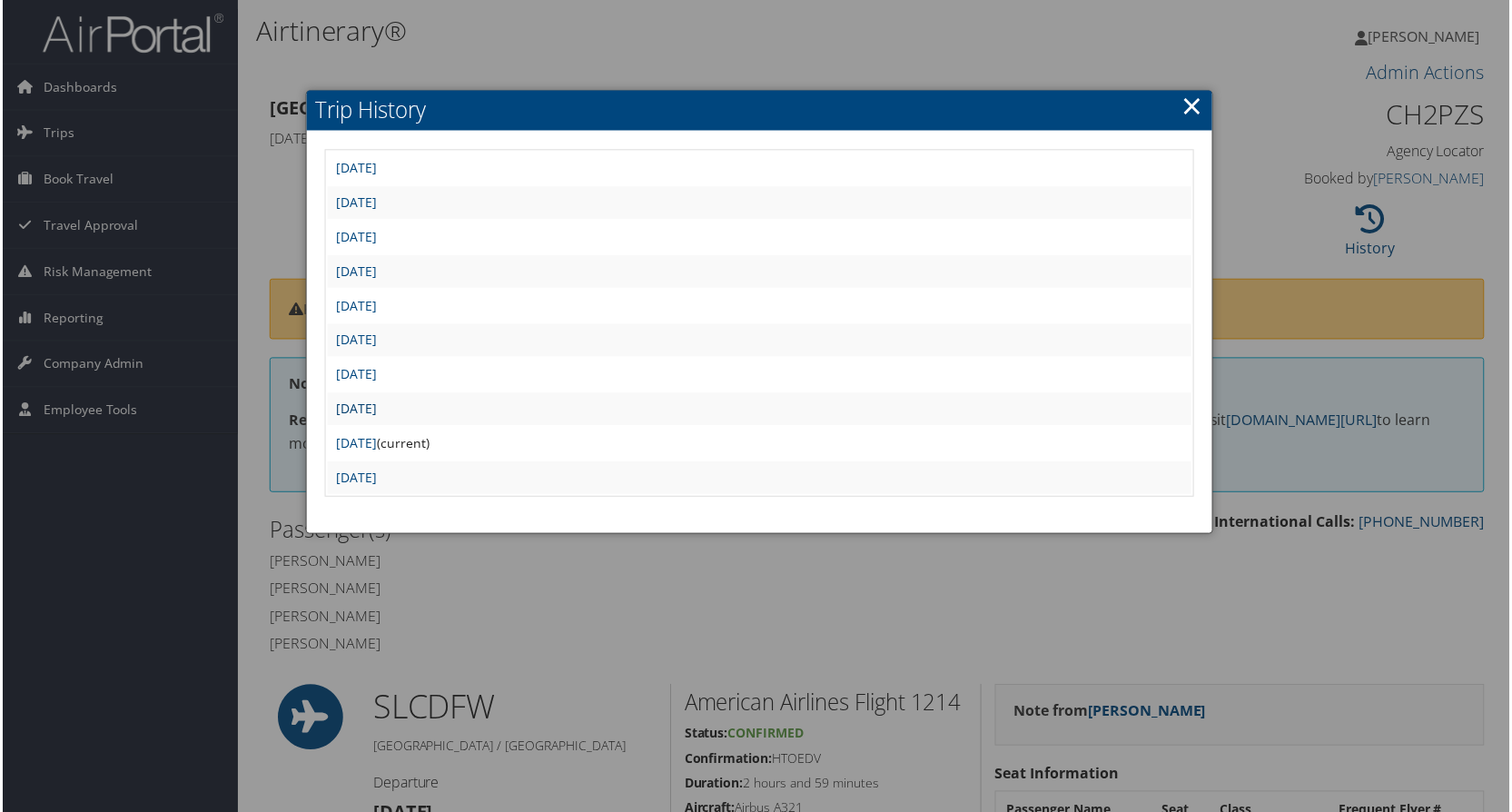
click at [376, 404] on link "[DATE]" at bounding box center [354, 410] width 41 height 17
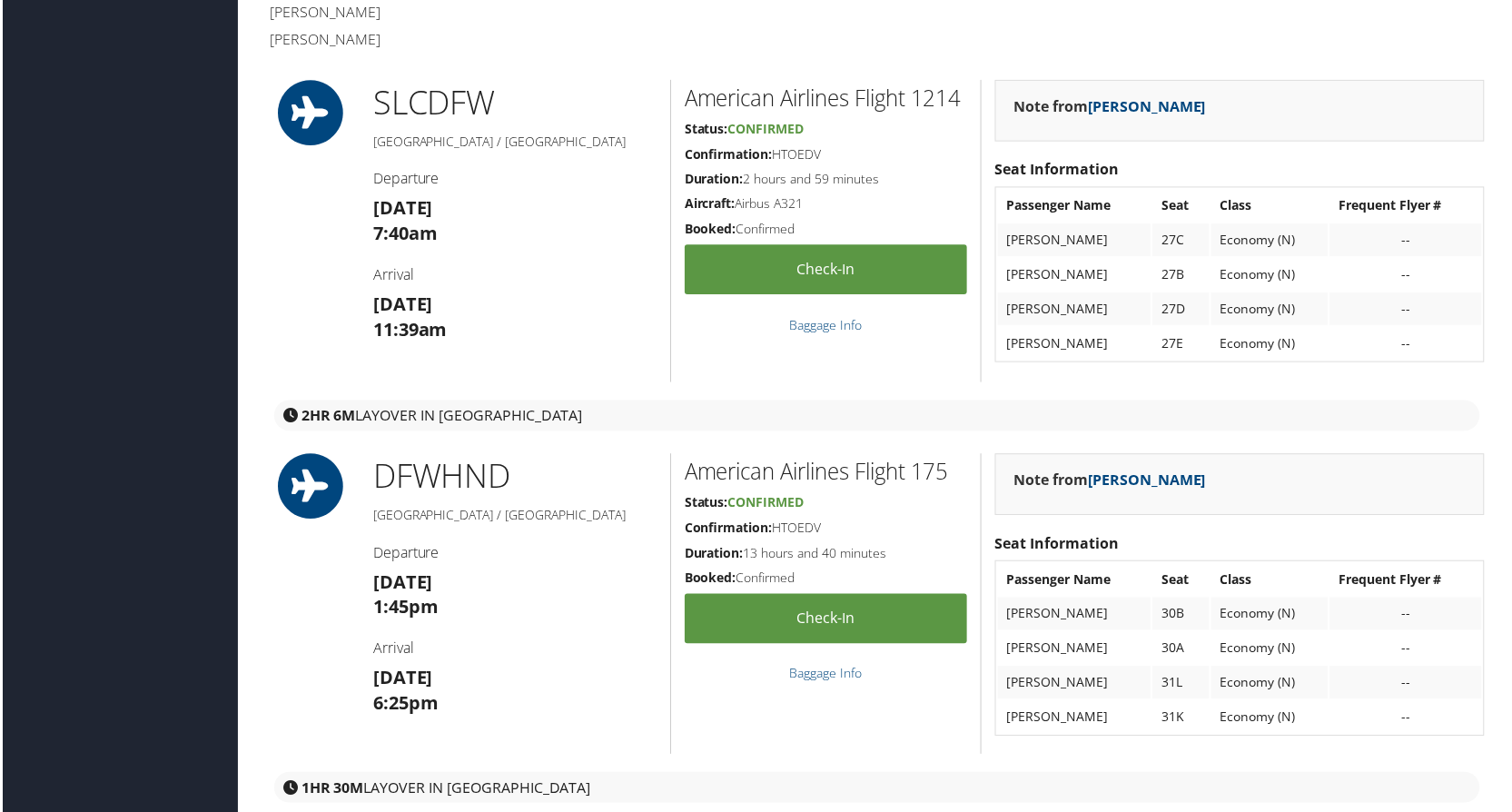
scroll to position [181, 0]
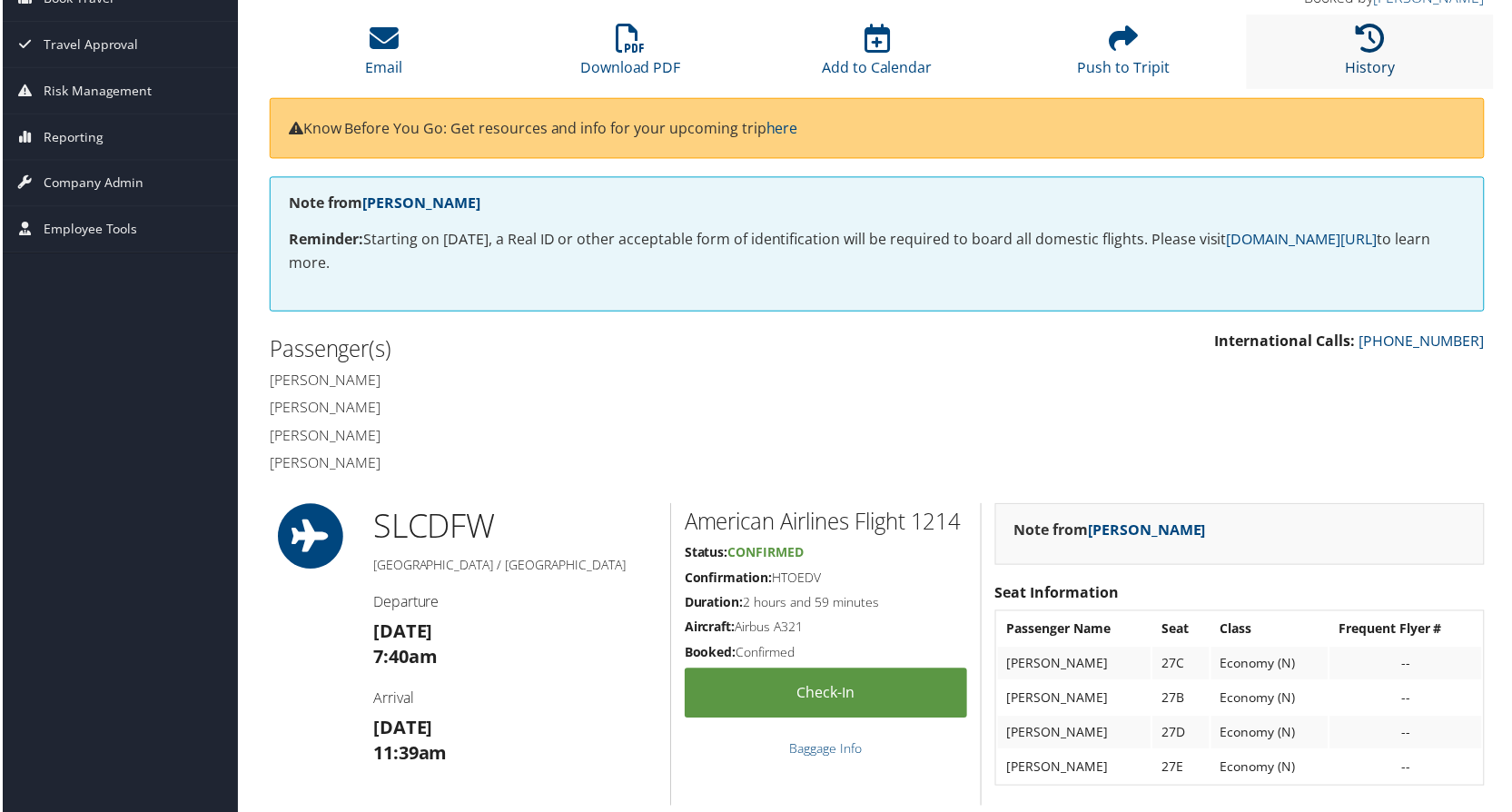
click at [1364, 45] on icon at bounding box center [1372, 38] width 29 height 29
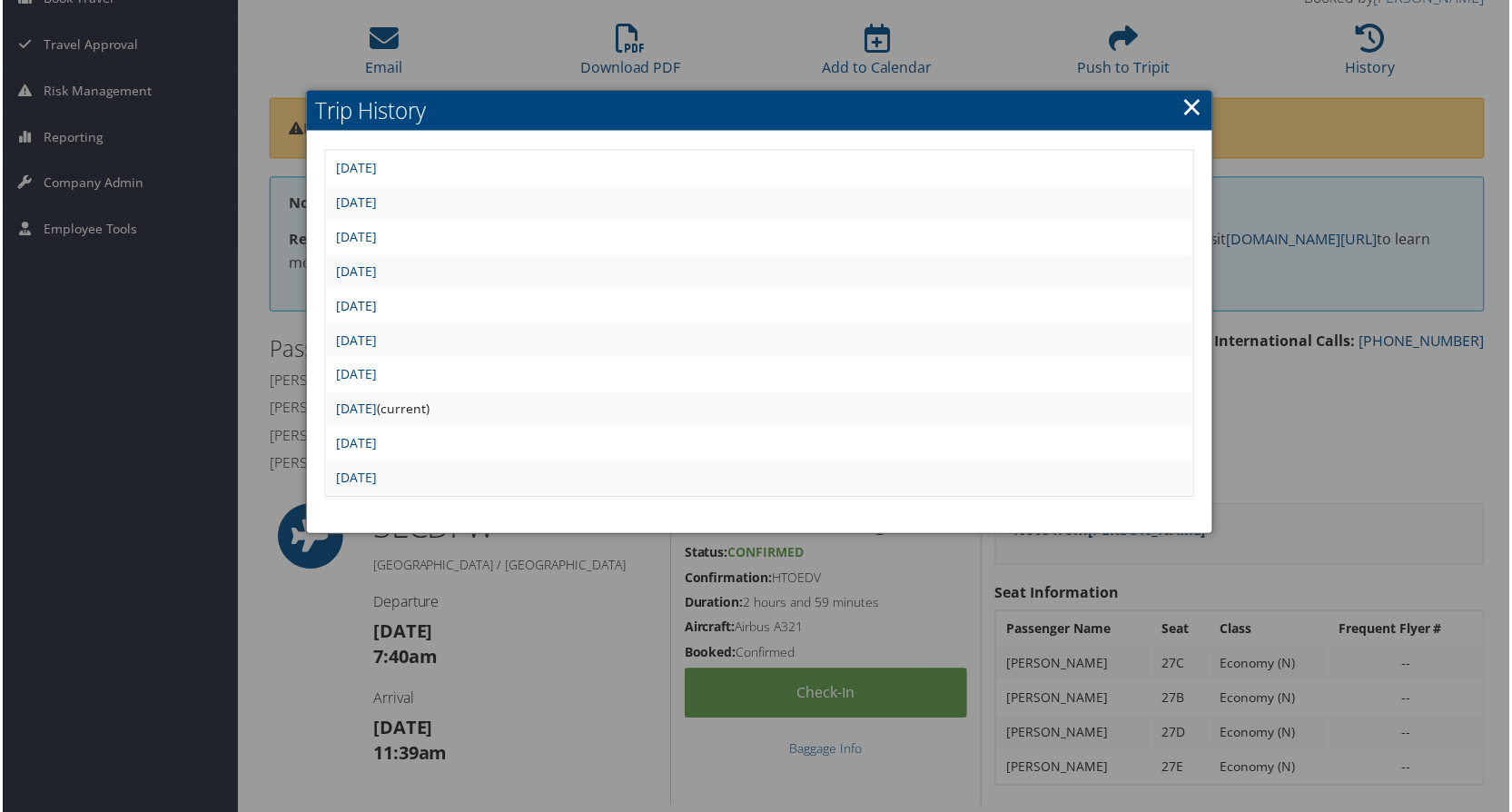
click at [376, 304] on link "Mon Jun 23 22:28:40 MDT 2025" at bounding box center [354, 306] width 41 height 17
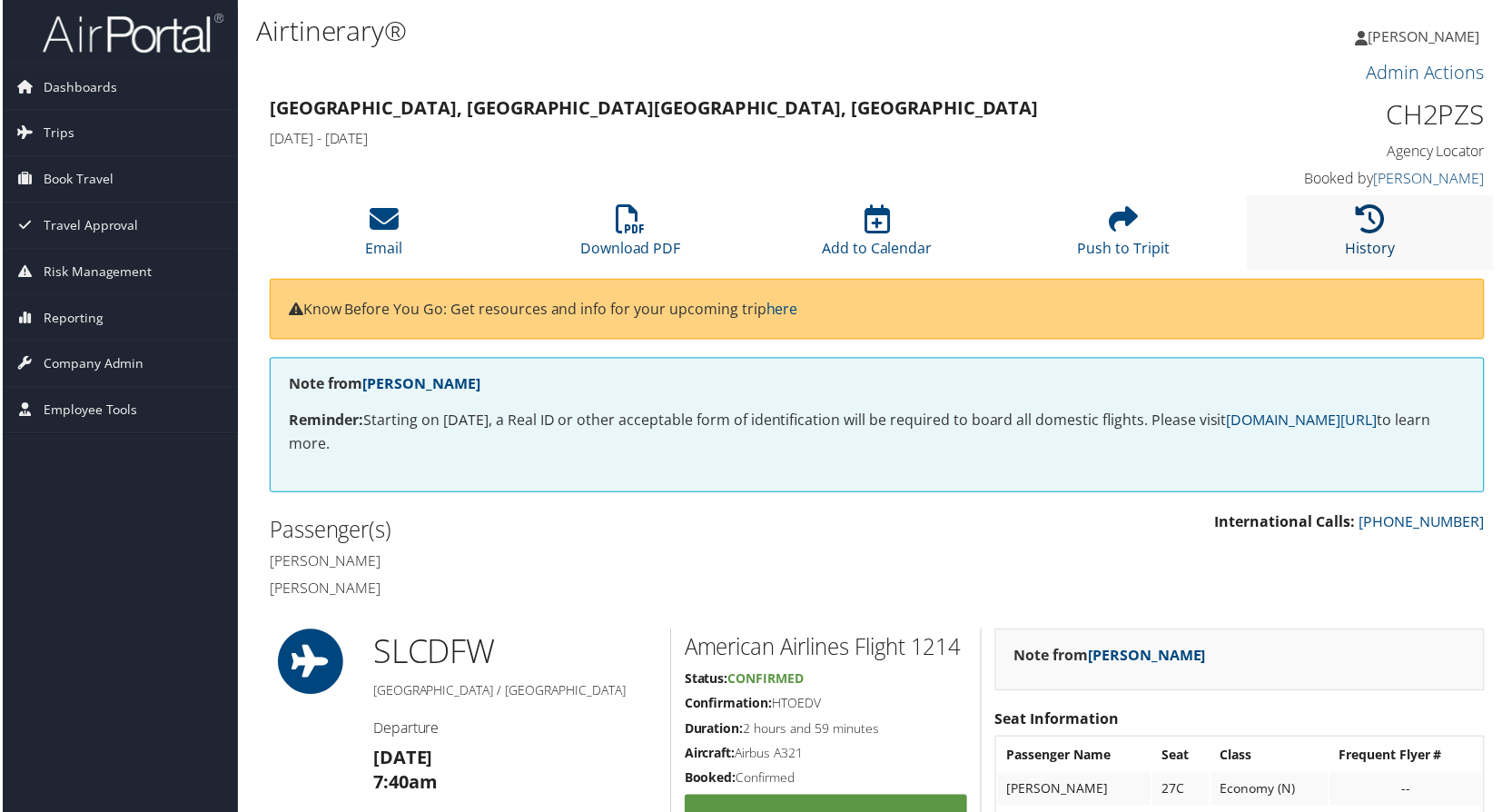
click at [1374, 228] on icon at bounding box center [1372, 219] width 29 height 29
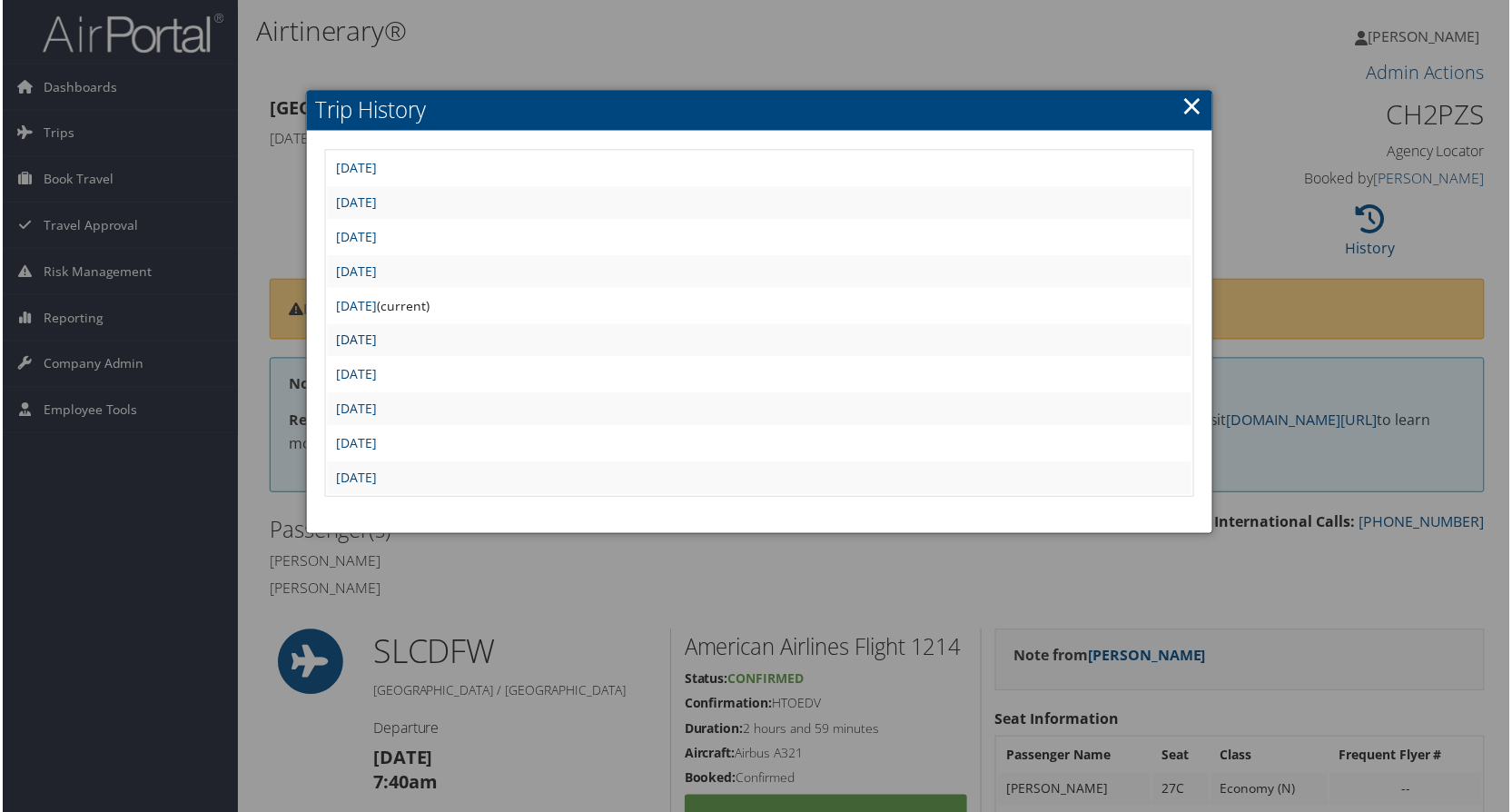
click at [376, 340] on link "Mon Jun 9 13:23:31 MDT 2025" at bounding box center [354, 341] width 41 height 17
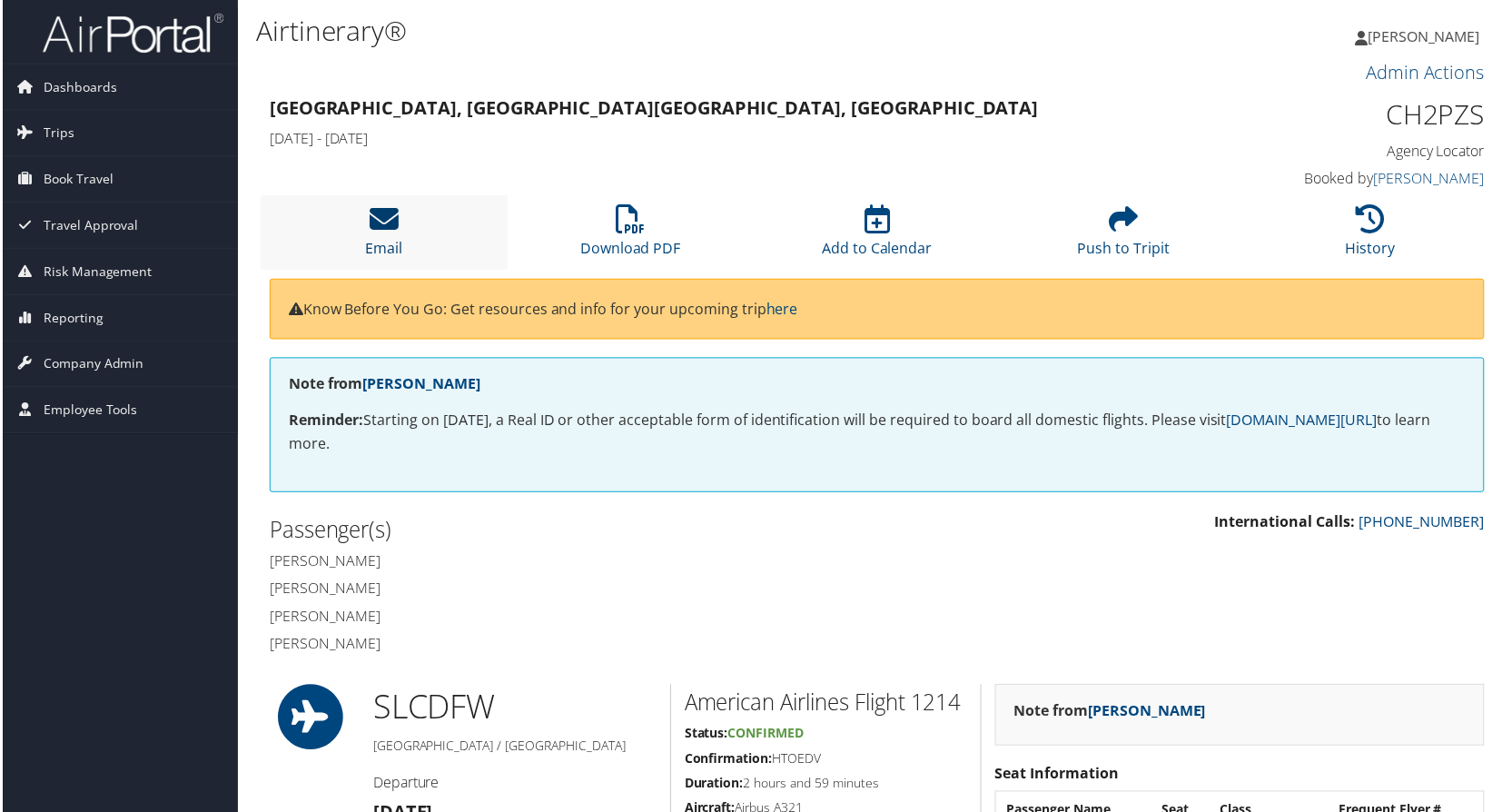
click at [370, 222] on icon at bounding box center [382, 219] width 29 height 29
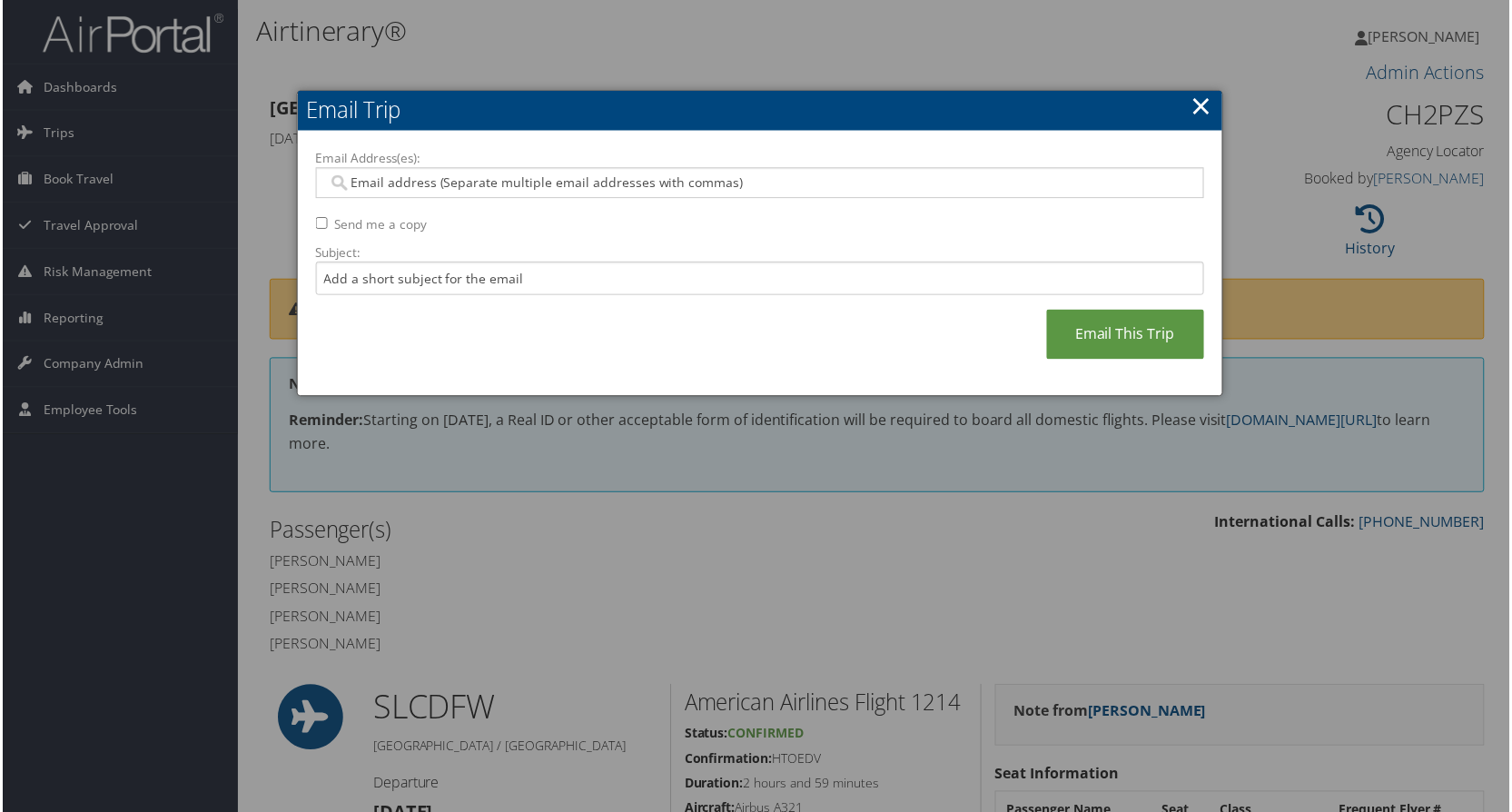
click at [314, 218] on input "Send me a copy" at bounding box center [319, 224] width 11 height 11
checkbox input "true"
click at [1106, 329] on link "Email This Trip" at bounding box center [1126, 336] width 158 height 50
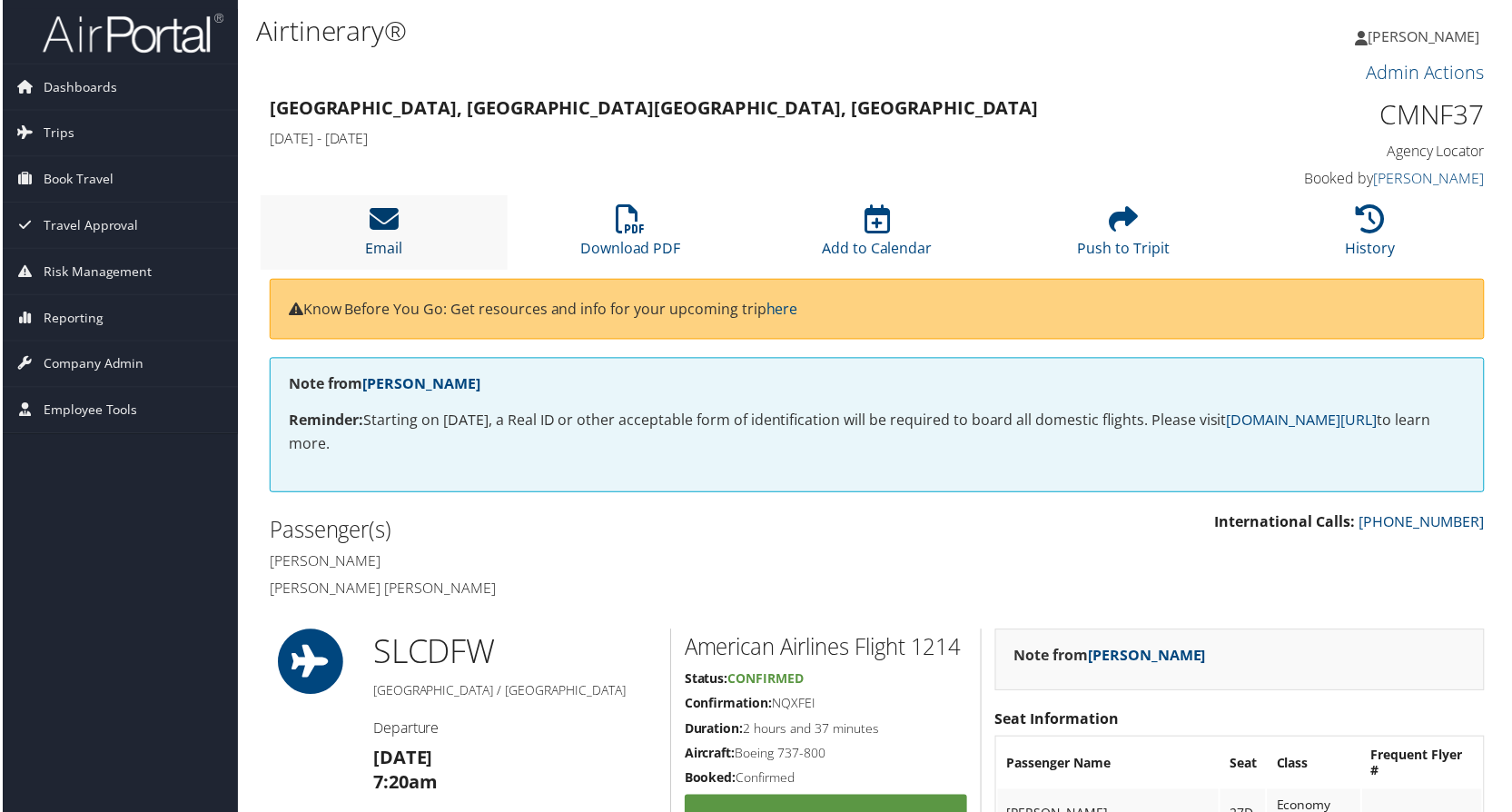
click at [375, 223] on icon at bounding box center [382, 219] width 29 height 29
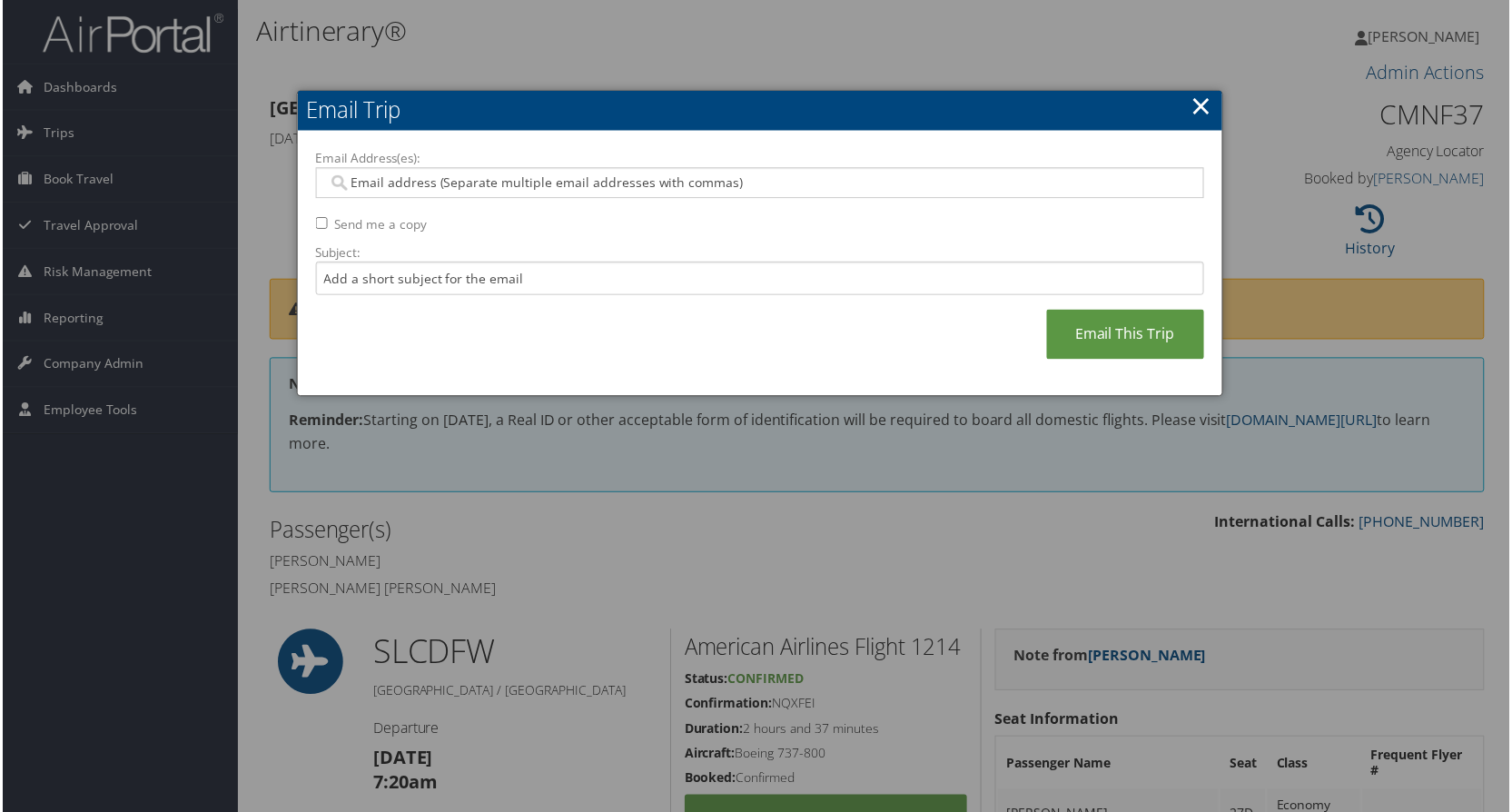
click at [314, 219] on input "Send me a copy" at bounding box center [319, 224] width 11 height 11
checkbox input "true"
click at [1084, 340] on link "Email This Trip" at bounding box center [1126, 336] width 158 height 50
